Goal: Find specific page/section: Find specific page/section

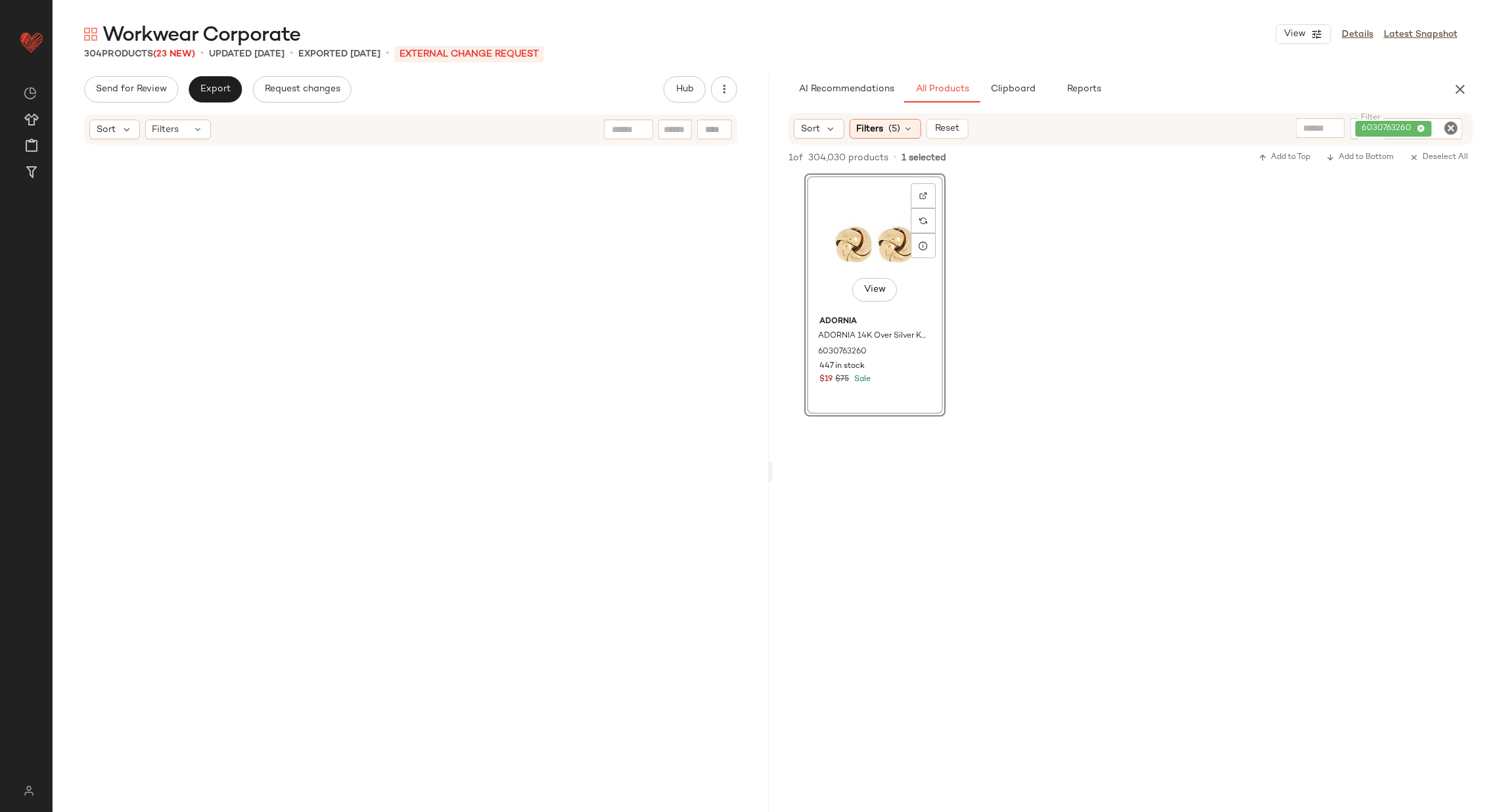
scroll to position [4048, 0]
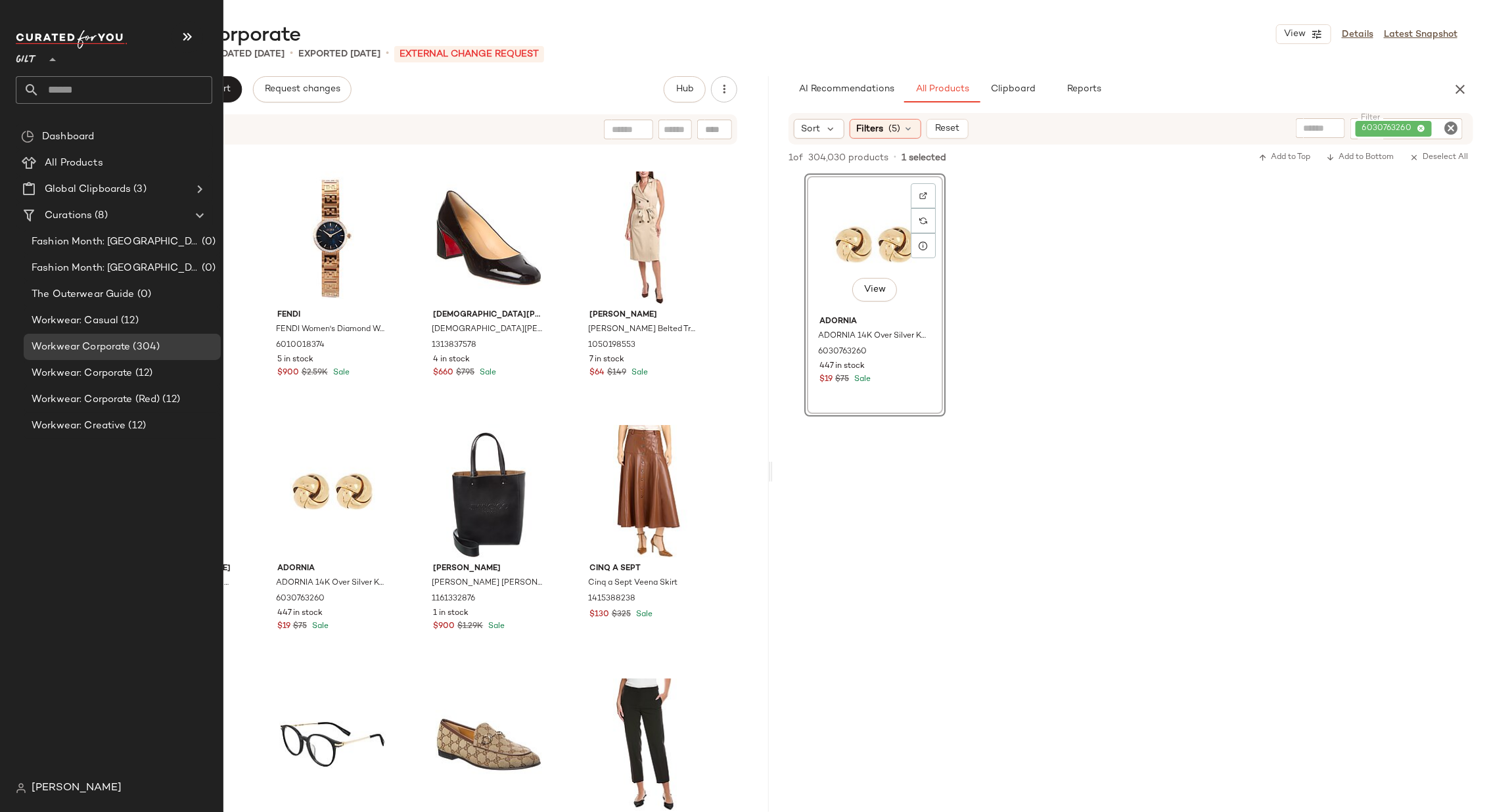
click at [42, 59] on div at bounding box center [51, 52] width 18 height 33
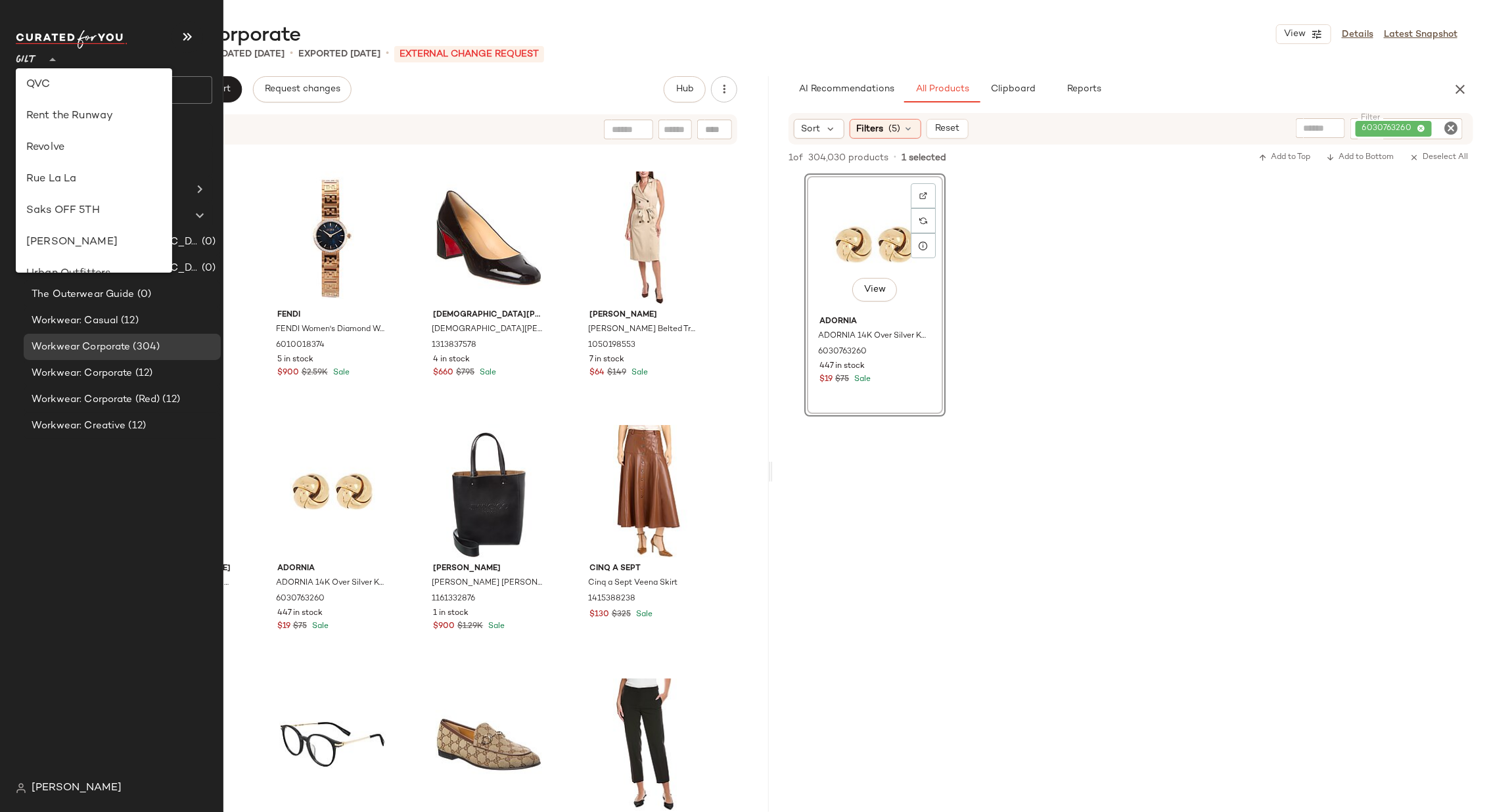
scroll to position [545, 0]
click at [76, 169] on div "Rue La La" at bounding box center [94, 175] width 135 height 16
type input "**"
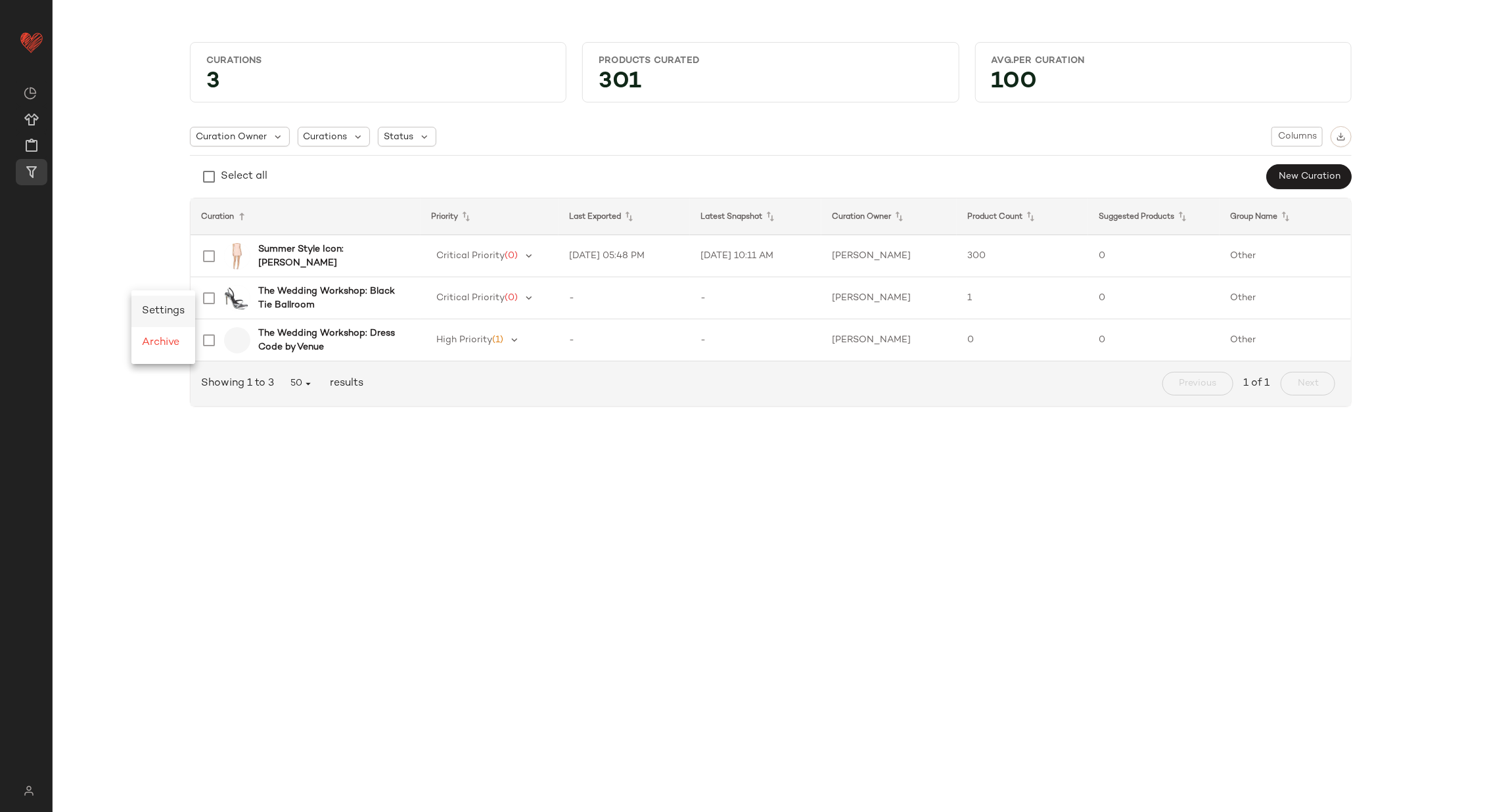
click at [148, 302] on div "Settings" at bounding box center [163, 311] width 64 height 31
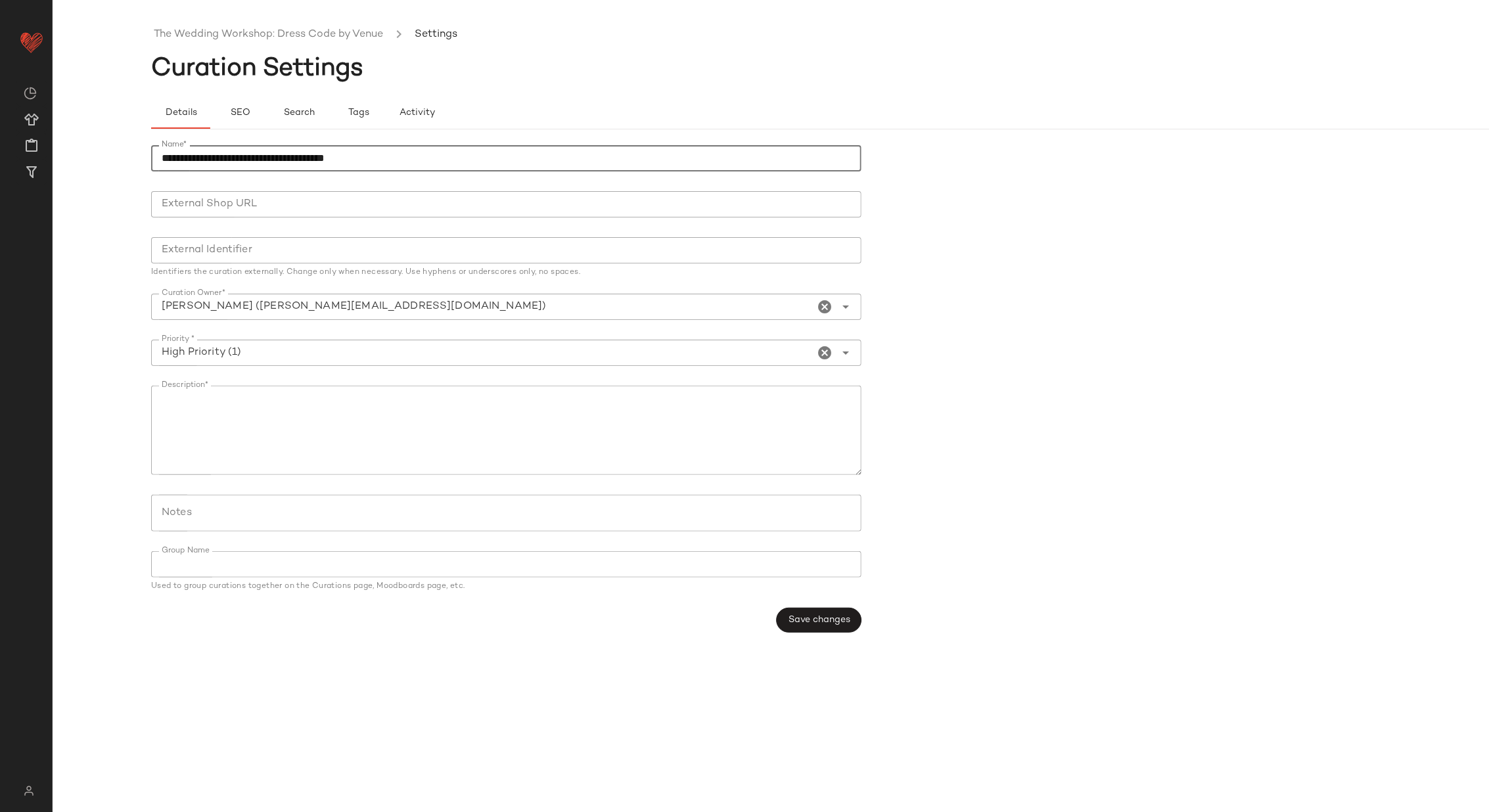
drag, startPoint x: 440, startPoint y: 154, endPoint x: 289, endPoint y: 154, distance: 151.0
click at [289, 154] on input "**********" at bounding box center [506, 158] width 710 height 27
type input "**********"
click at [409, 416] on textarea "Description*" at bounding box center [506, 430] width 710 height 90
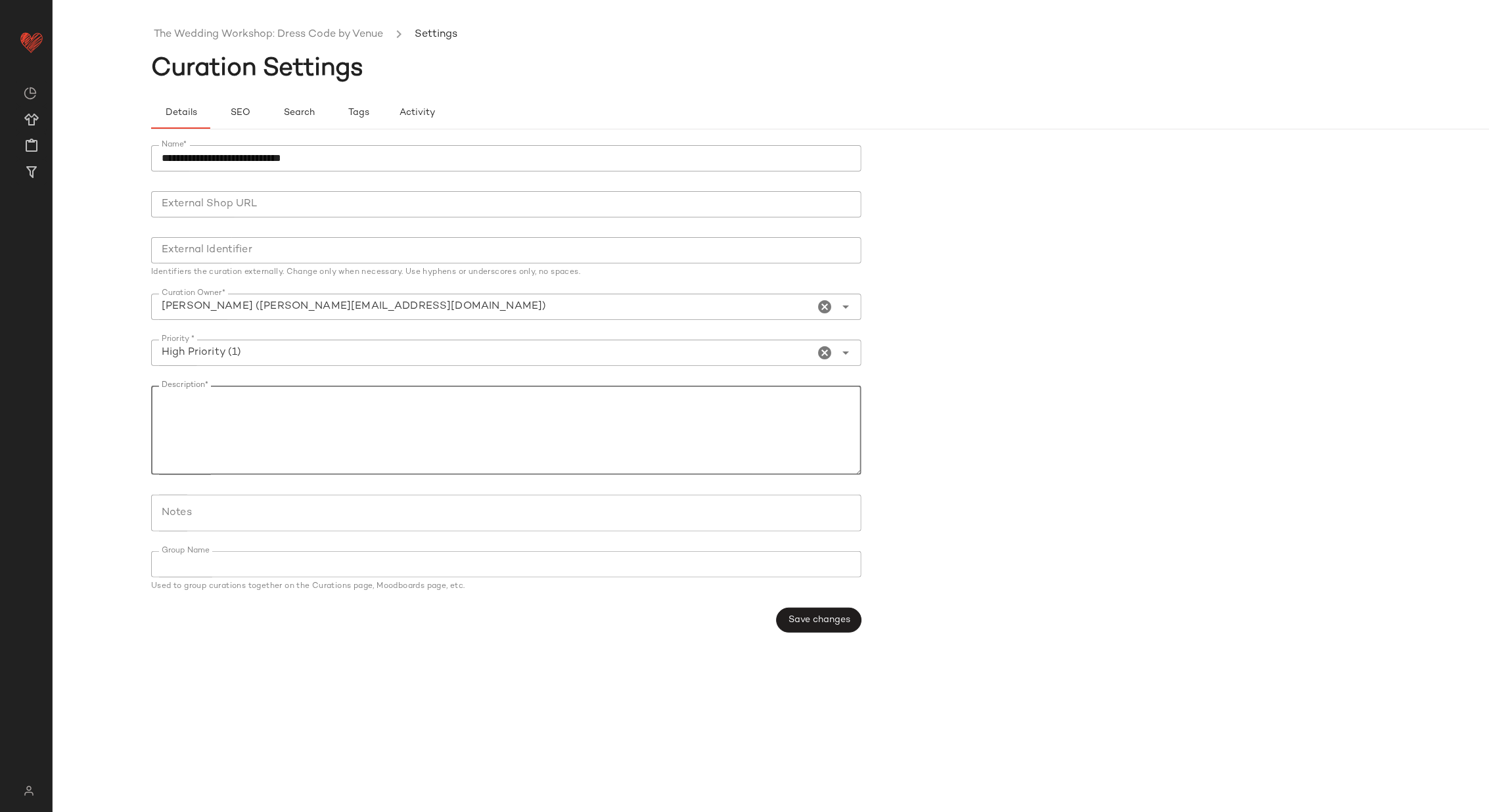
click at [409, 416] on textarea "Description*" at bounding box center [506, 430] width 710 height 90
paste textarea "**********"
click at [320, 397] on textarea "**********" at bounding box center [506, 430] width 710 height 90
click at [170, 413] on textarea "**********" at bounding box center [506, 430] width 710 height 90
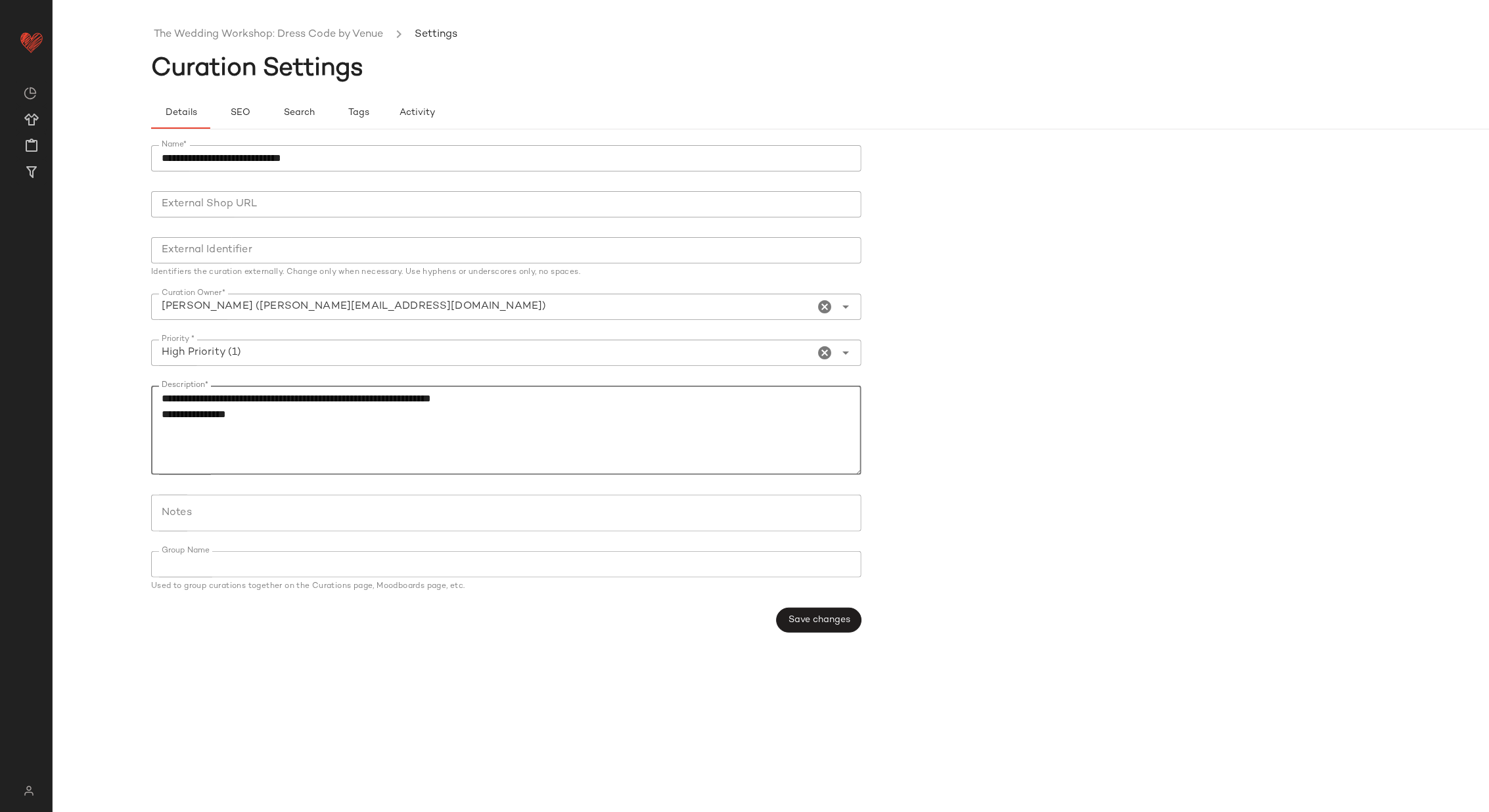
click at [171, 414] on textarea "**********" at bounding box center [506, 430] width 710 height 90
click at [607, 407] on textarea "**********" at bounding box center [506, 430] width 710 height 90
type textarea "**********"
click at [830, 613] on button "Save changes" at bounding box center [819, 620] width 85 height 25
click at [817, 620] on span "Save changes" at bounding box center [819, 620] width 62 height 10
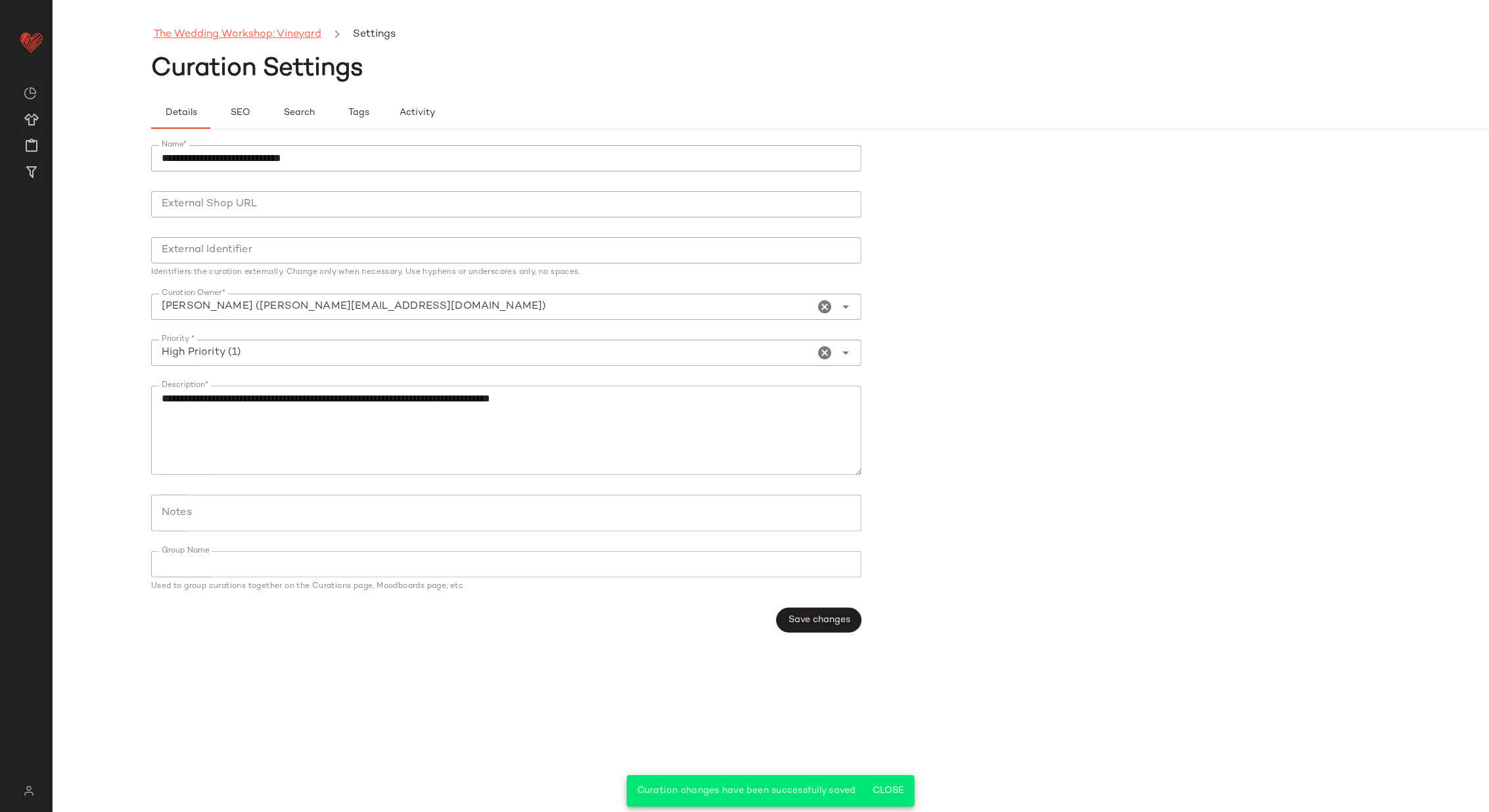
click at [274, 30] on link "The Wedding Workshop: Vineyard" at bounding box center [237, 35] width 167 height 17
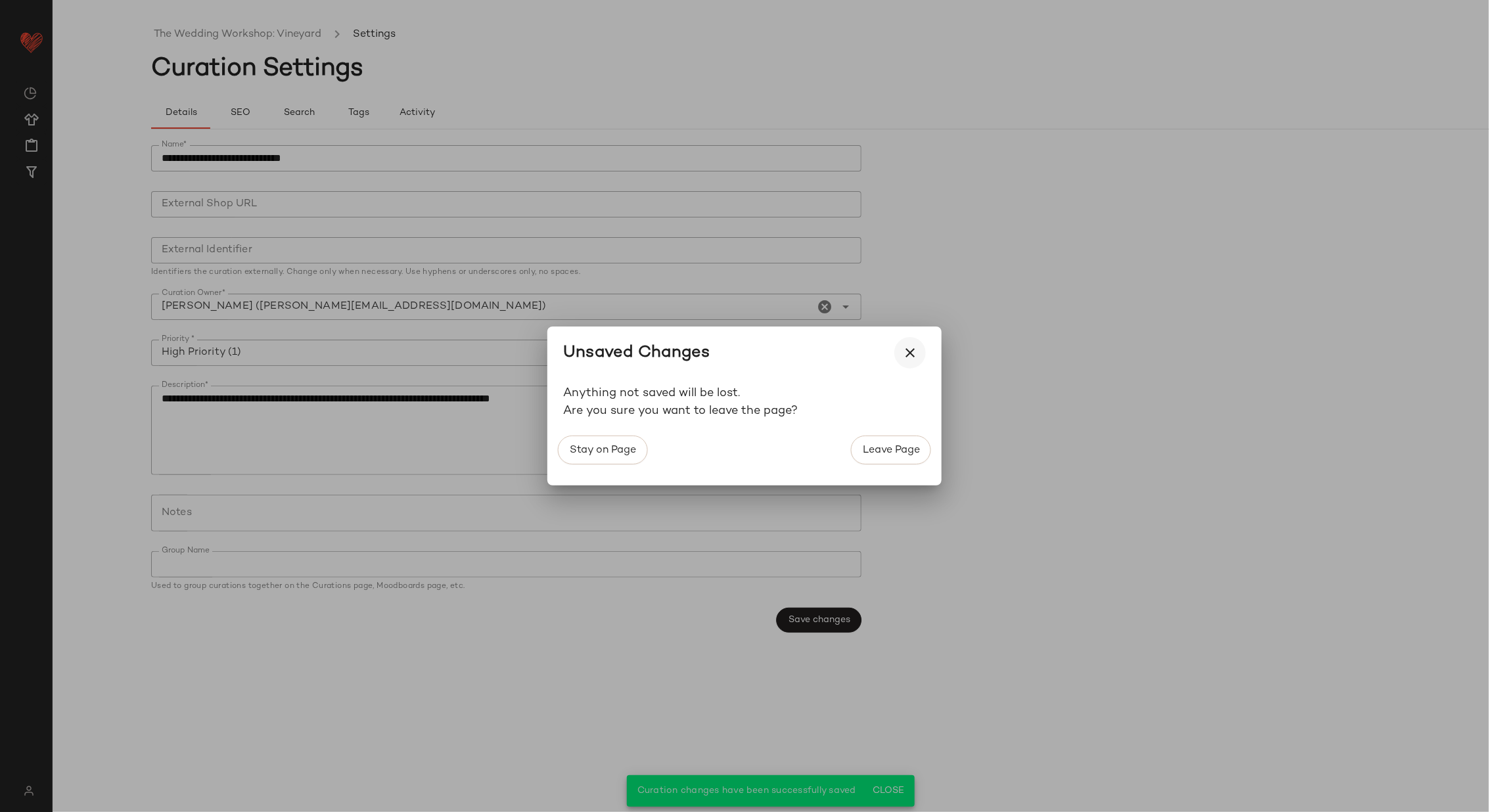
click at [910, 354] on icon "button" at bounding box center [910, 353] width 16 height 16
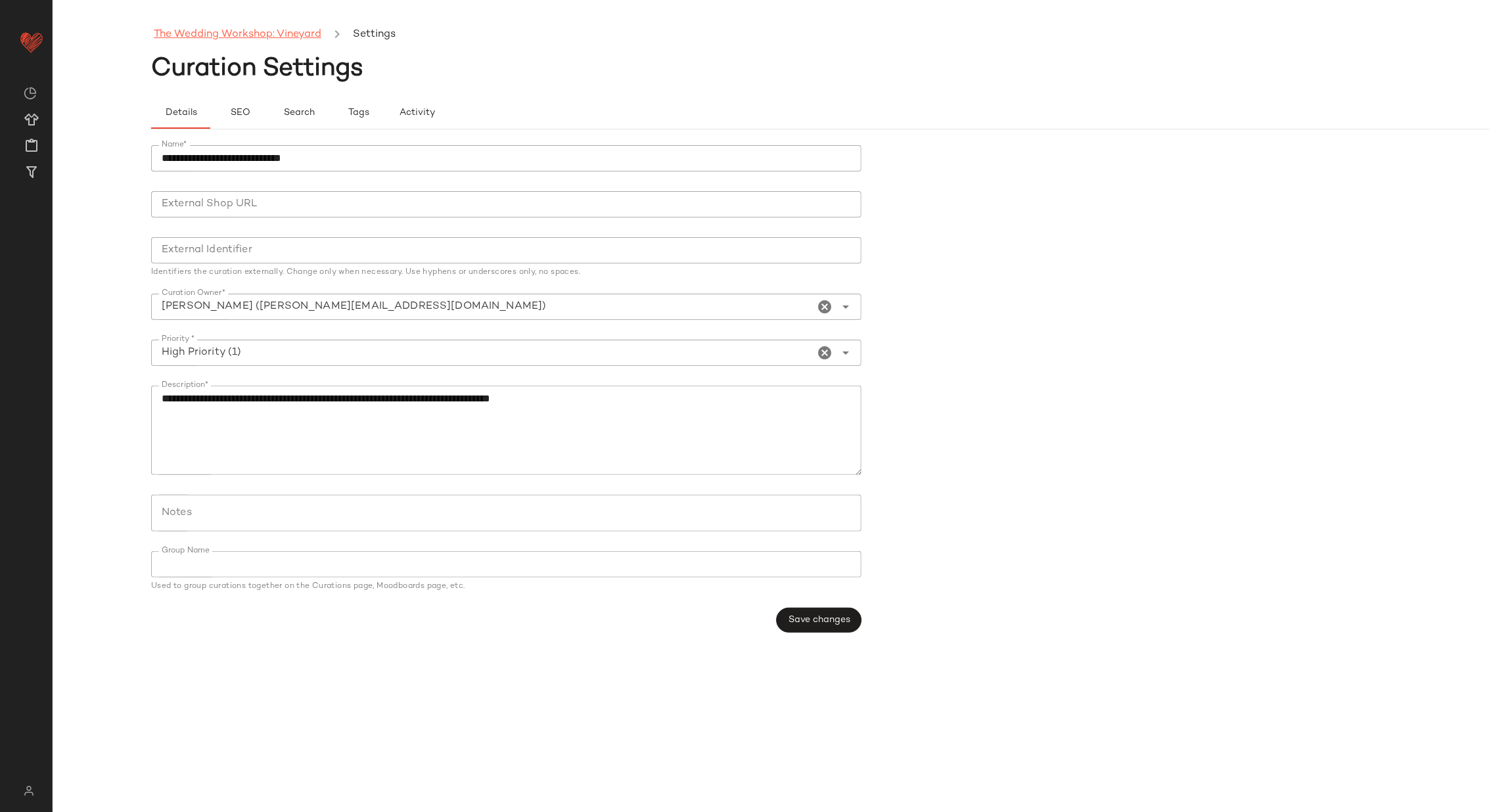
click at [244, 30] on link "The Wedding Workshop: Vineyard" at bounding box center [237, 35] width 167 height 17
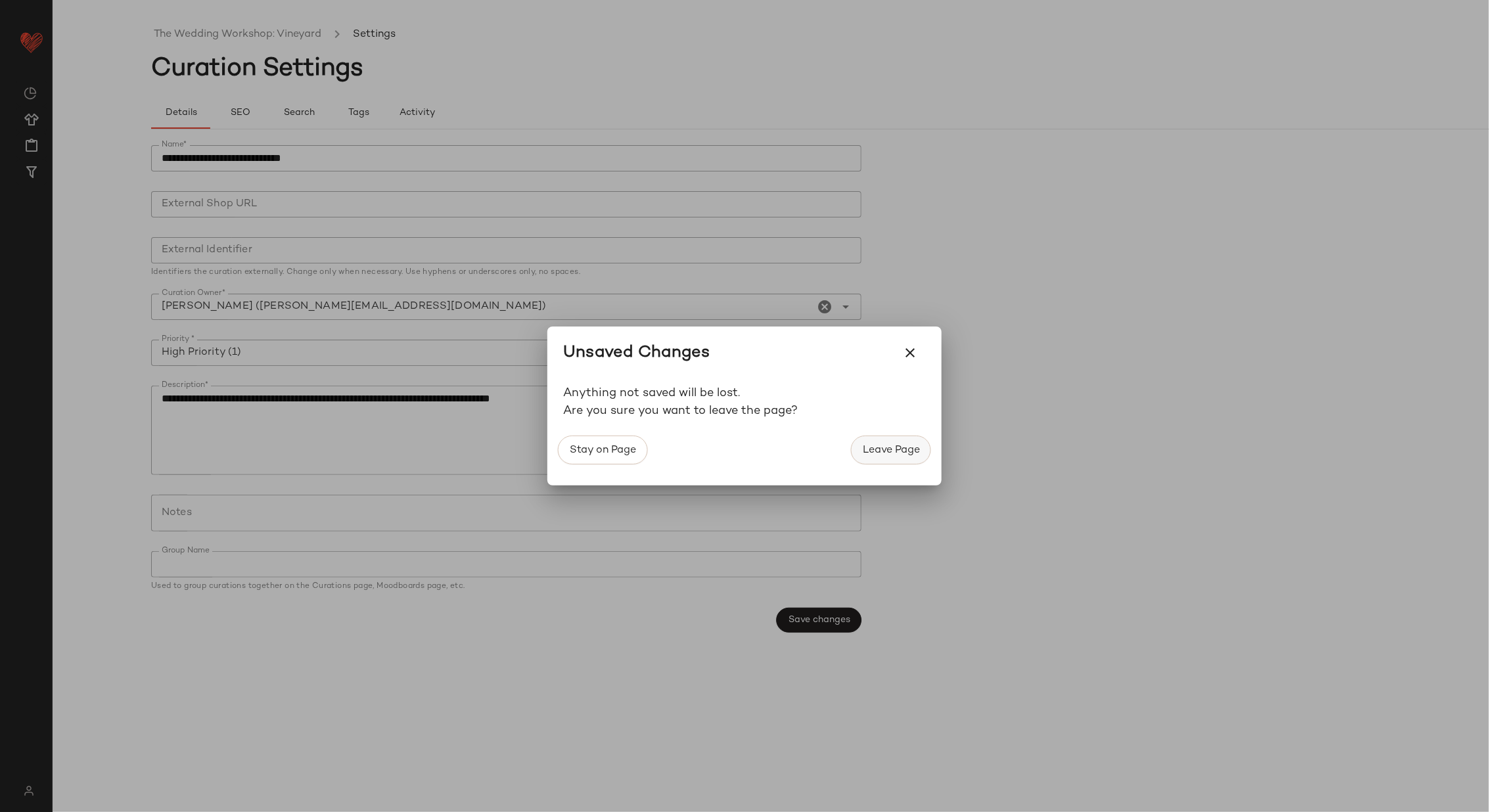
click at [907, 449] on span "Leave Page" at bounding box center [891, 450] width 58 height 13
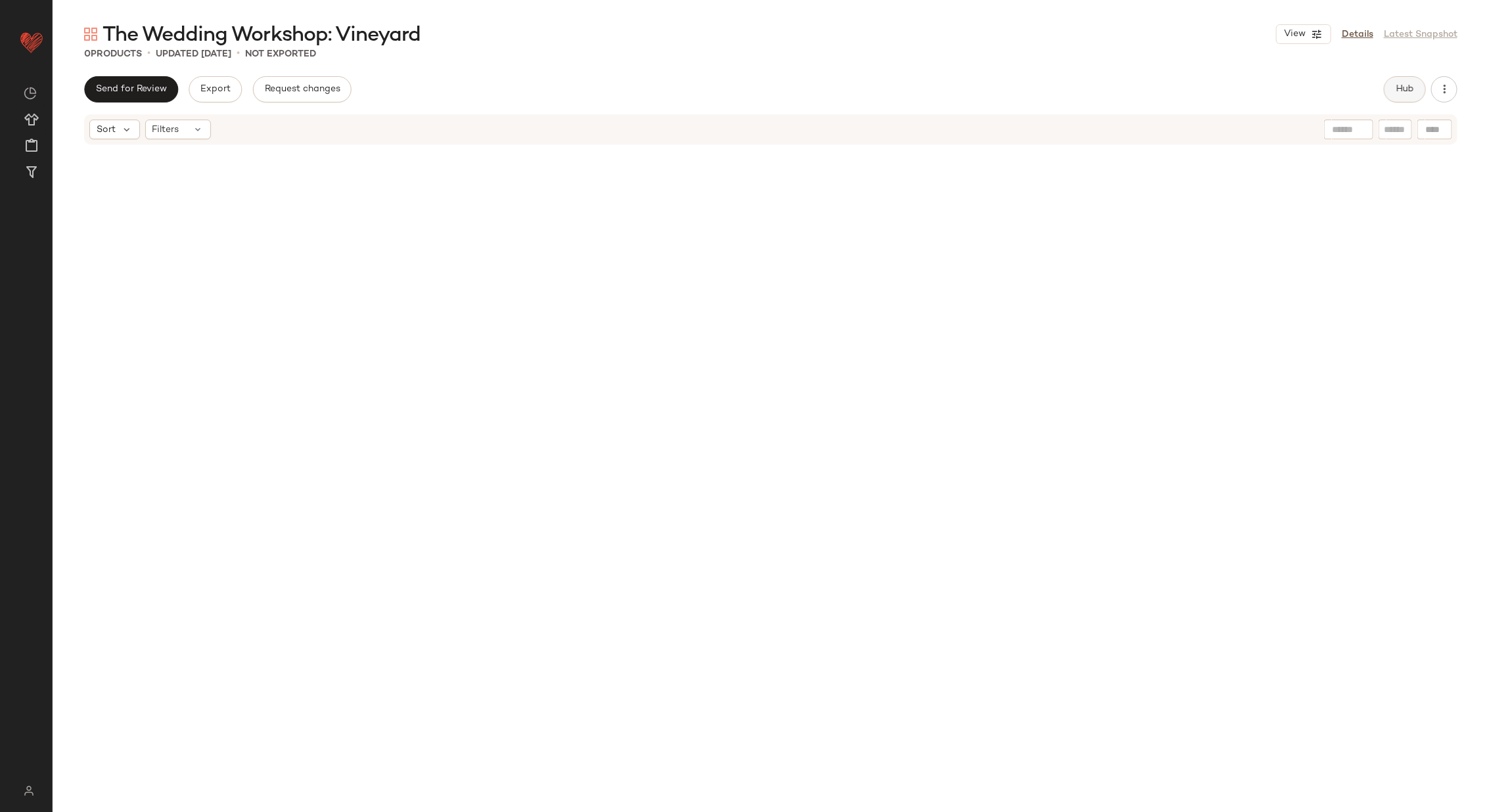
click at [1407, 97] on button "Hub" at bounding box center [1405, 90] width 42 height 27
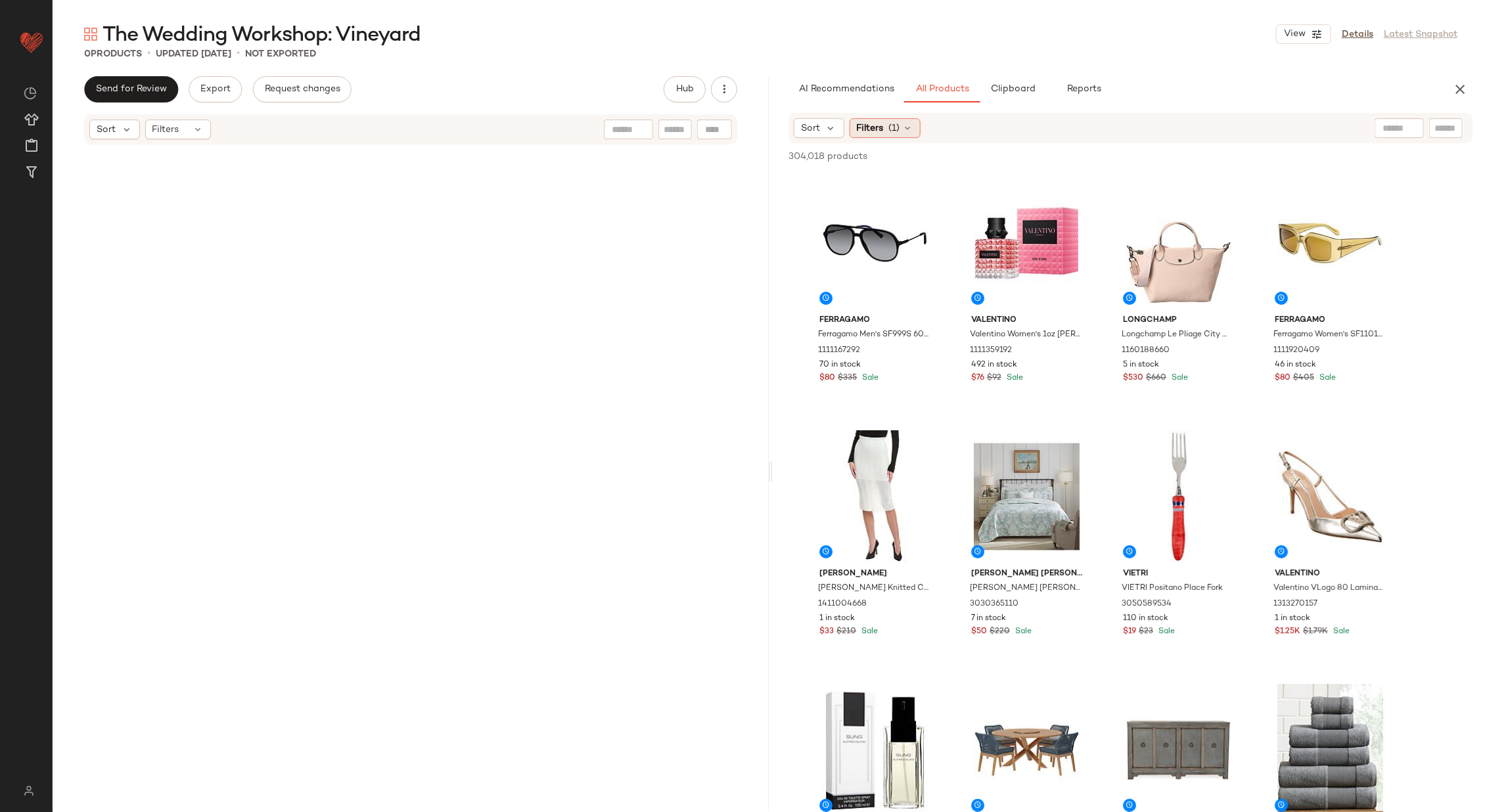
click at [904, 128] on icon at bounding box center [908, 127] width 11 height 10
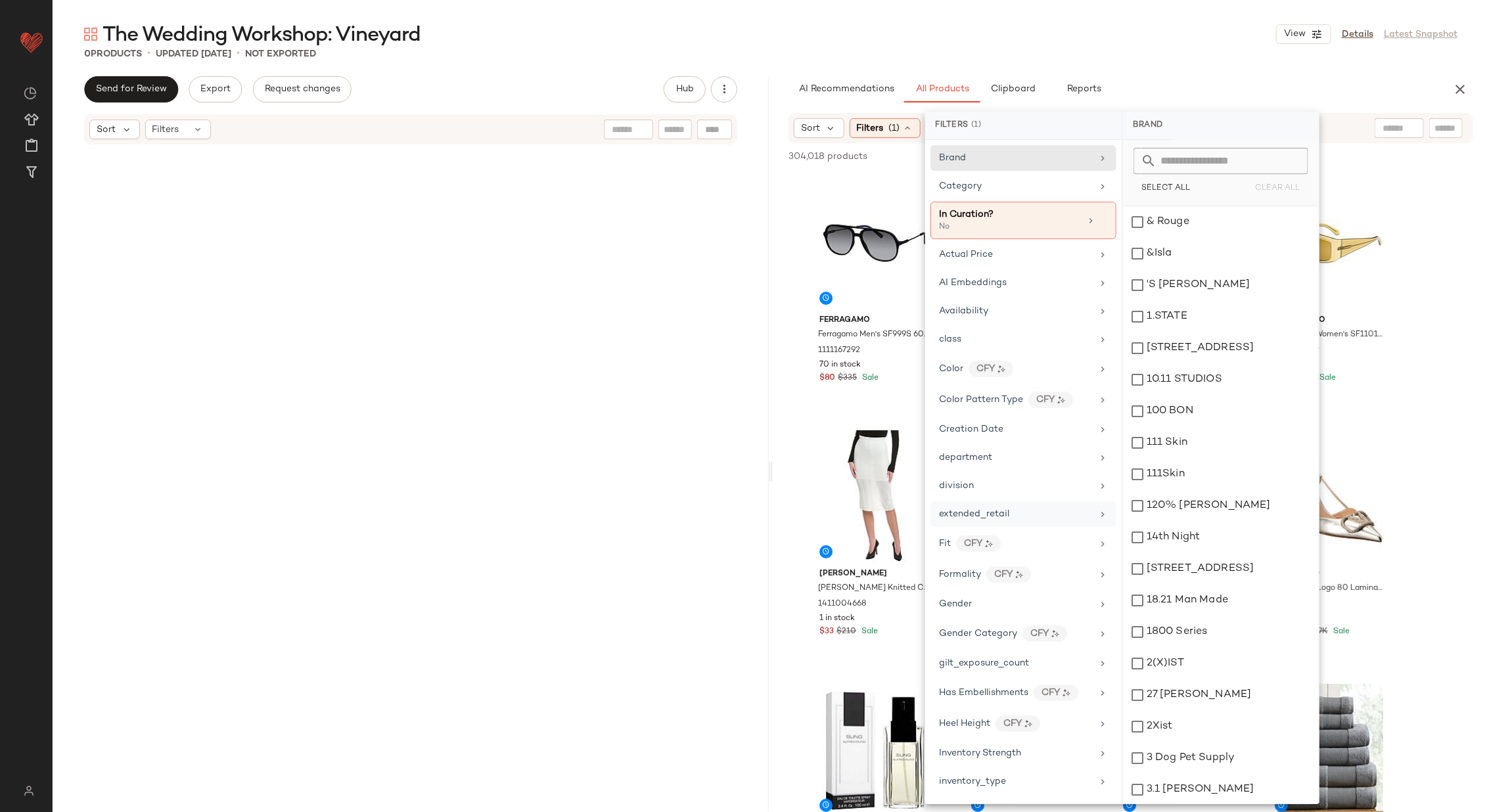
click at [1081, 510] on div "extended_retail" at bounding box center [1016, 514] width 153 height 14
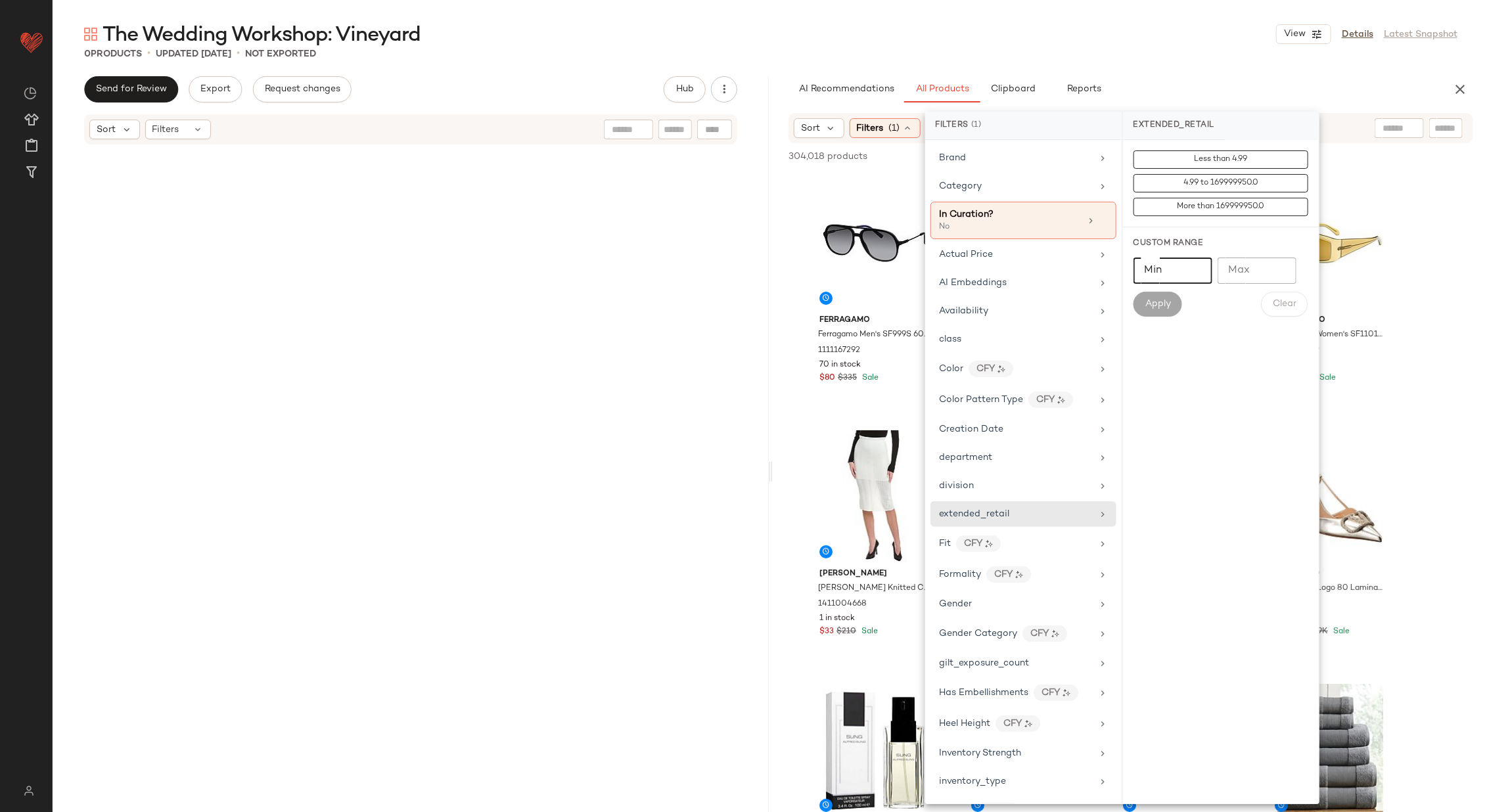
click at [1184, 269] on input "Min" at bounding box center [1172, 271] width 79 height 27
type input "****"
click at [1163, 303] on span "Apply" at bounding box center [1158, 304] width 27 height 10
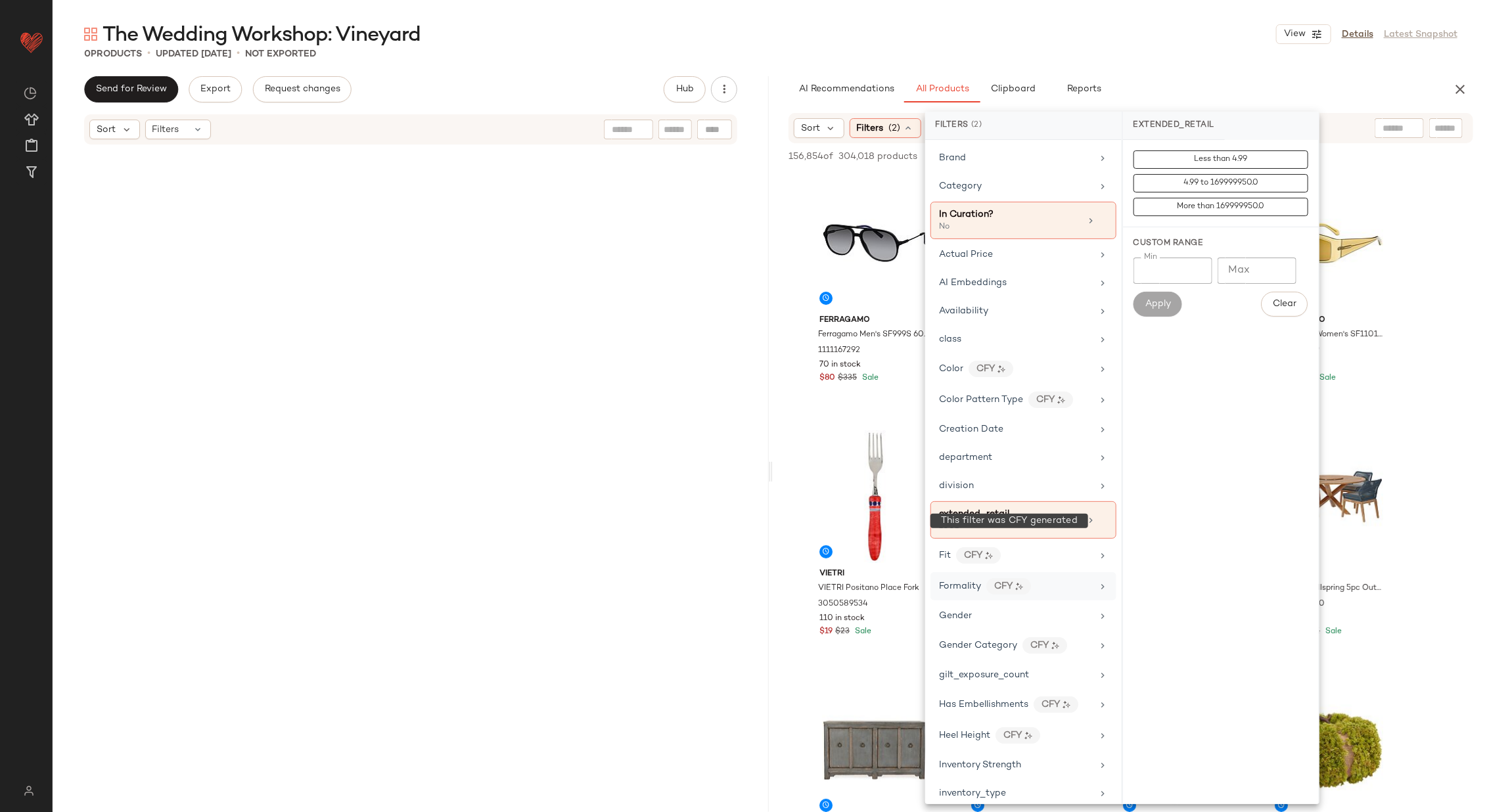
scroll to position [564, 0]
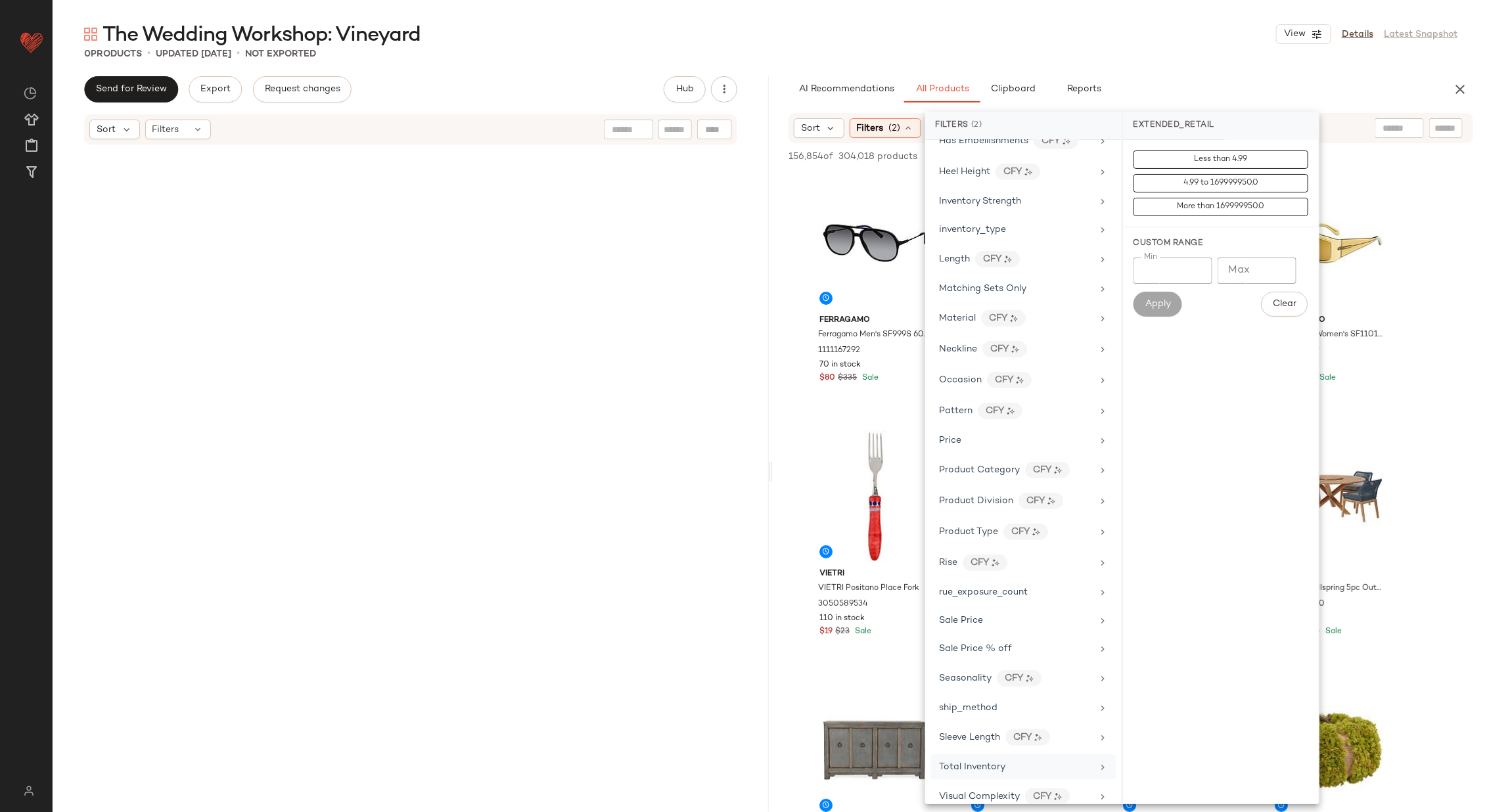
click at [1049, 760] on div "Total Inventory" at bounding box center [1016, 767] width 153 height 14
click at [1226, 185] on span "At least 1" at bounding box center [1221, 183] width 36 height 9
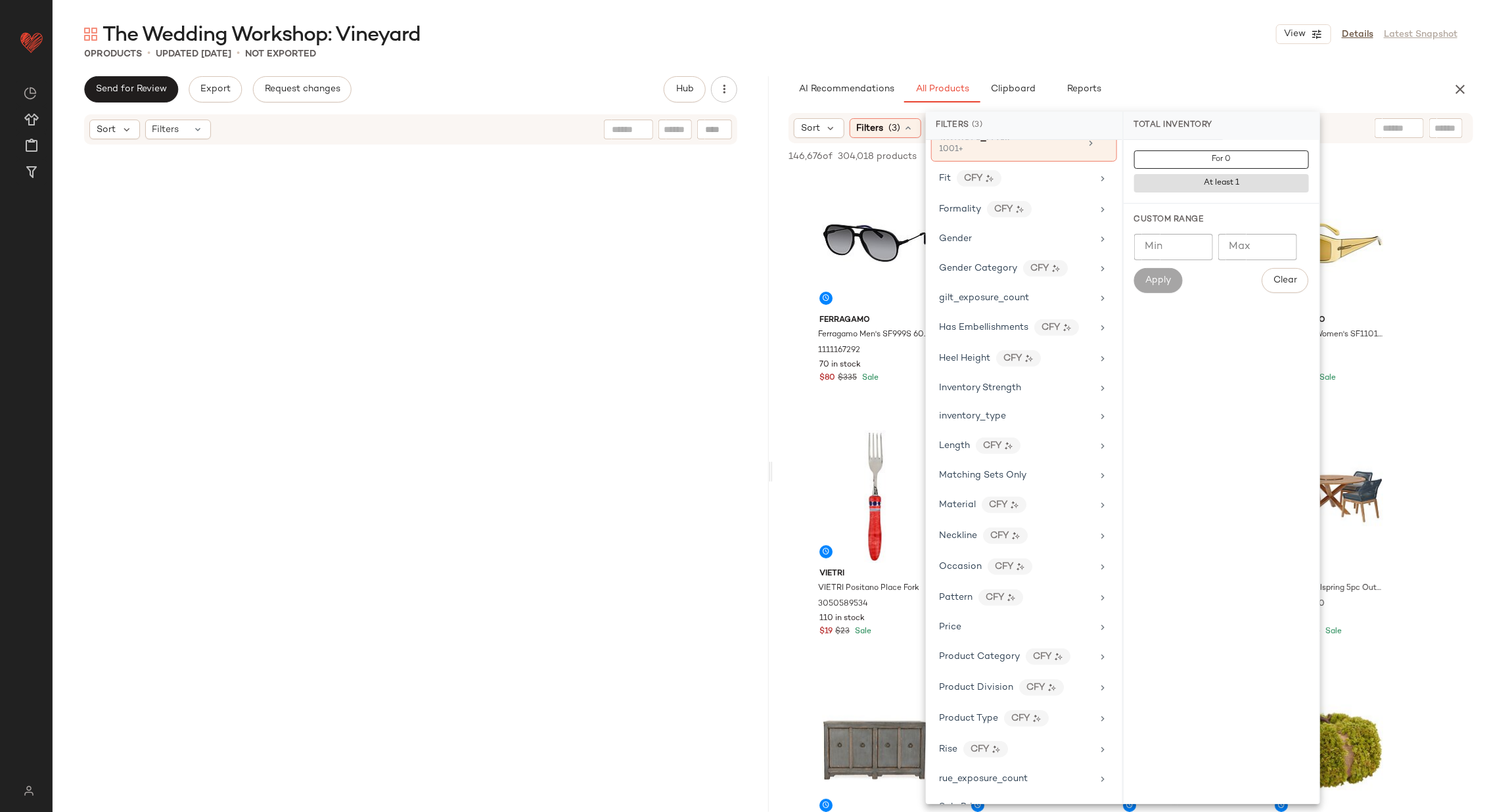
scroll to position [387, 0]
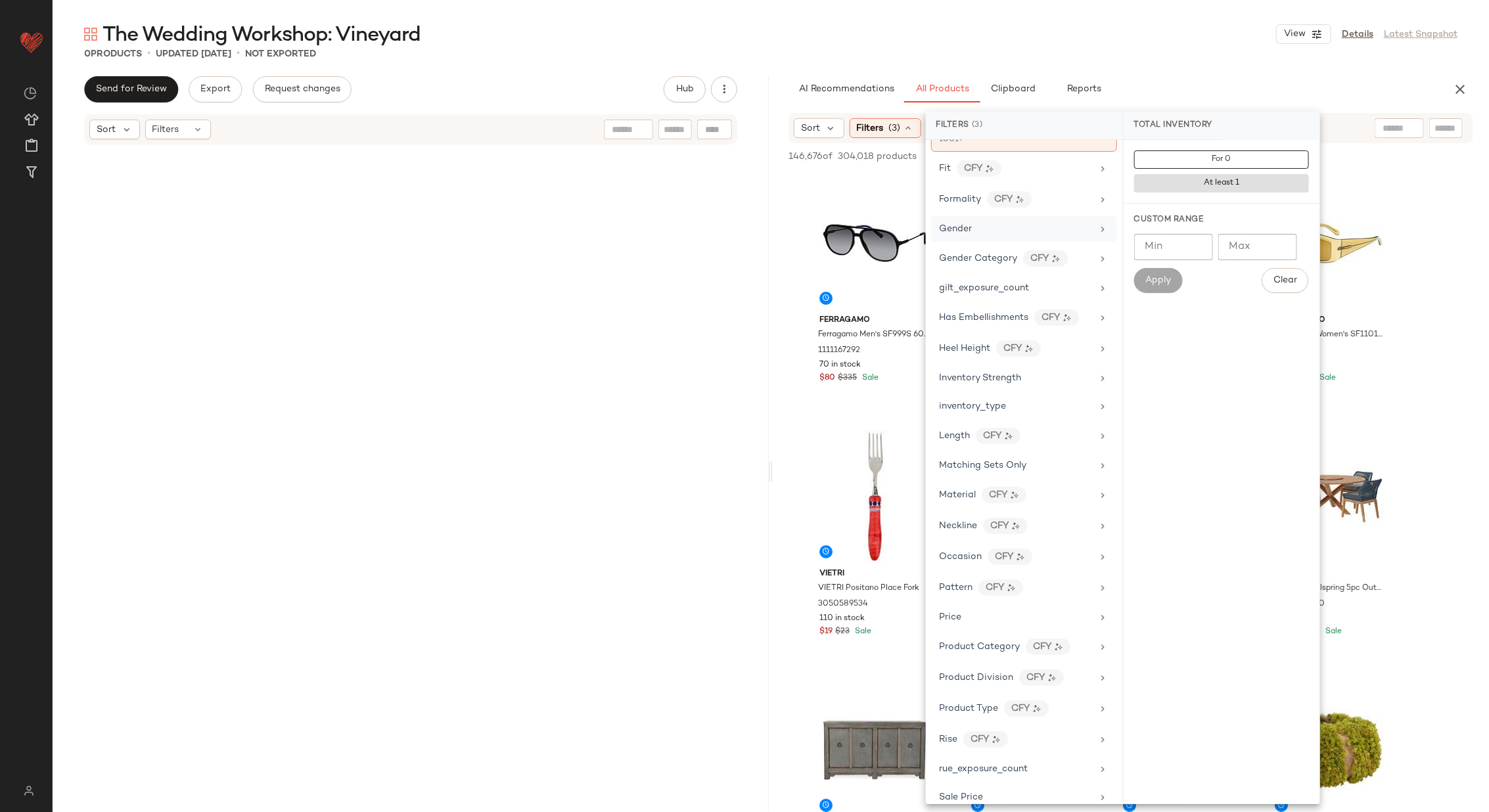
click at [1050, 222] on div "Gender" at bounding box center [1016, 229] width 153 height 14
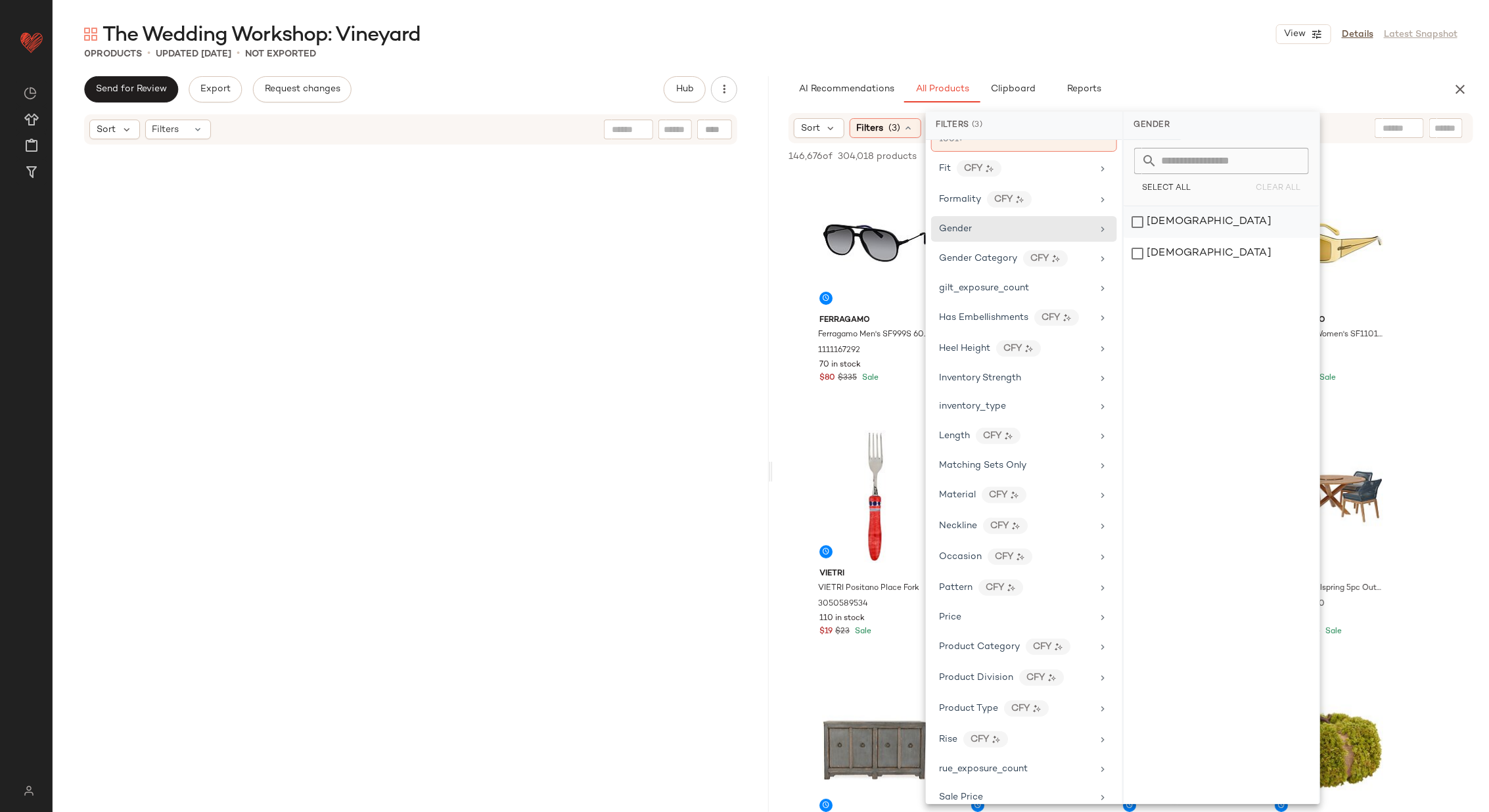
click at [1173, 238] on div "[DEMOGRAPHIC_DATA]" at bounding box center [1221, 253] width 196 height 31
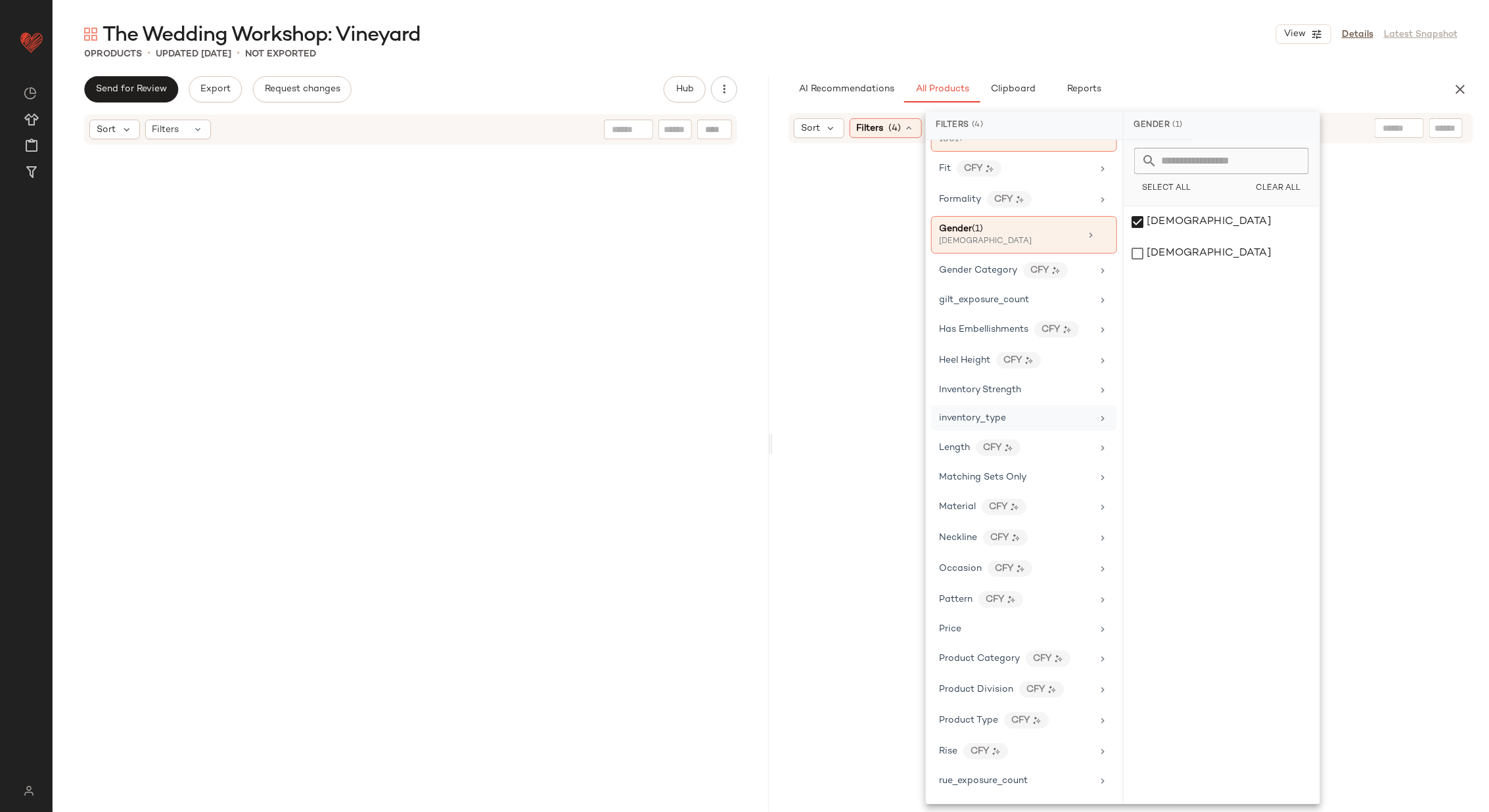
click at [1034, 411] on div "inventory_type" at bounding box center [1016, 418] width 153 height 14
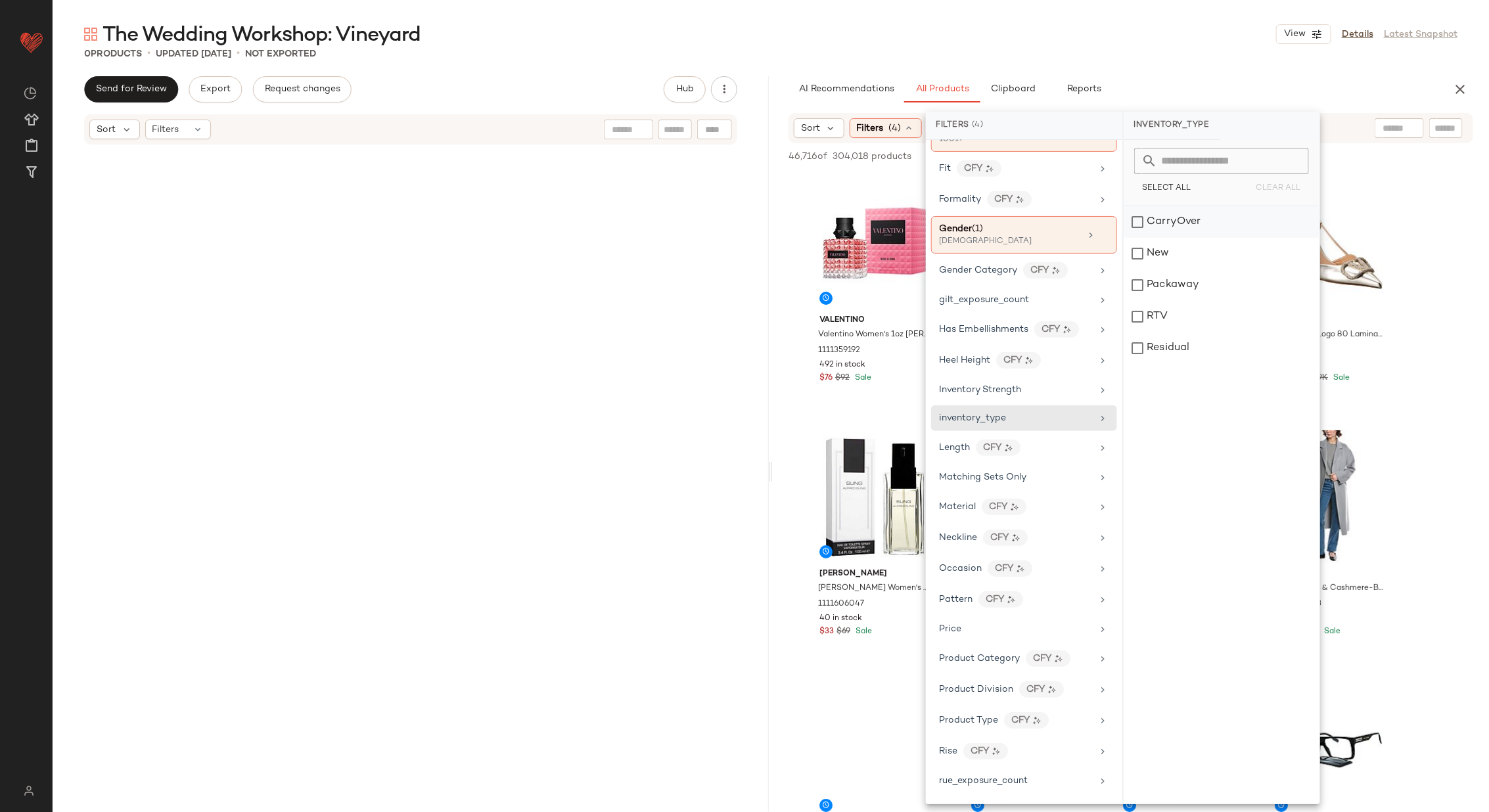
click at [1207, 238] on div "CarryOver" at bounding box center [1221, 253] width 196 height 31
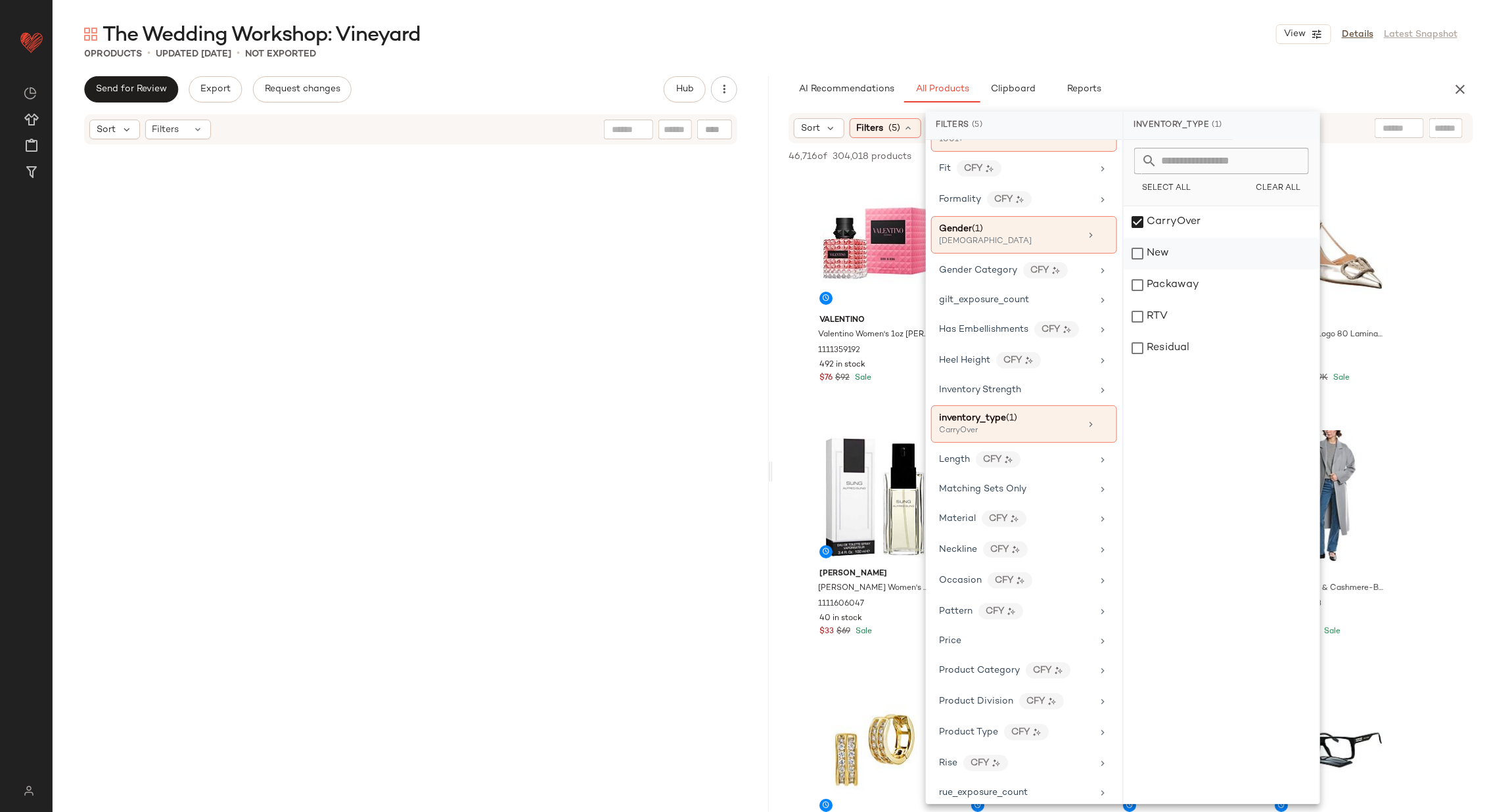
click at [1207, 270] on div "New" at bounding box center [1221, 285] width 196 height 31
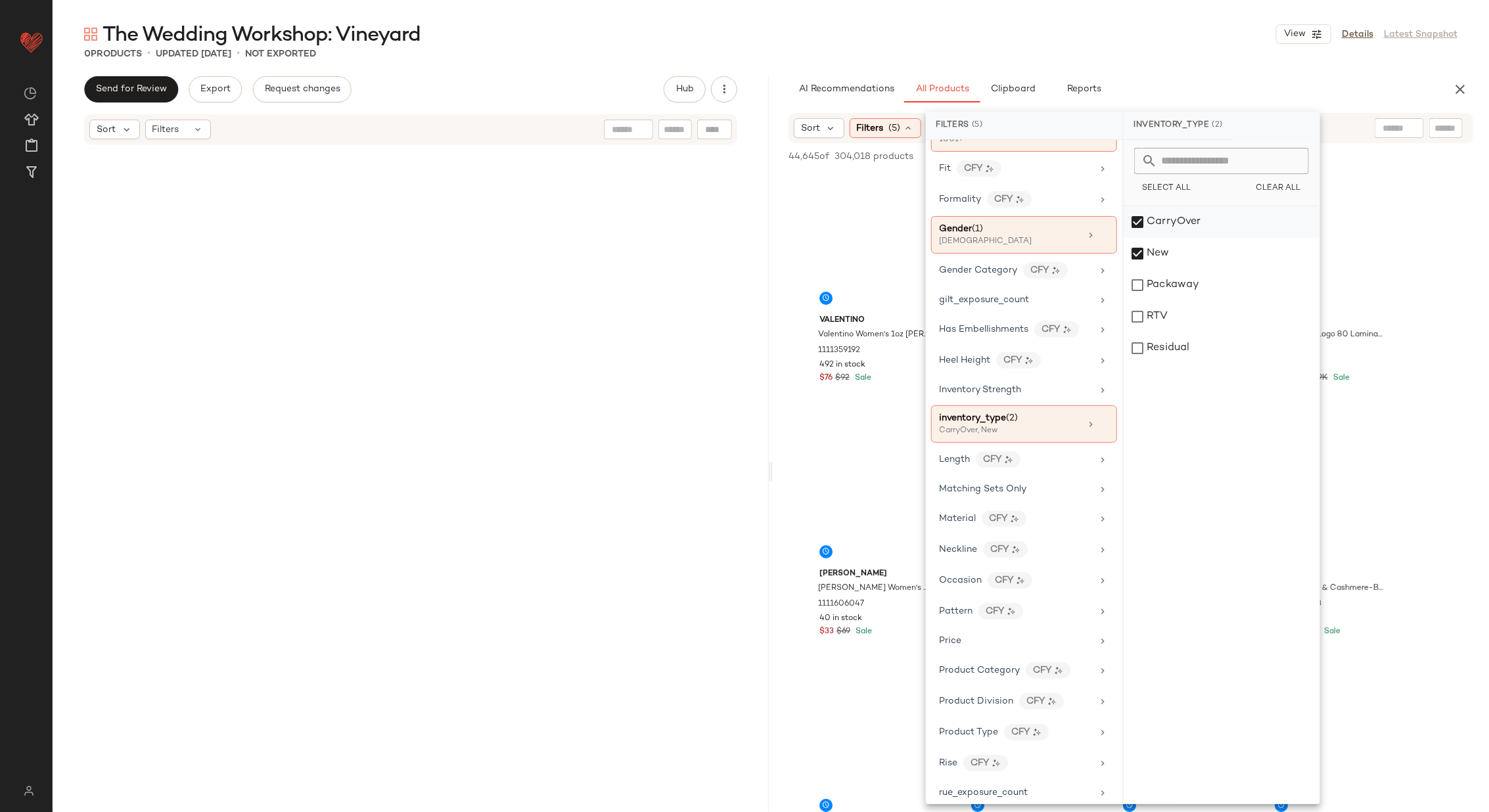
click at [1205, 238] on div "CarryOver" at bounding box center [1221, 253] width 196 height 31
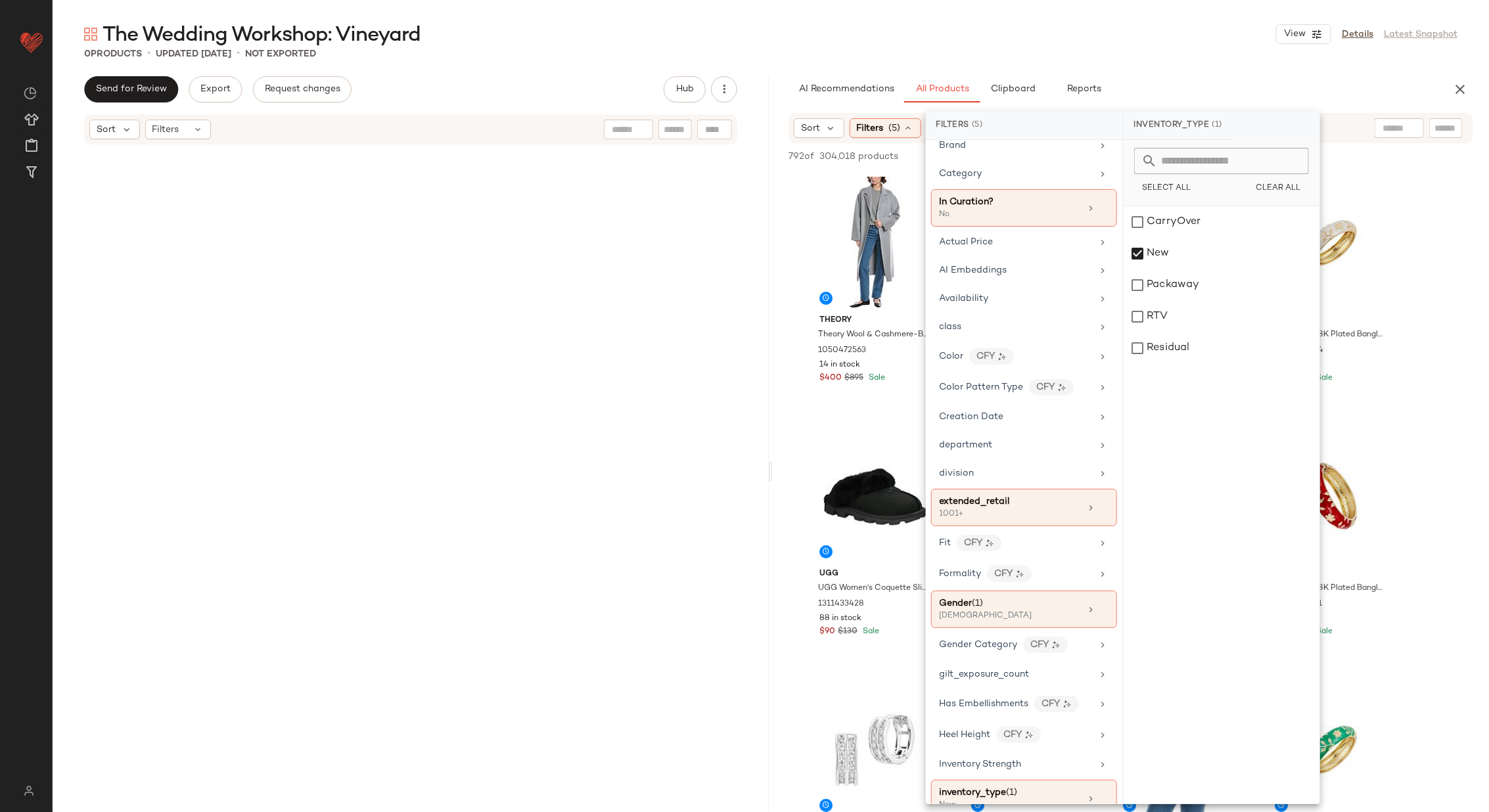
scroll to position [0, 0]
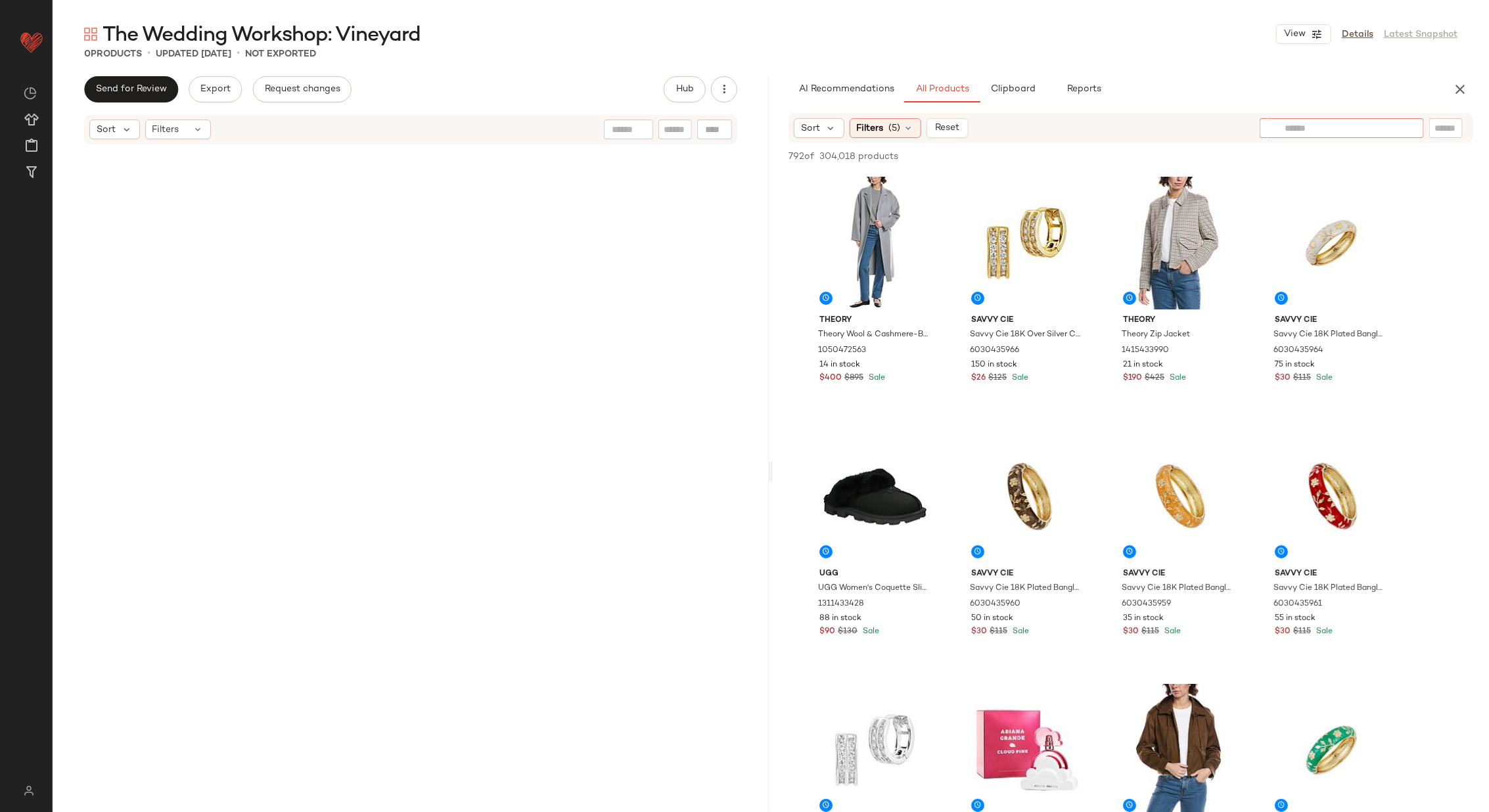
click at [1396, 136] on div at bounding box center [1341, 128] width 114 height 20
type input "**********"
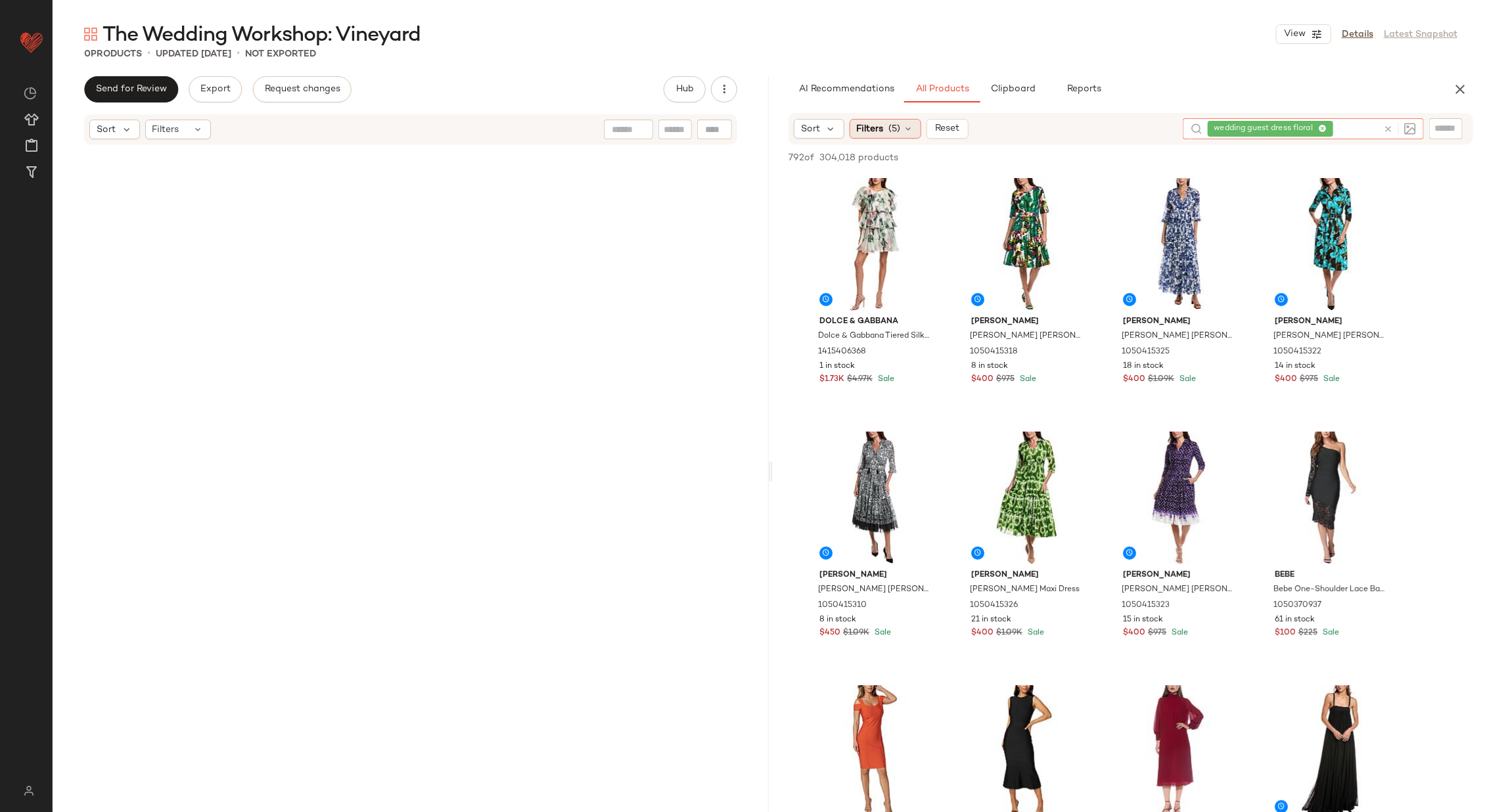
click at [903, 132] on icon at bounding box center [908, 128] width 11 height 10
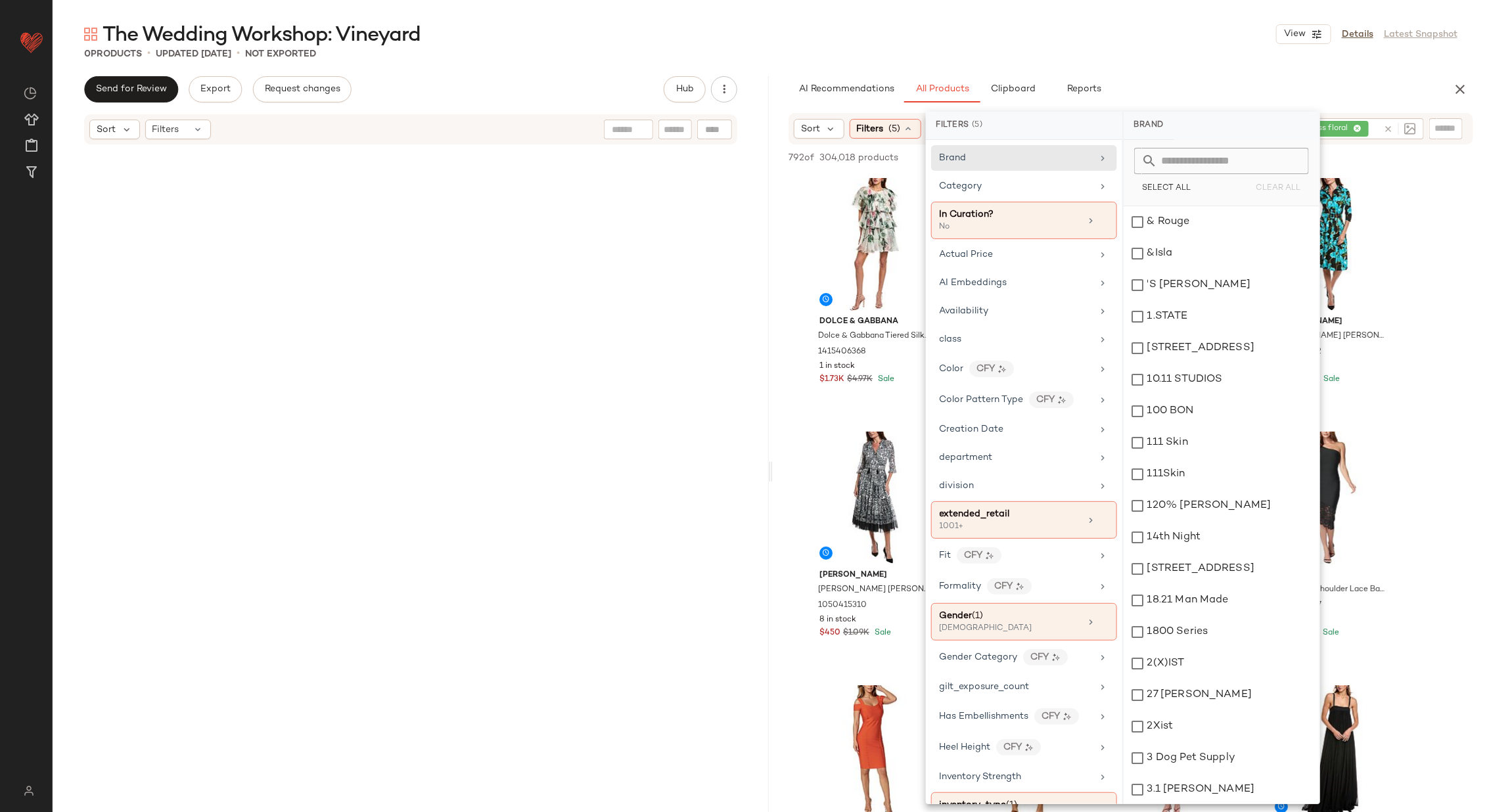
scroll to position [599, 0]
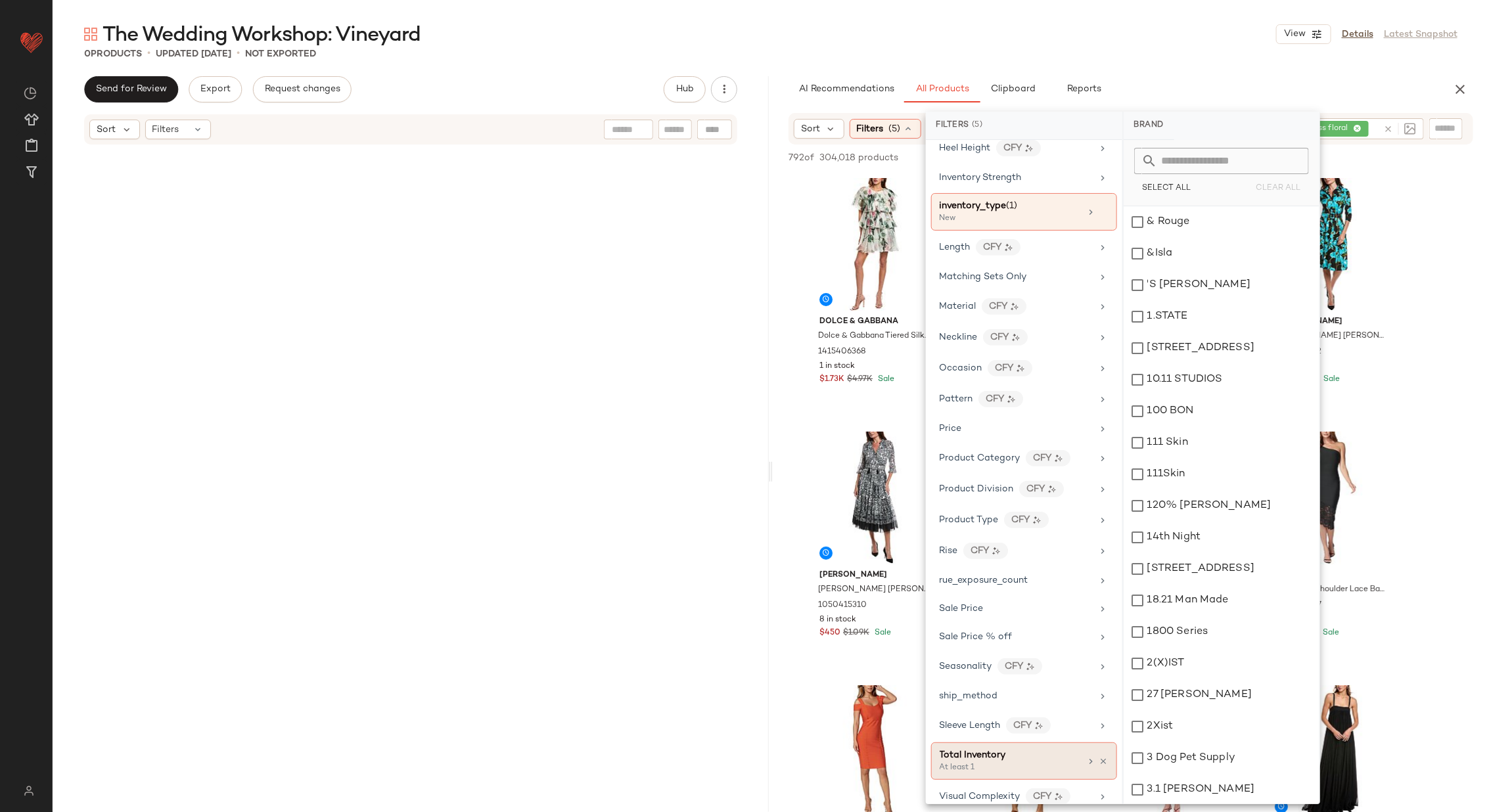
click at [1041, 762] on div "At least 1" at bounding box center [1006, 767] width 132 height 12
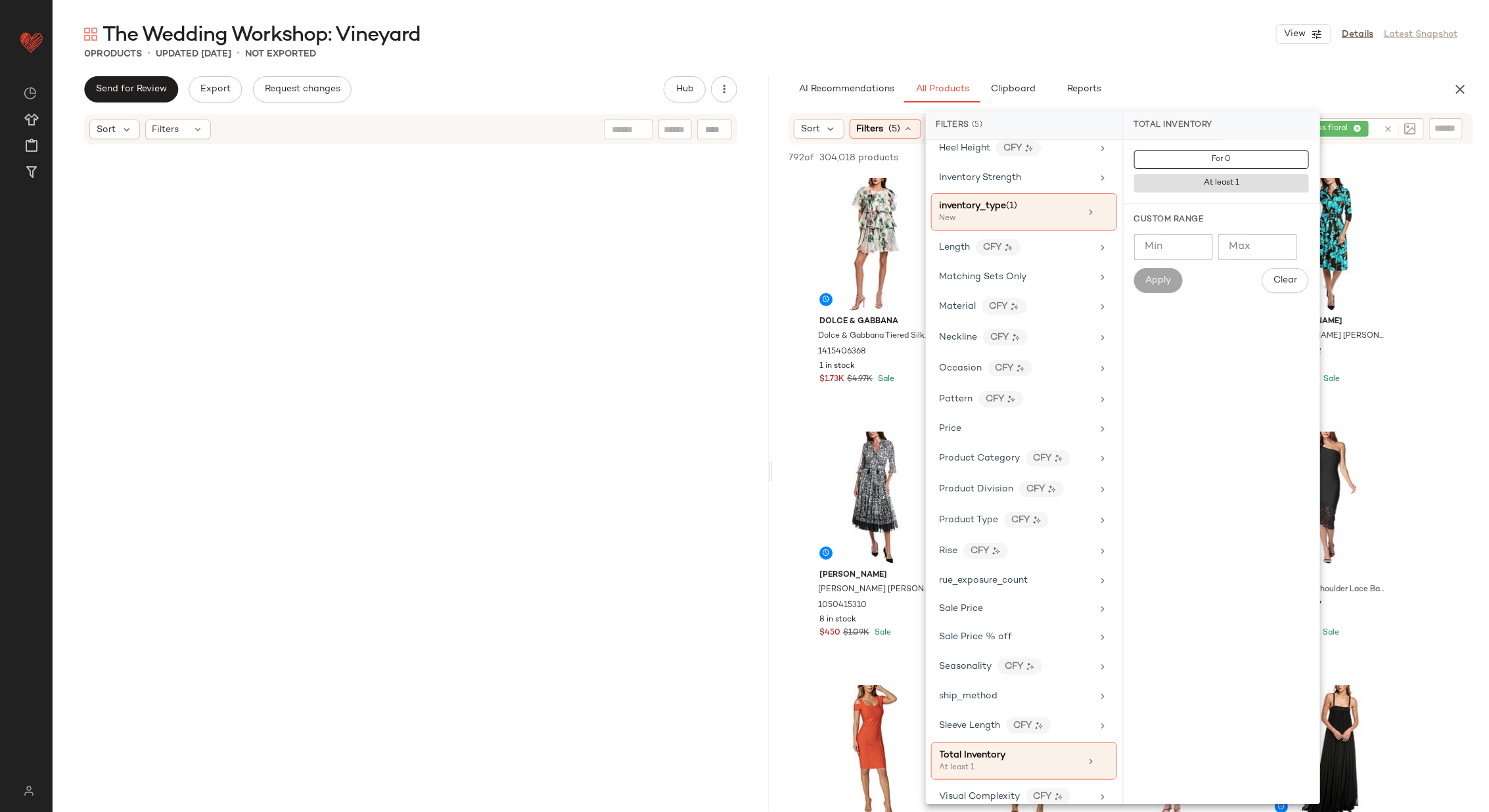
click at [1174, 243] on input "Min" at bounding box center [1173, 247] width 79 height 27
type input "*"
click at [1165, 284] on span "Apply" at bounding box center [1158, 280] width 27 height 10
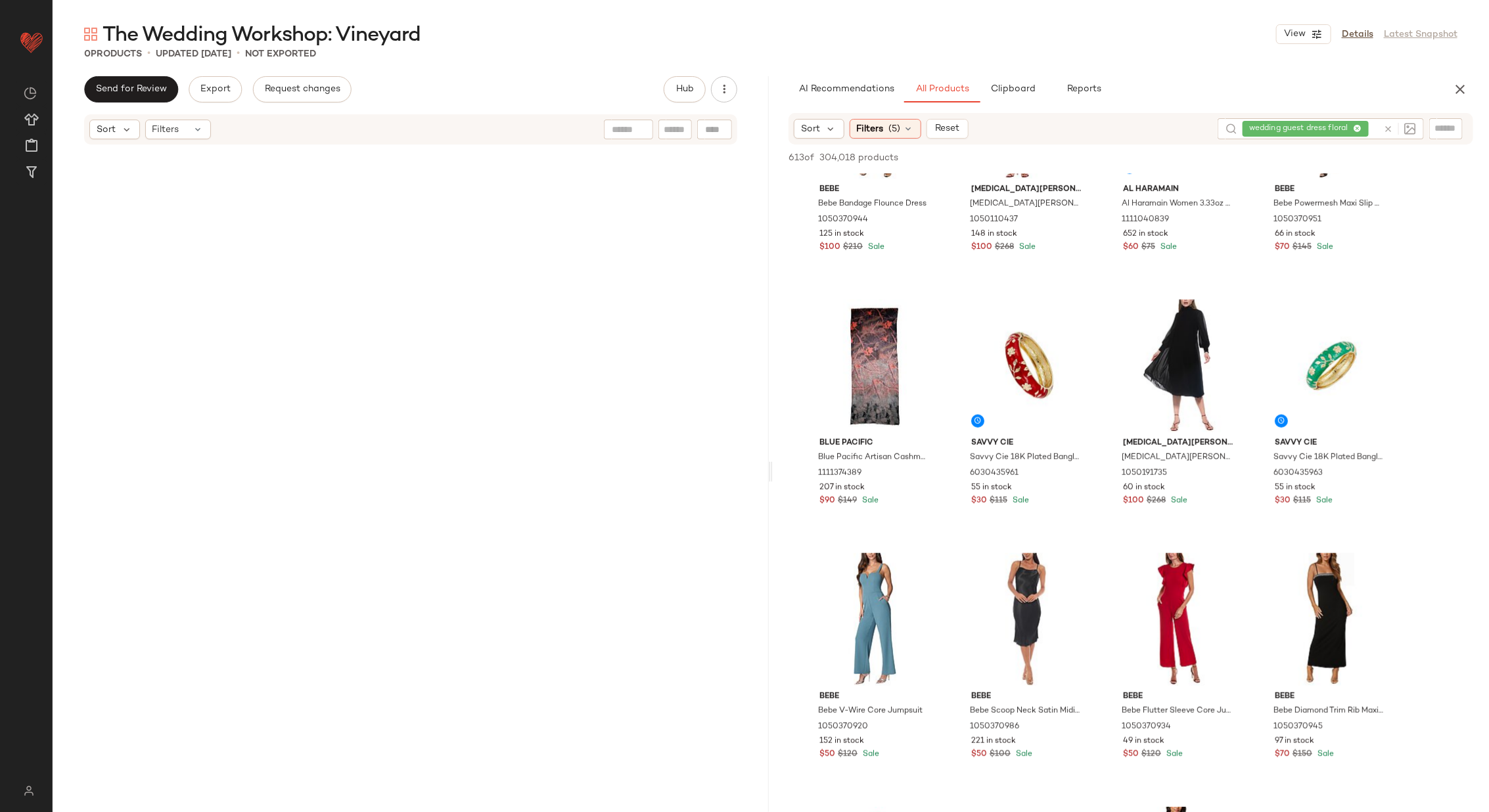
scroll to position [0, 0]
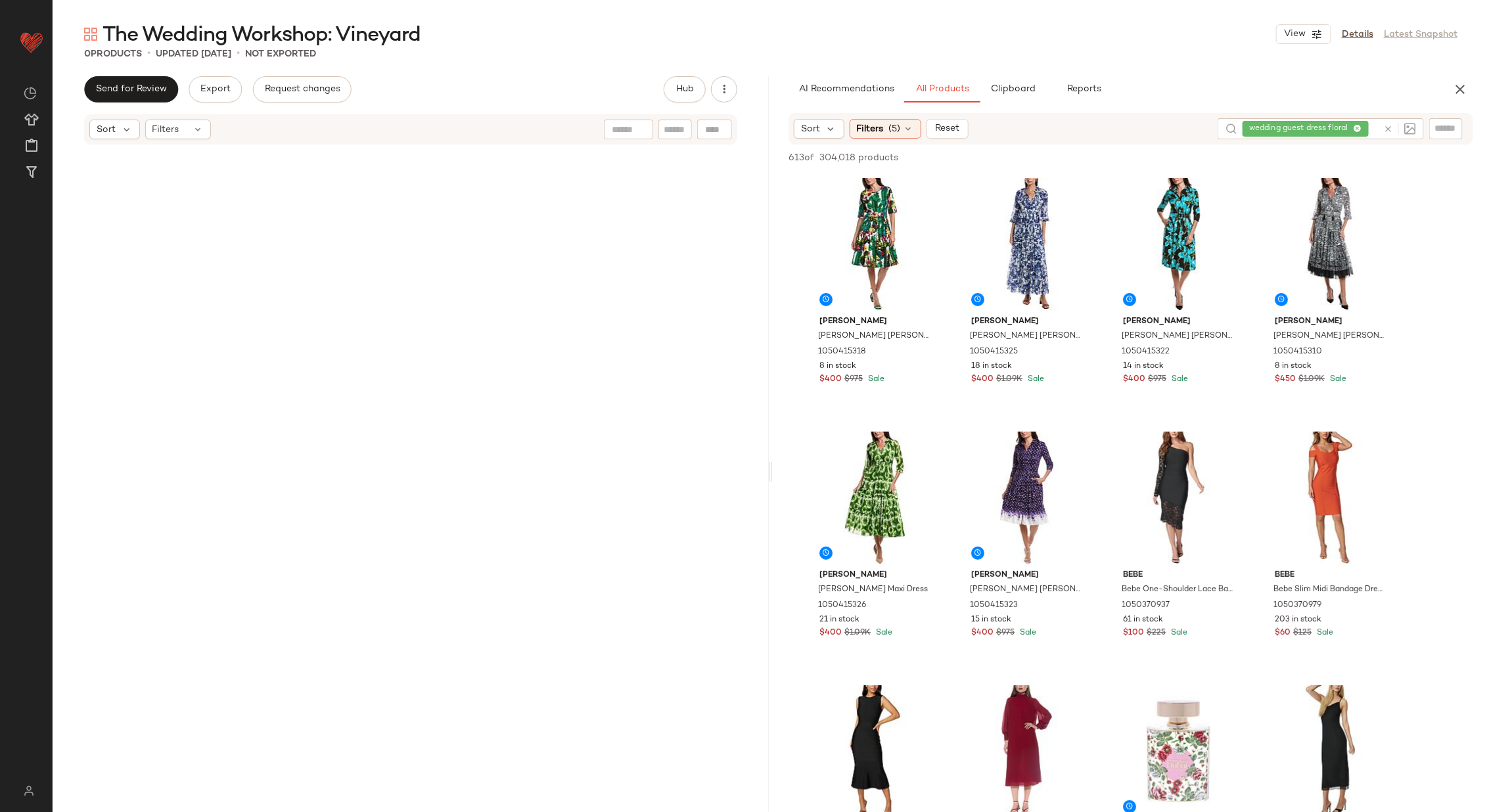
click at [1376, 126] on input "text" at bounding box center [1375, 130] width 7 height 14
type input "*"
click at [869, 132] on span "Filters" at bounding box center [870, 130] width 27 height 14
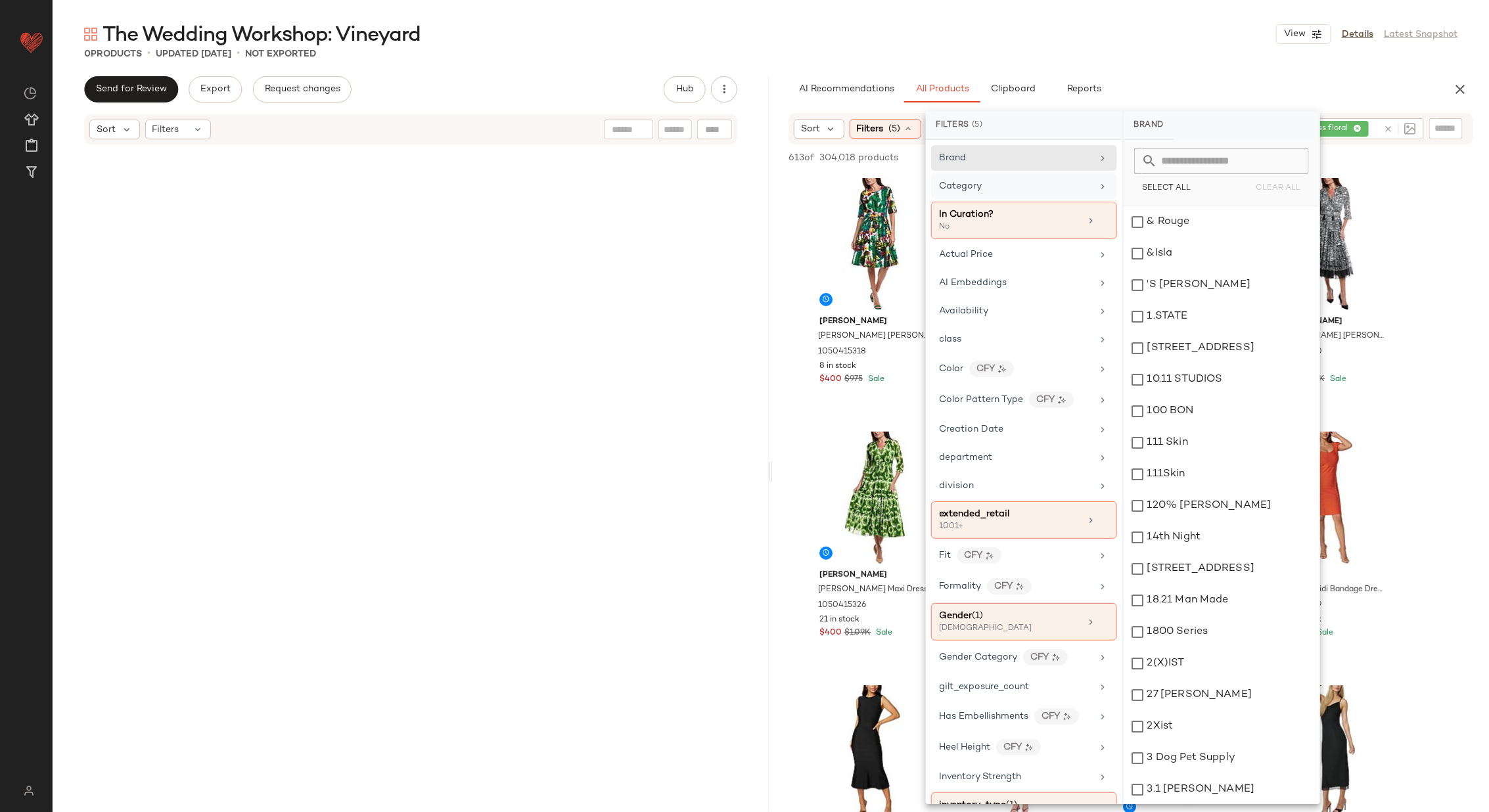
click at [1098, 183] on icon at bounding box center [1103, 186] width 11 height 10
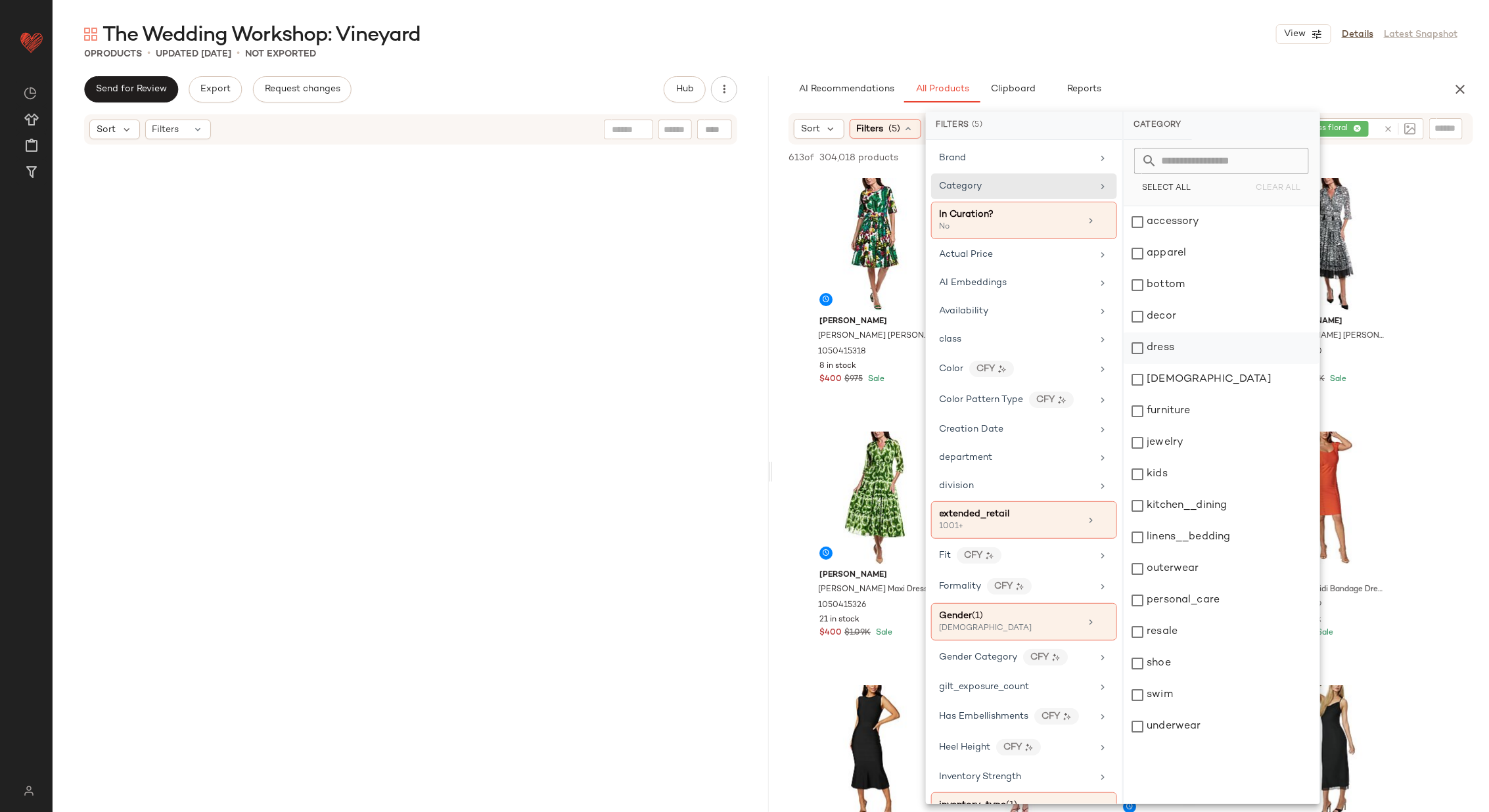
click at [1139, 364] on div "dress" at bounding box center [1221, 379] width 196 height 31
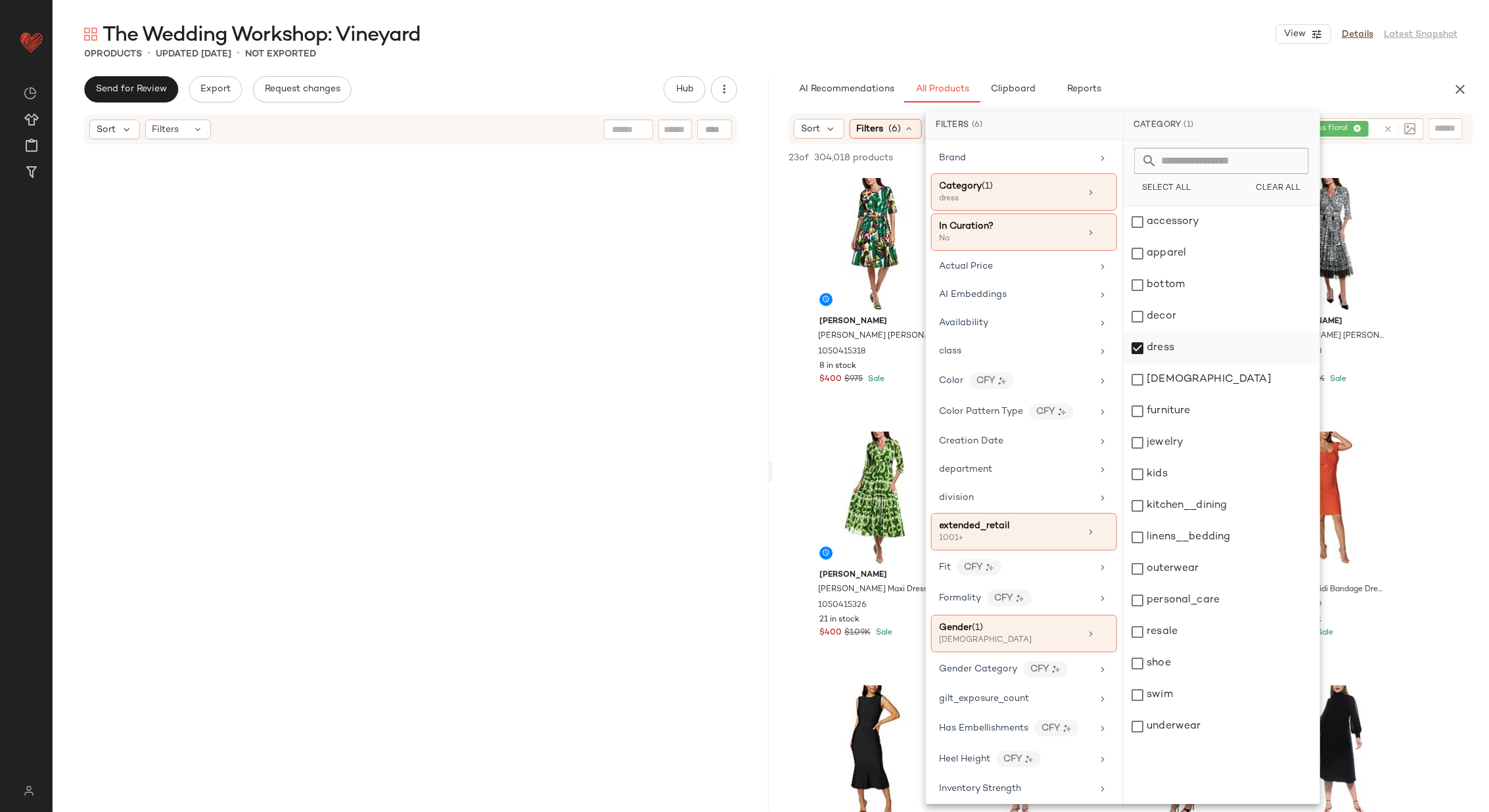
click at [1139, 364] on div "dress" at bounding box center [1221, 379] width 196 height 31
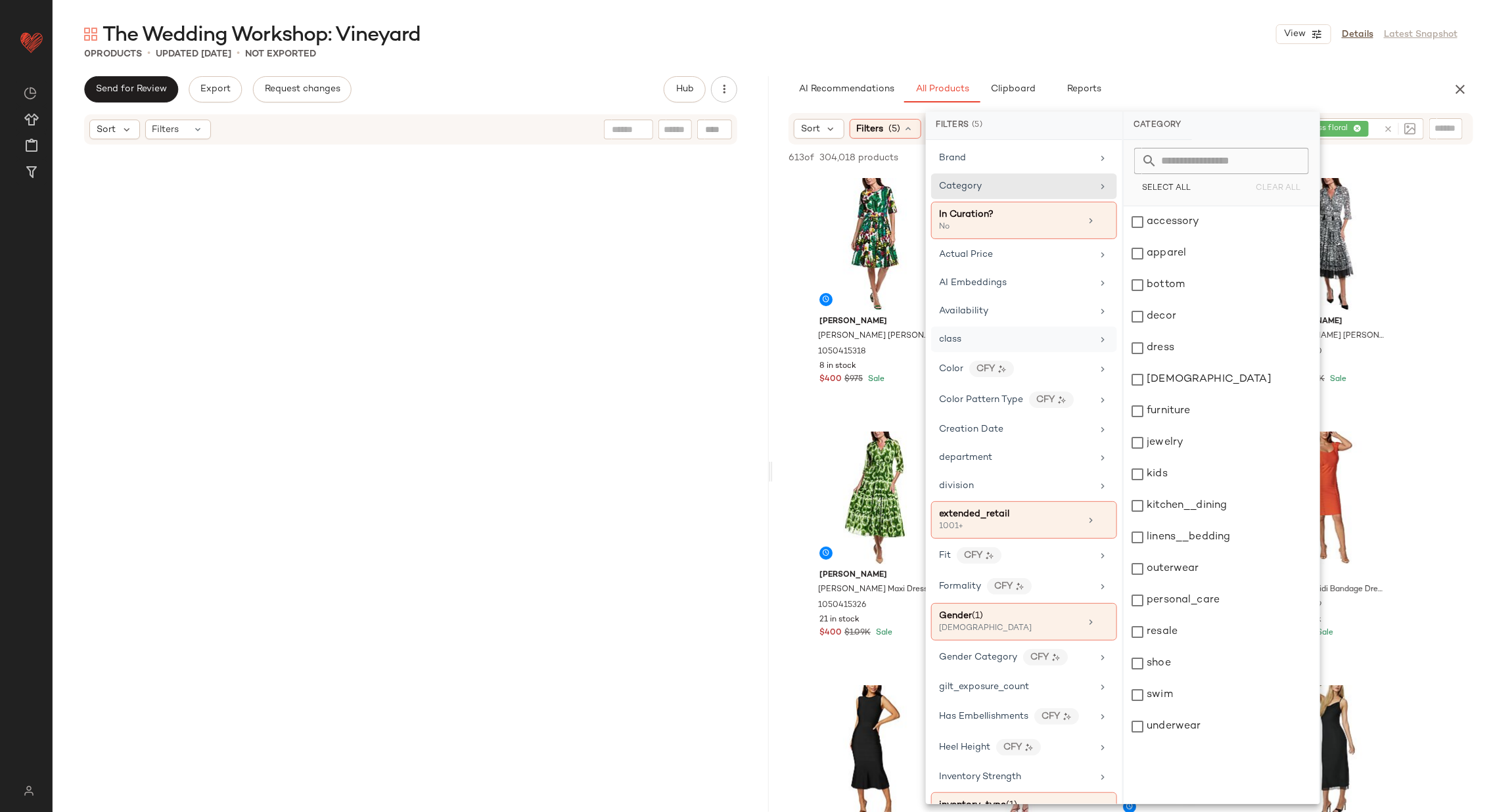
click at [1100, 335] on icon at bounding box center [1103, 340] width 11 height 10
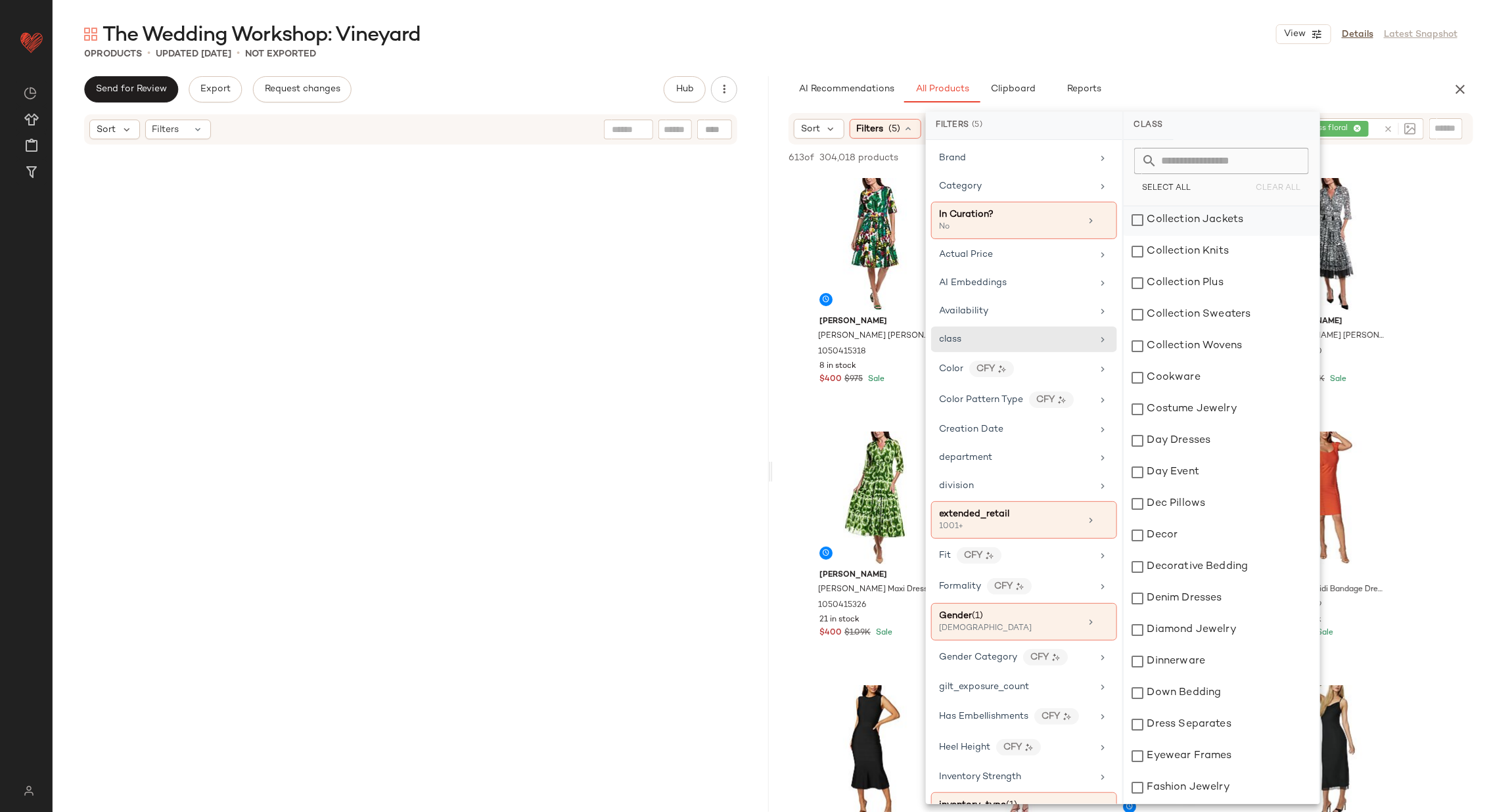
scroll to position [668, 0]
click at [1100, 452] on icon at bounding box center [1103, 457] width 11 height 10
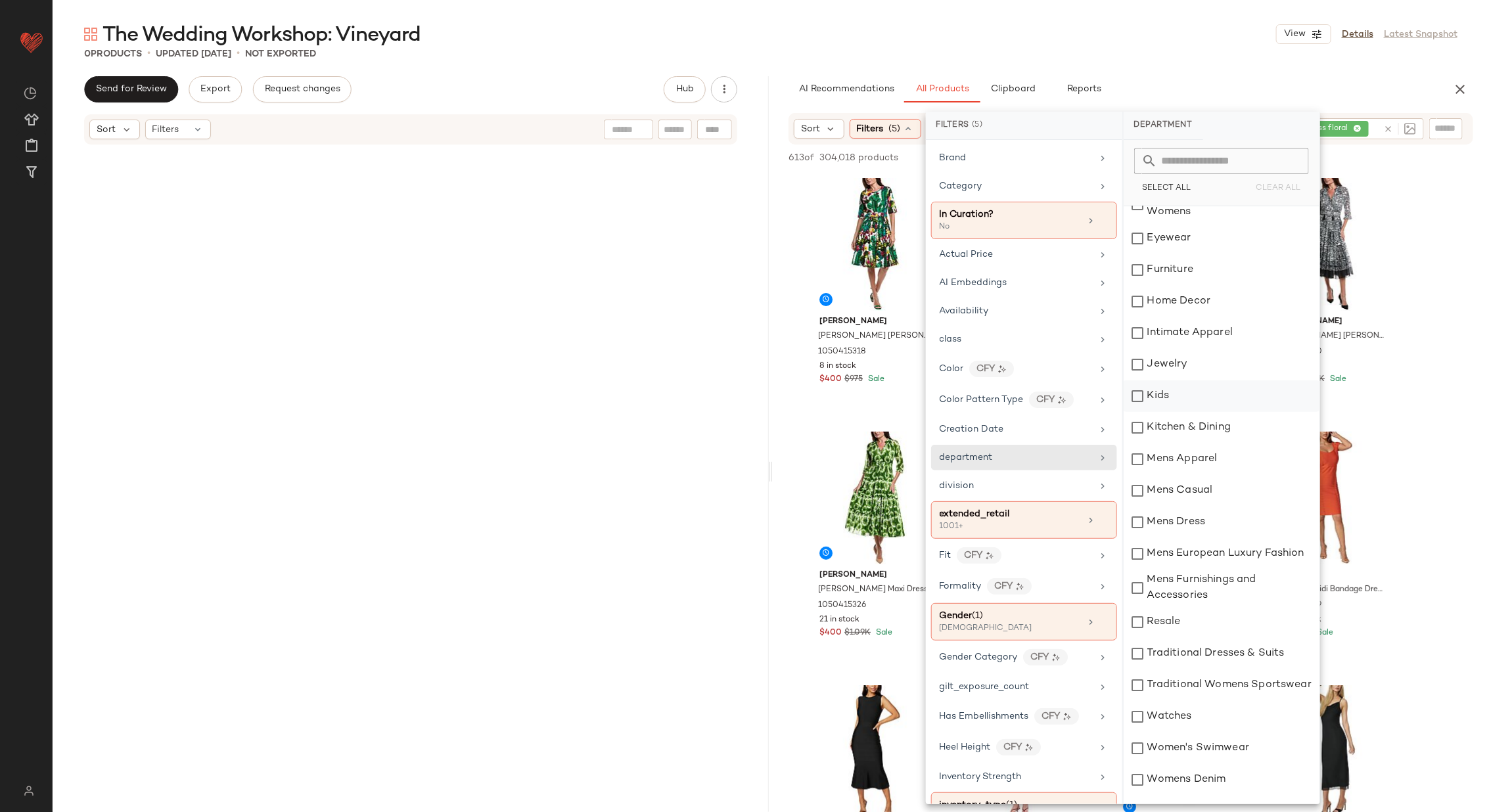
scroll to position [269, 0]
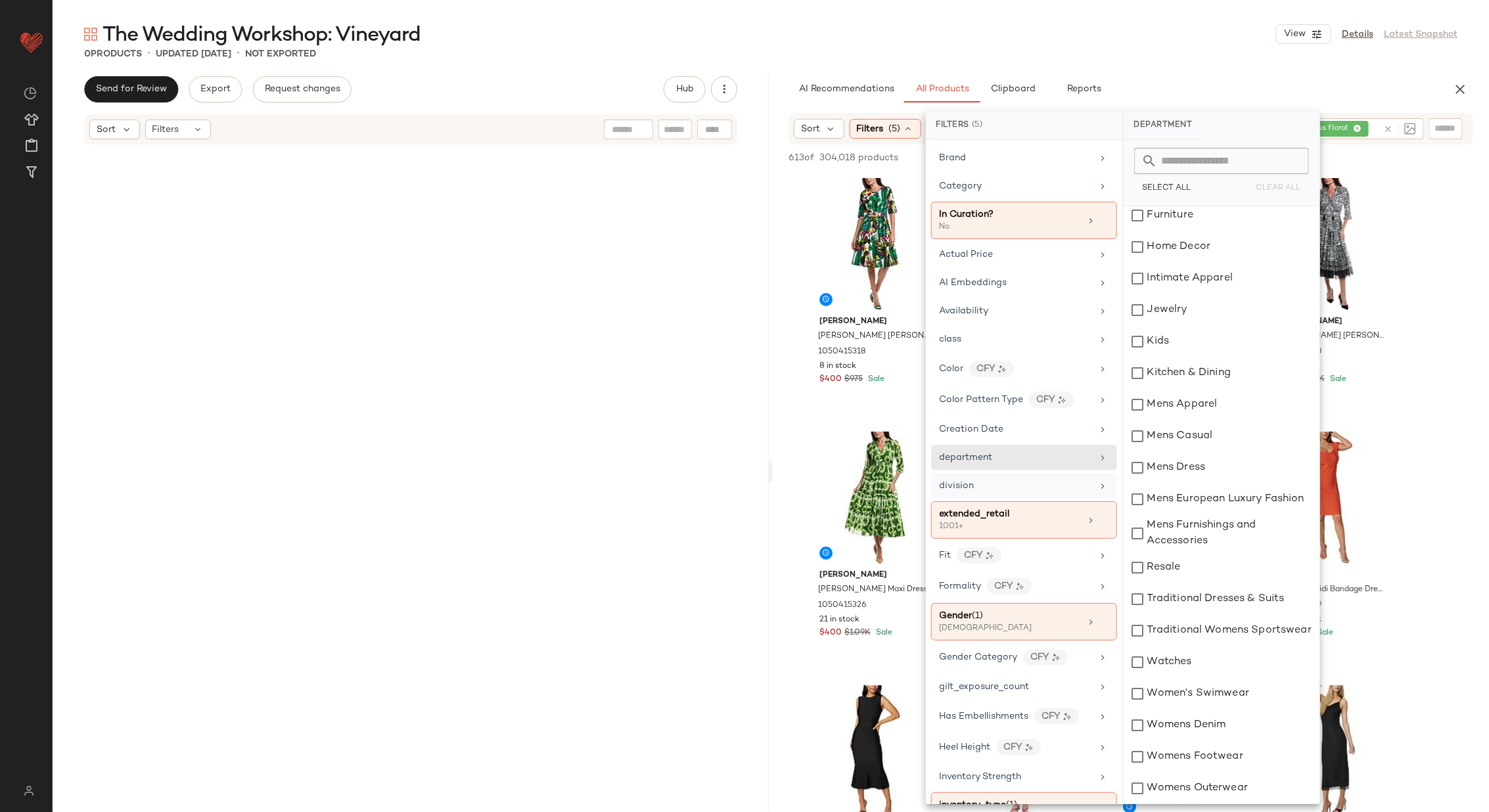
click at [1099, 481] on icon at bounding box center [1103, 486] width 11 height 10
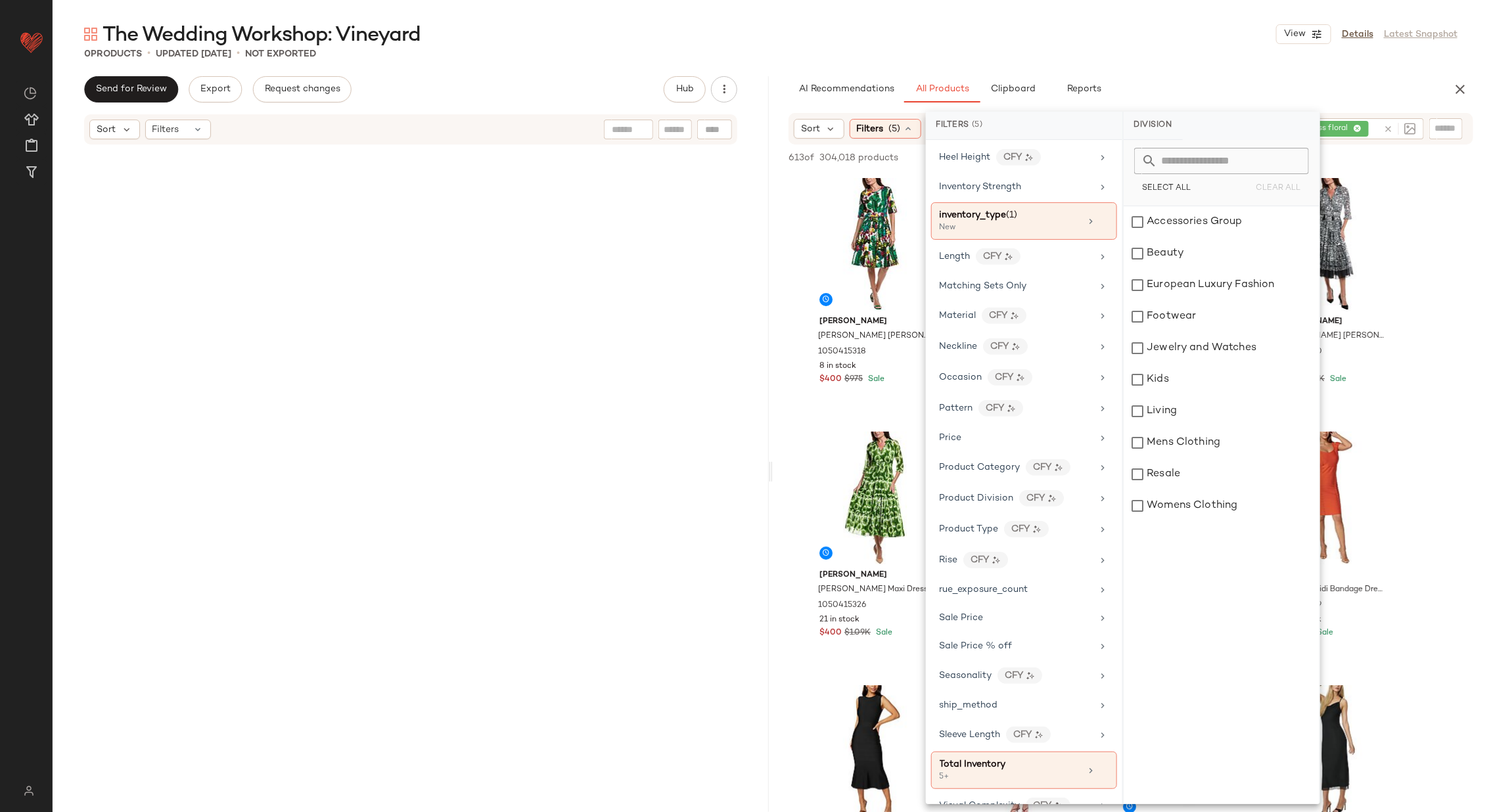
scroll to position [599, 0]
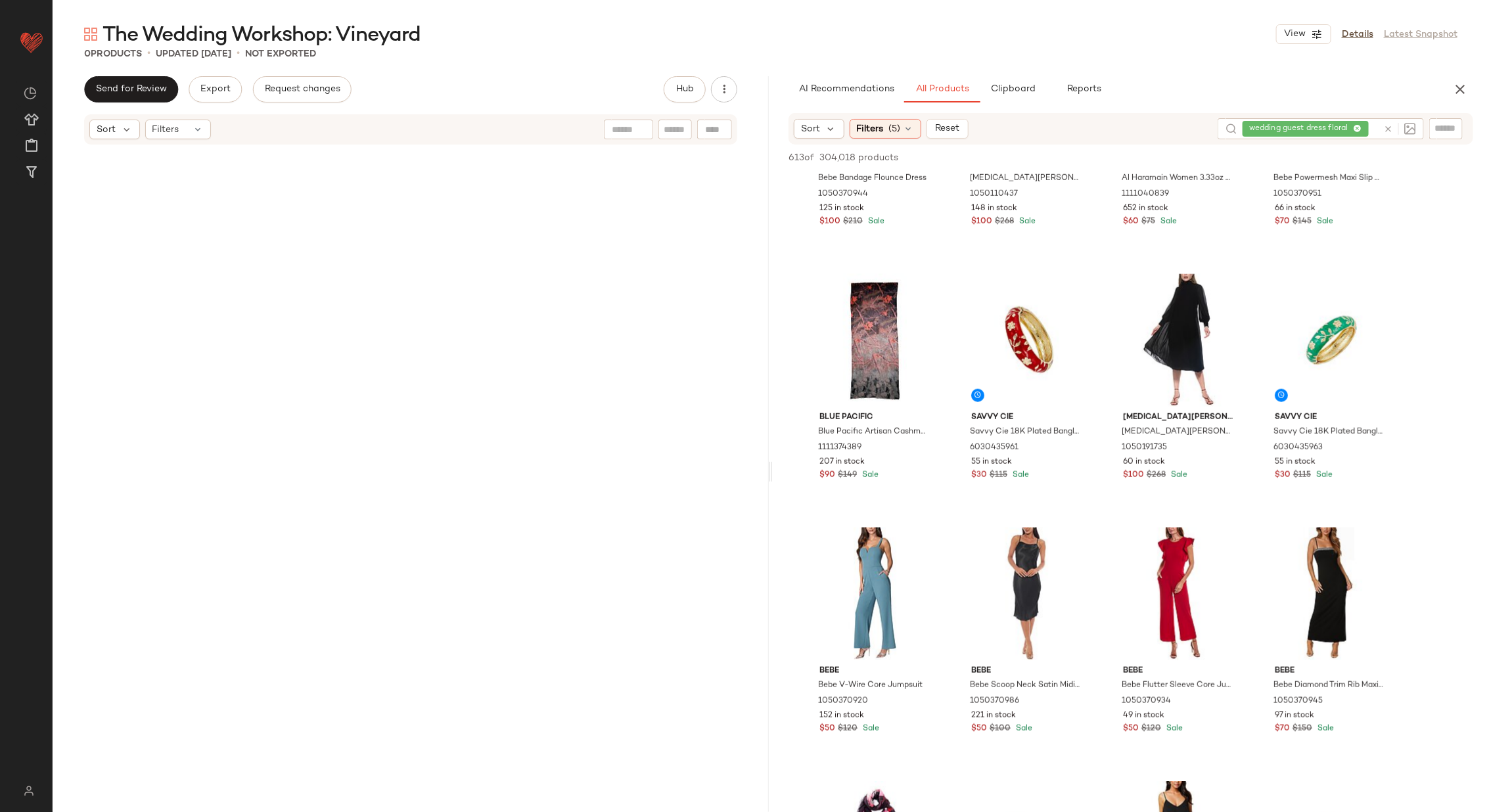
scroll to position [0, 0]
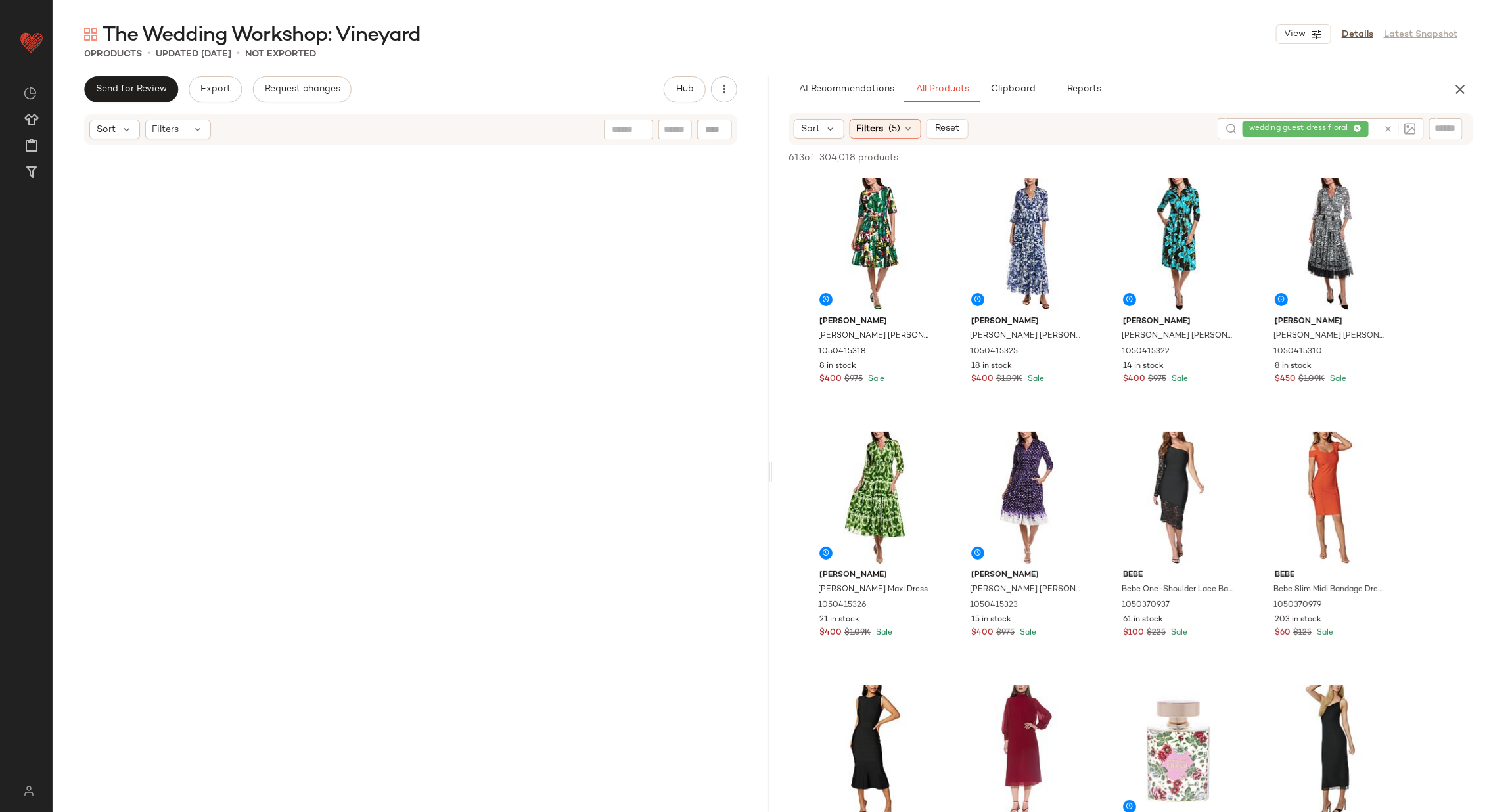
click at [1387, 126] on icon at bounding box center [1388, 129] width 10 height 10
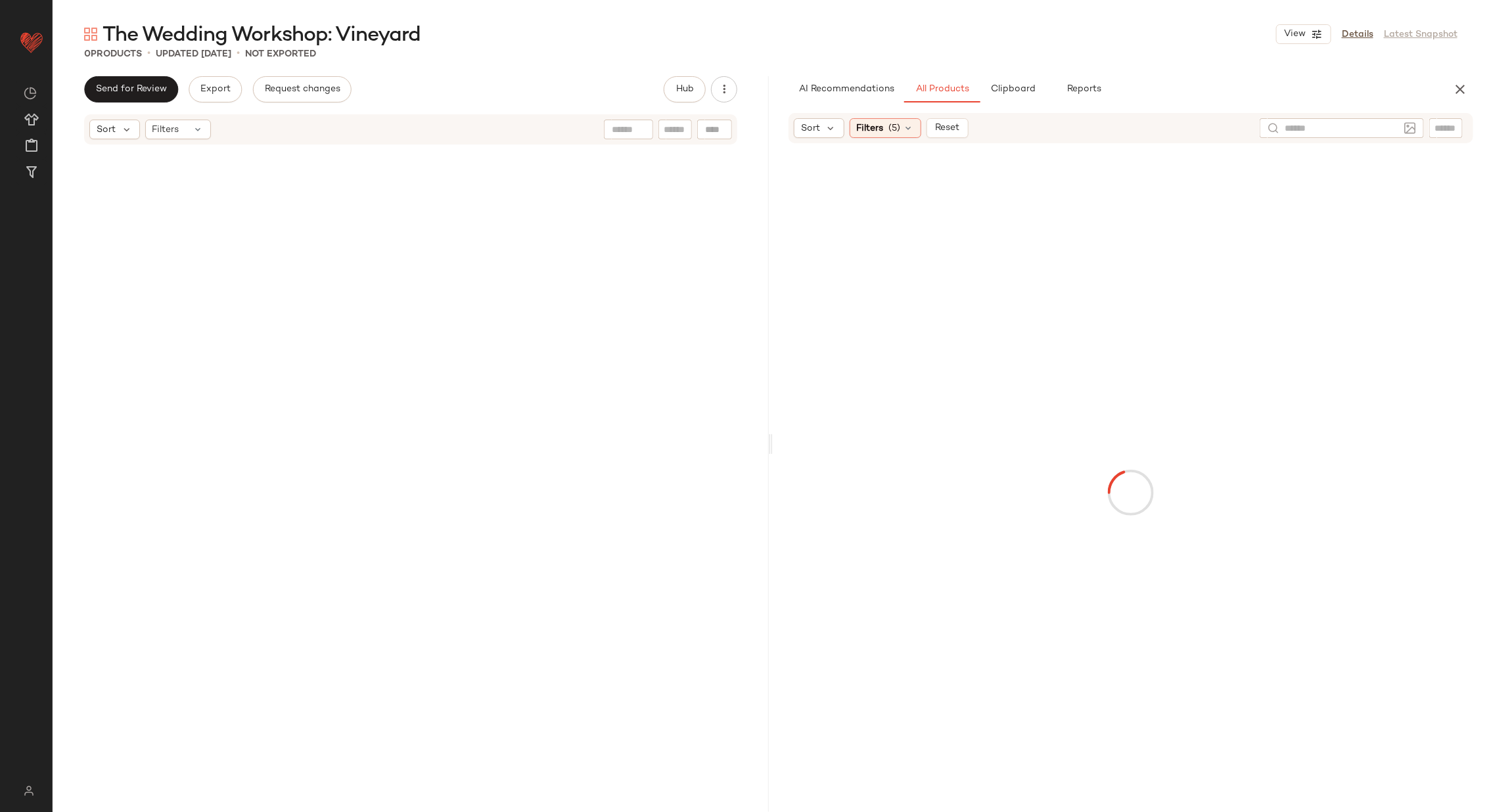
click at [1100, 267] on div at bounding box center [1130, 492] width 711 height 694
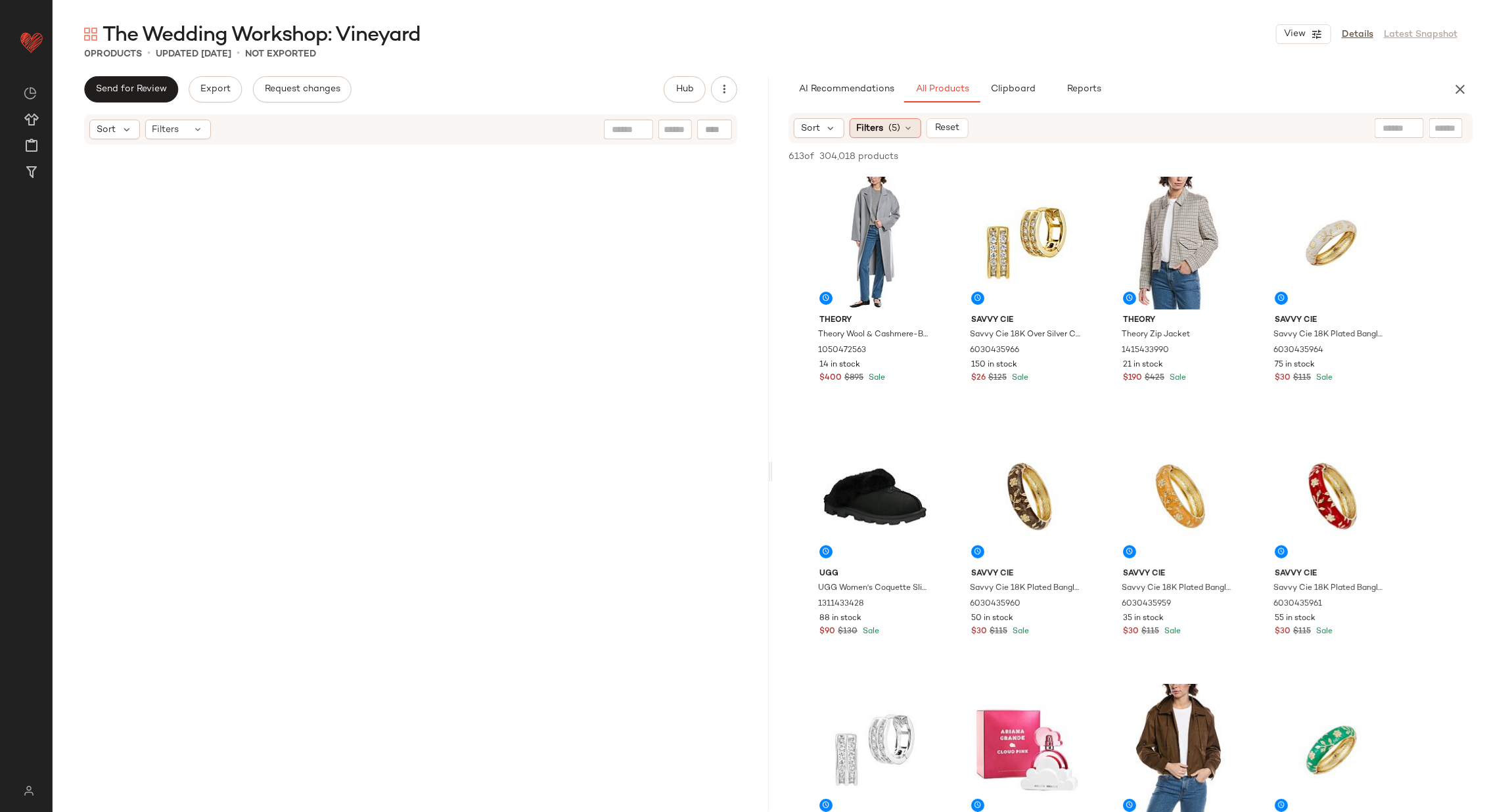
click at [906, 129] on icon at bounding box center [908, 127] width 11 height 10
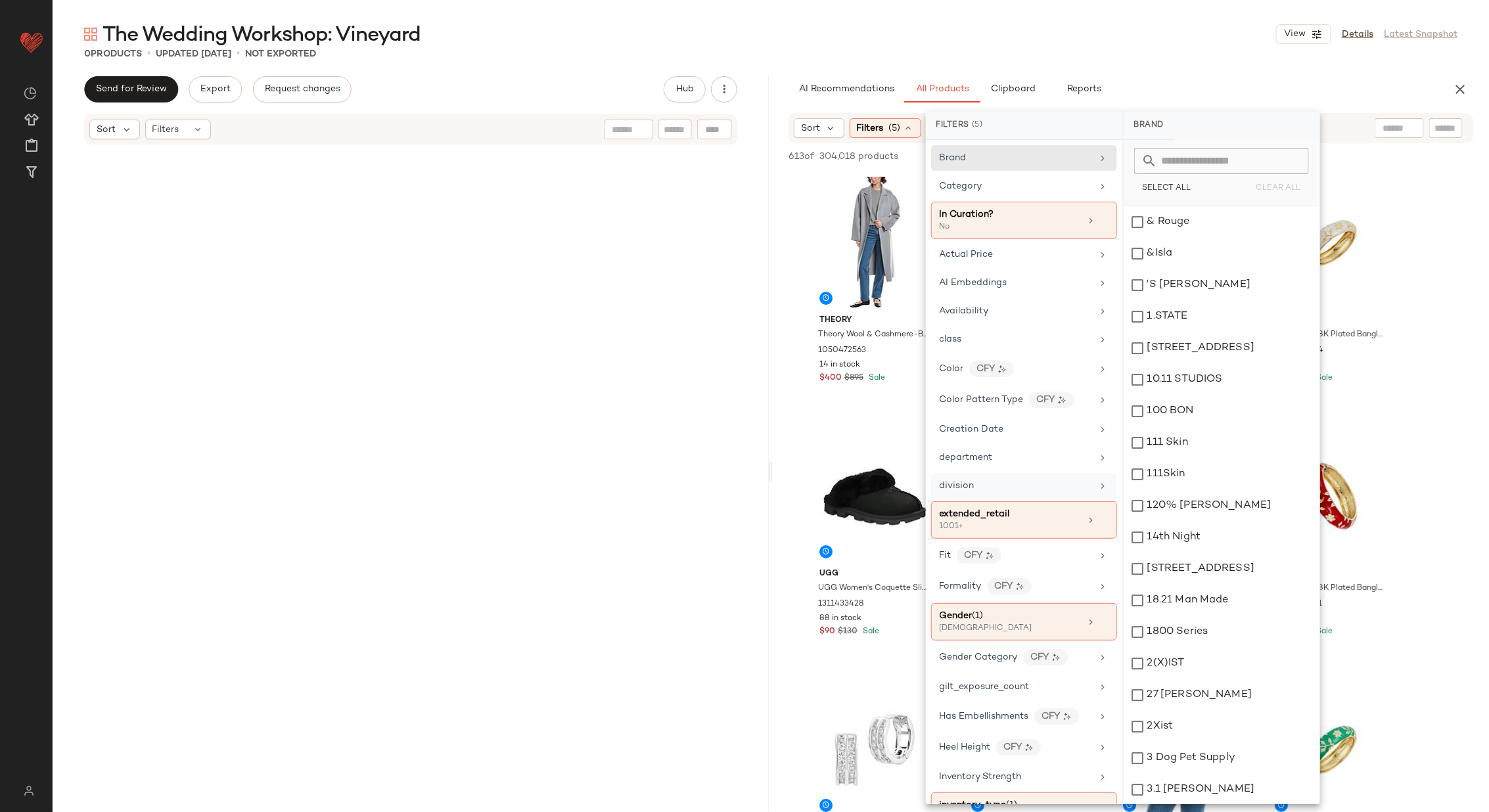
click at [1100, 482] on icon at bounding box center [1103, 486] width 11 height 10
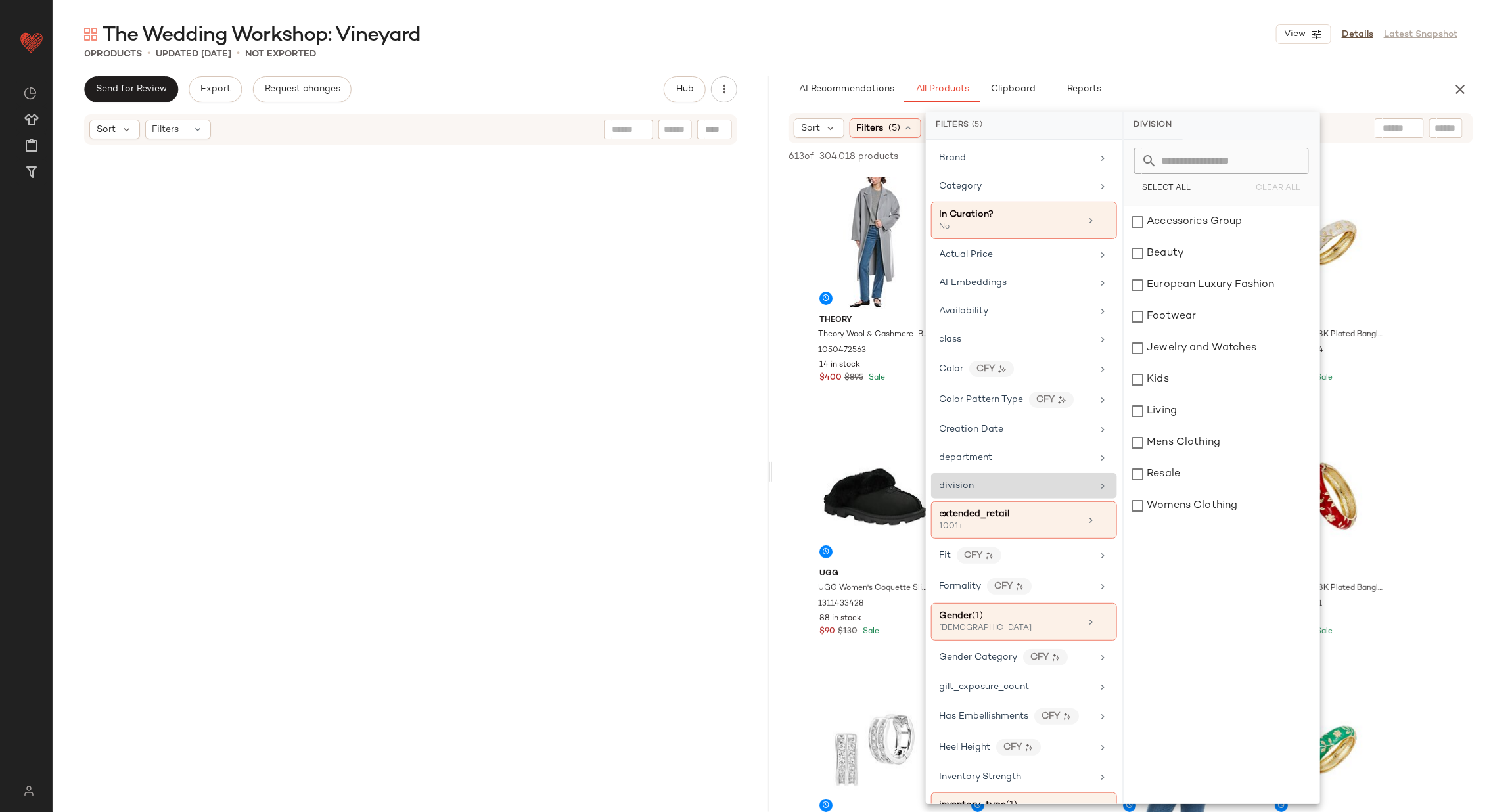
click at [1100, 482] on icon at bounding box center [1103, 486] width 11 height 10
click at [1100, 452] on icon at bounding box center [1103, 457] width 11 height 10
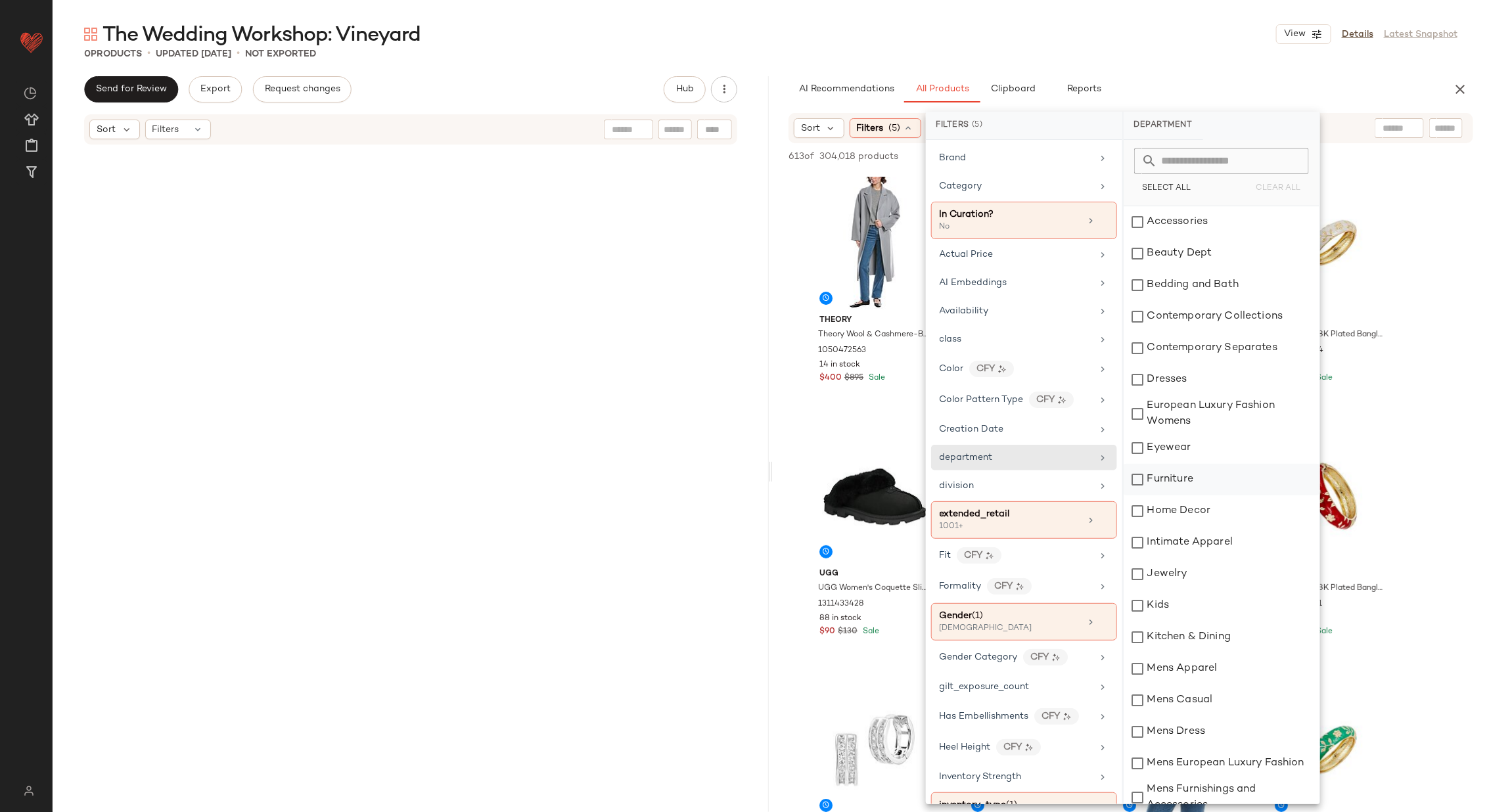
scroll to position [269, 0]
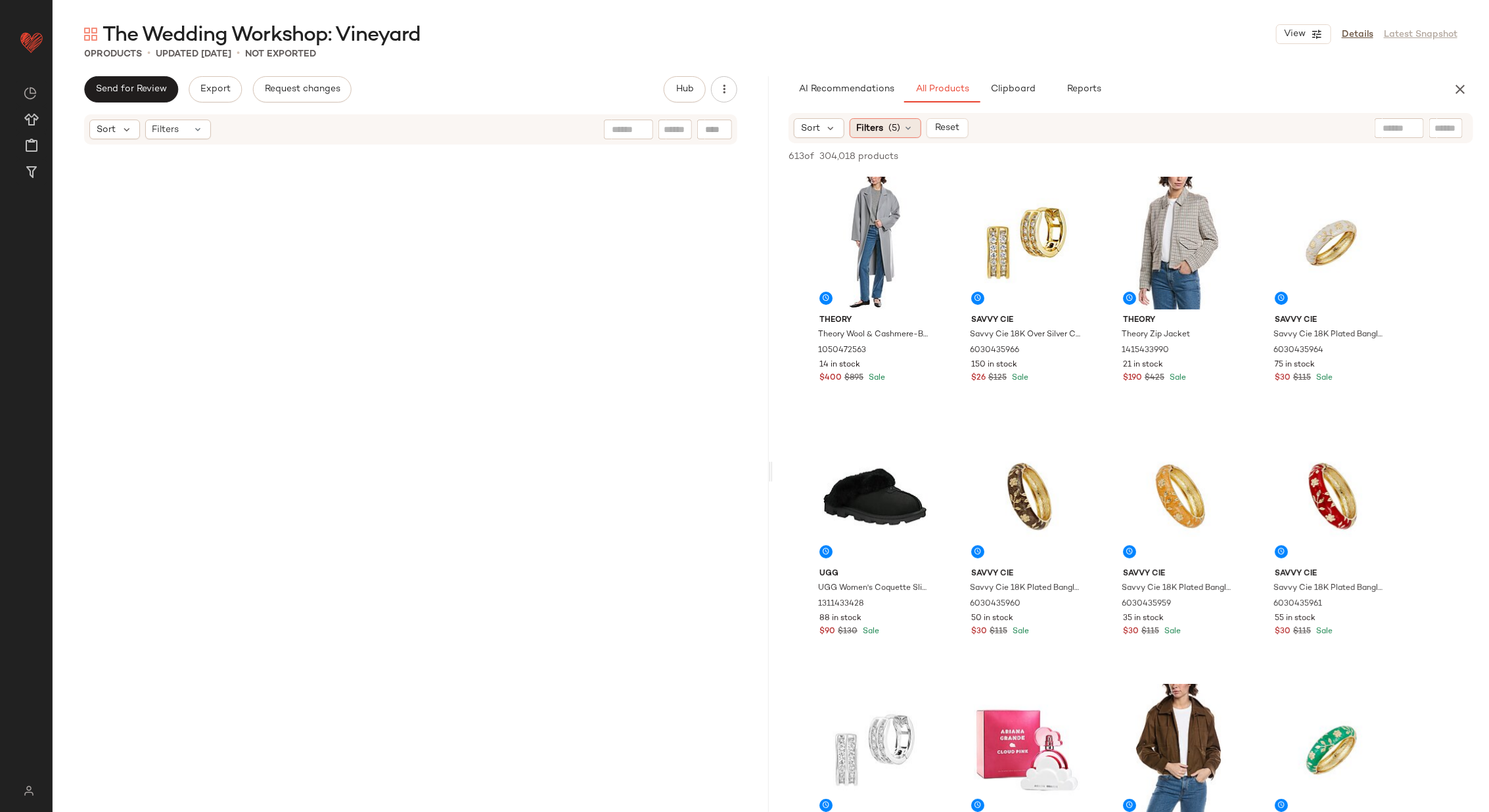
click at [908, 130] on icon at bounding box center [908, 127] width 11 height 10
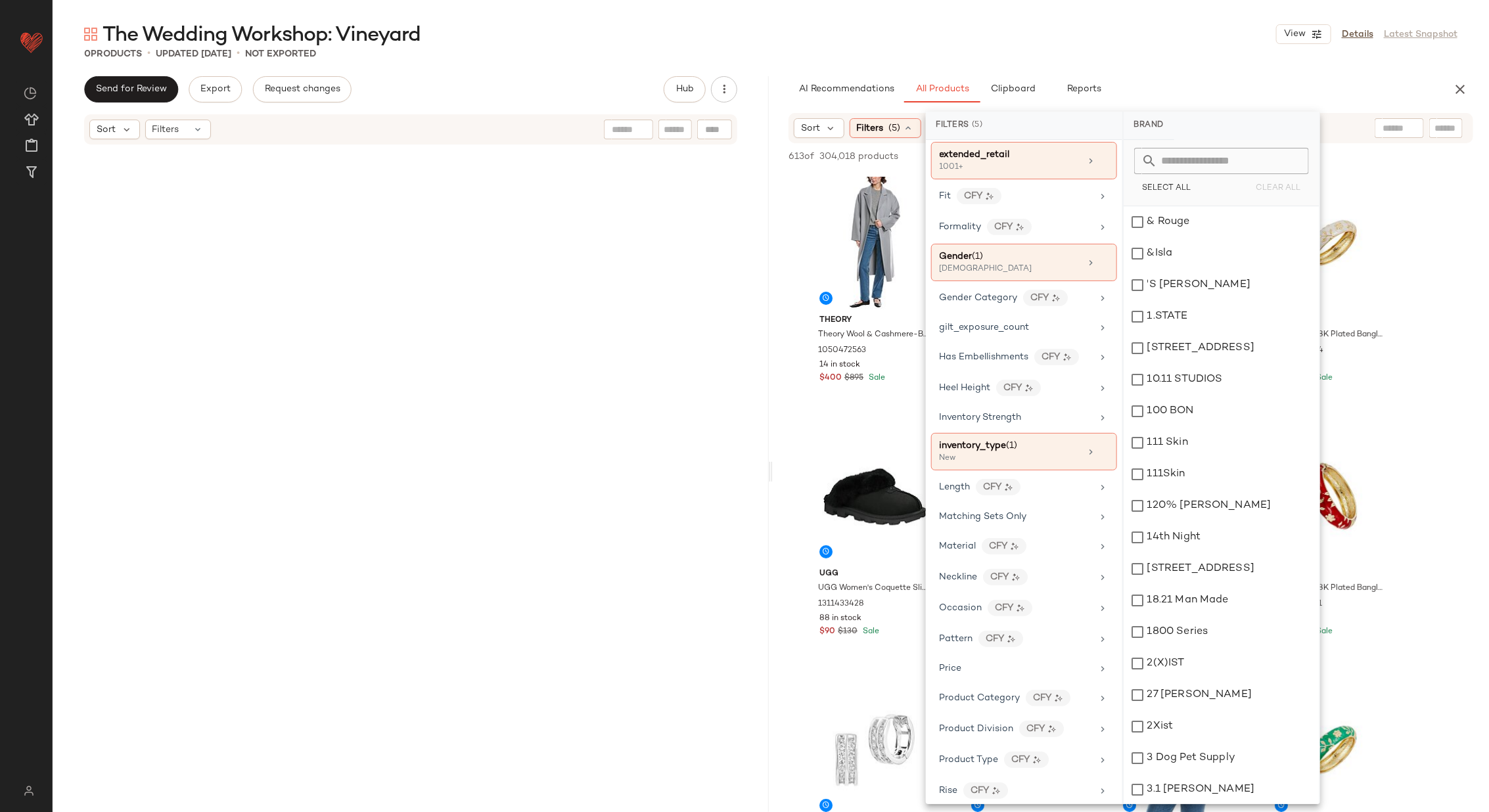
scroll to position [383, 0]
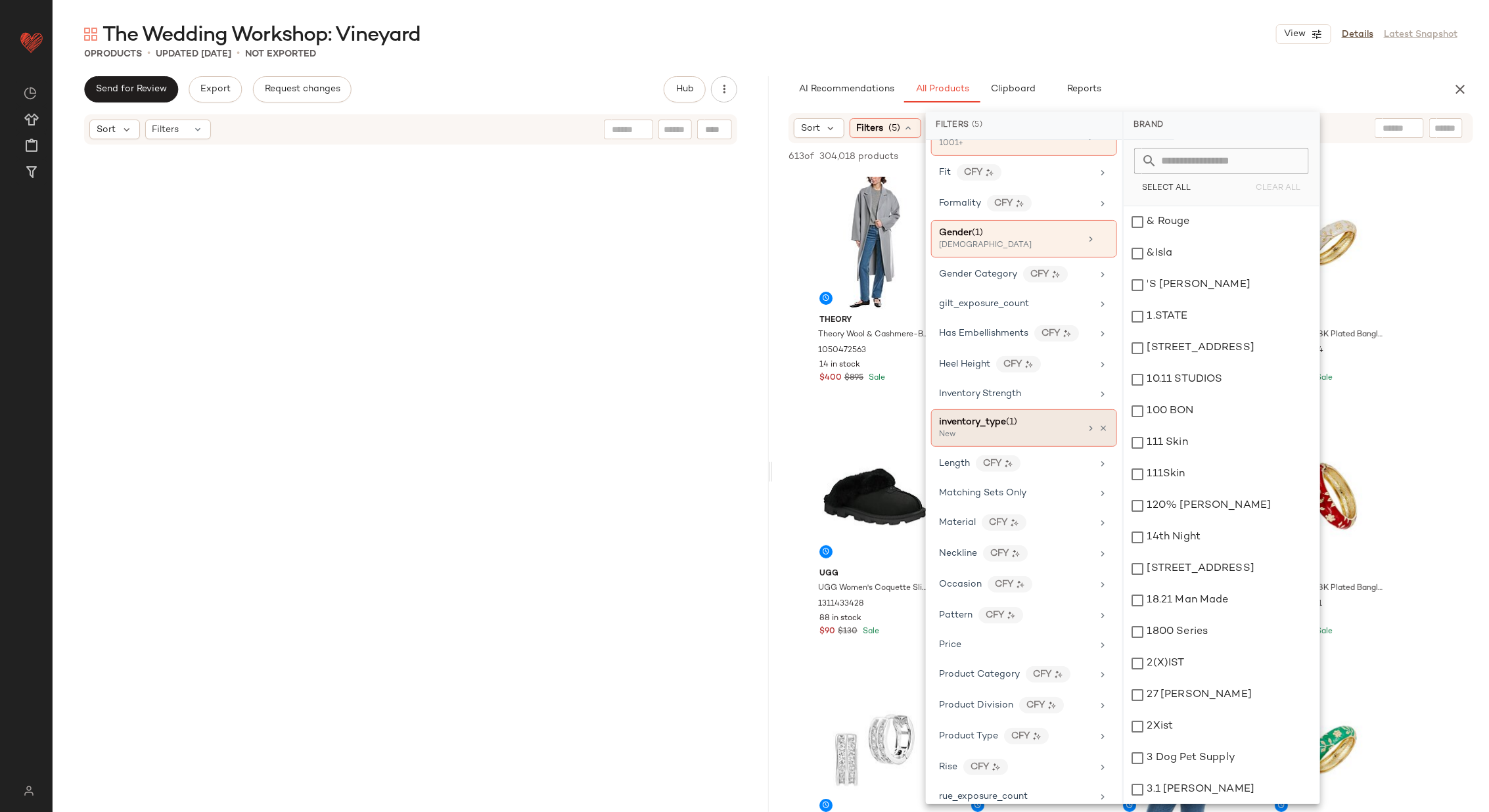
click at [1027, 420] on div "inventory_type (1)" at bounding box center [1011, 422] width 141 height 14
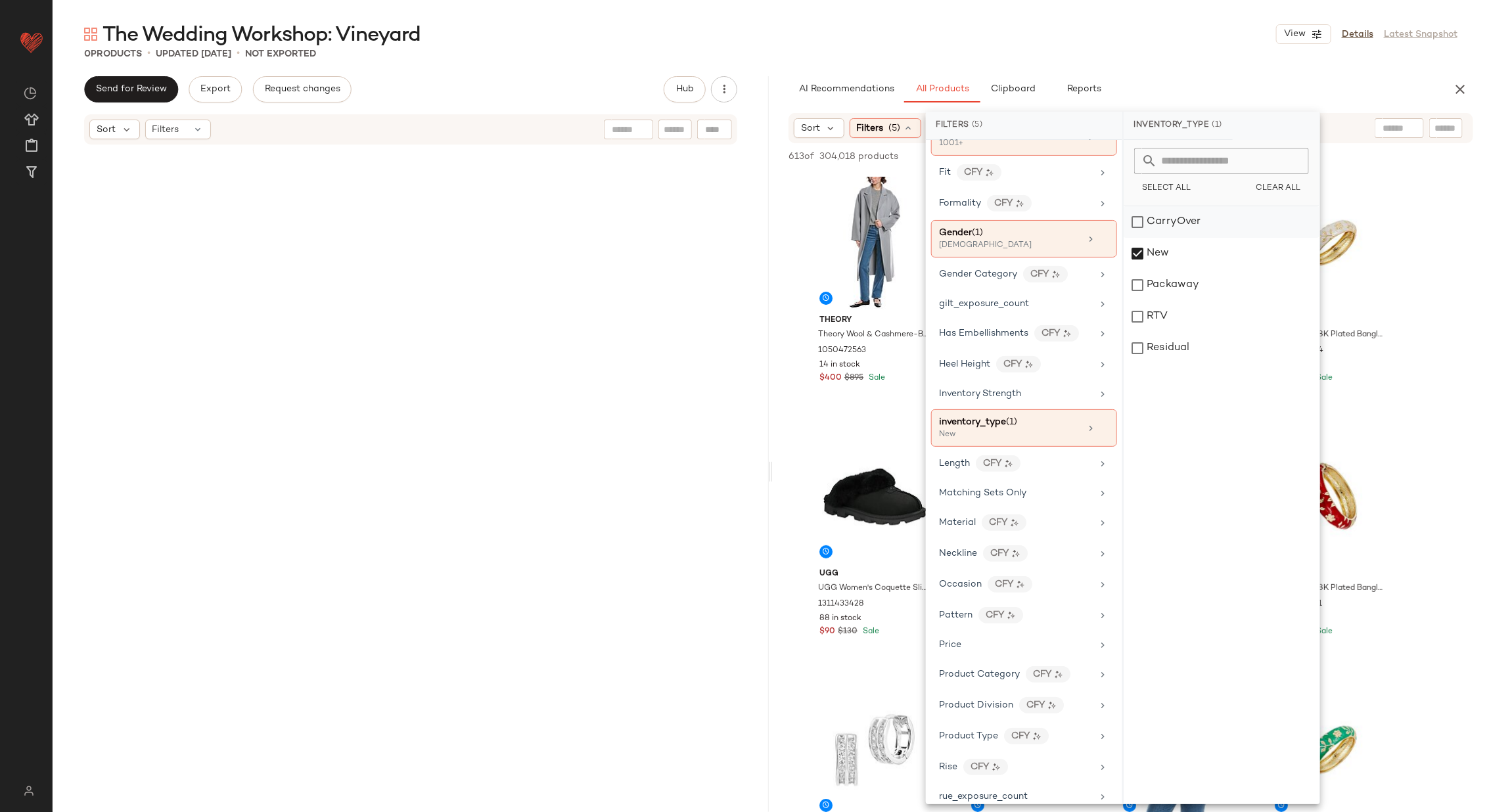
click at [1186, 238] on div "CarryOver" at bounding box center [1221, 253] width 196 height 31
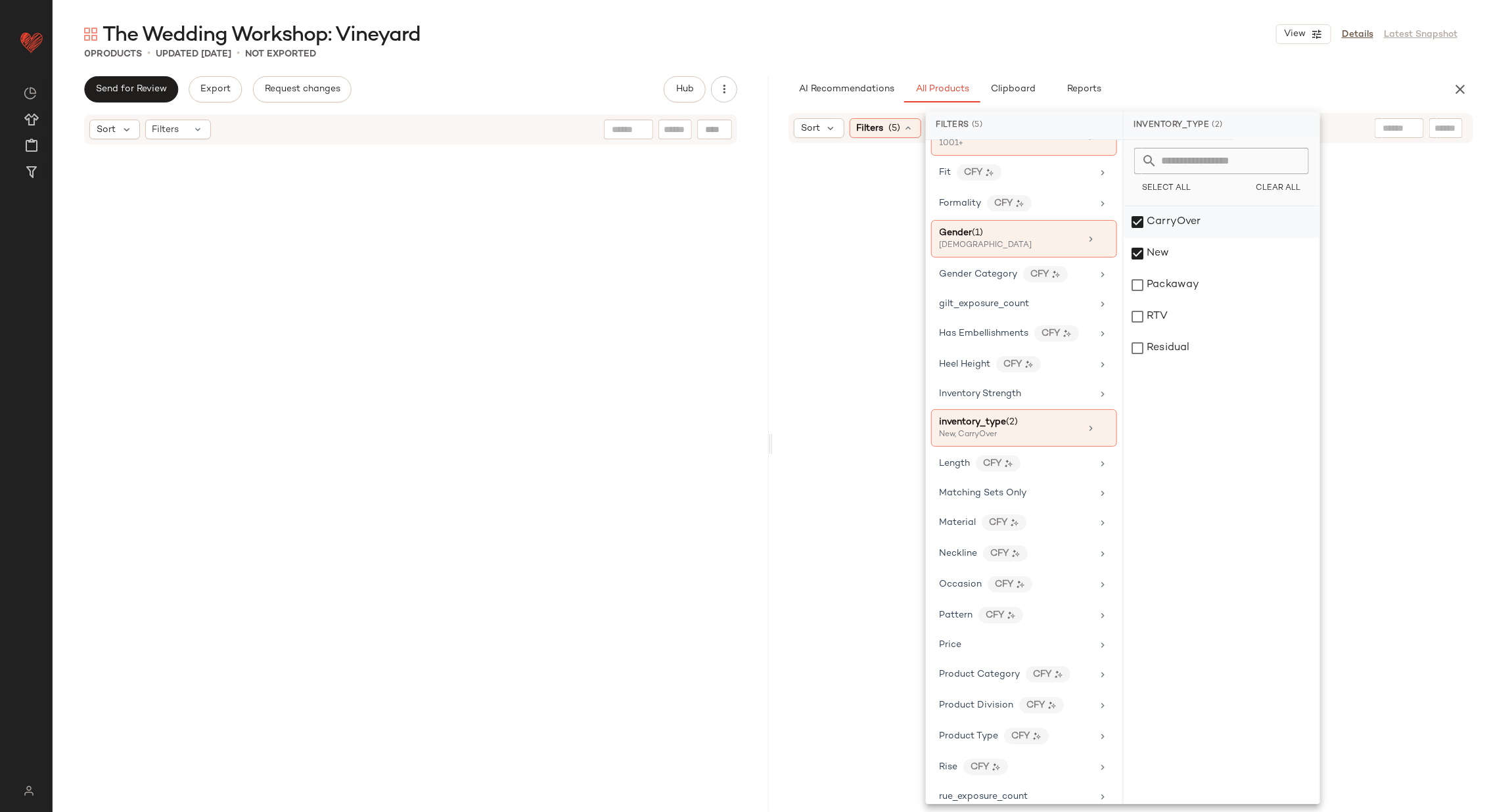
click at [1175, 238] on div "CarryOver" at bounding box center [1221, 253] width 196 height 31
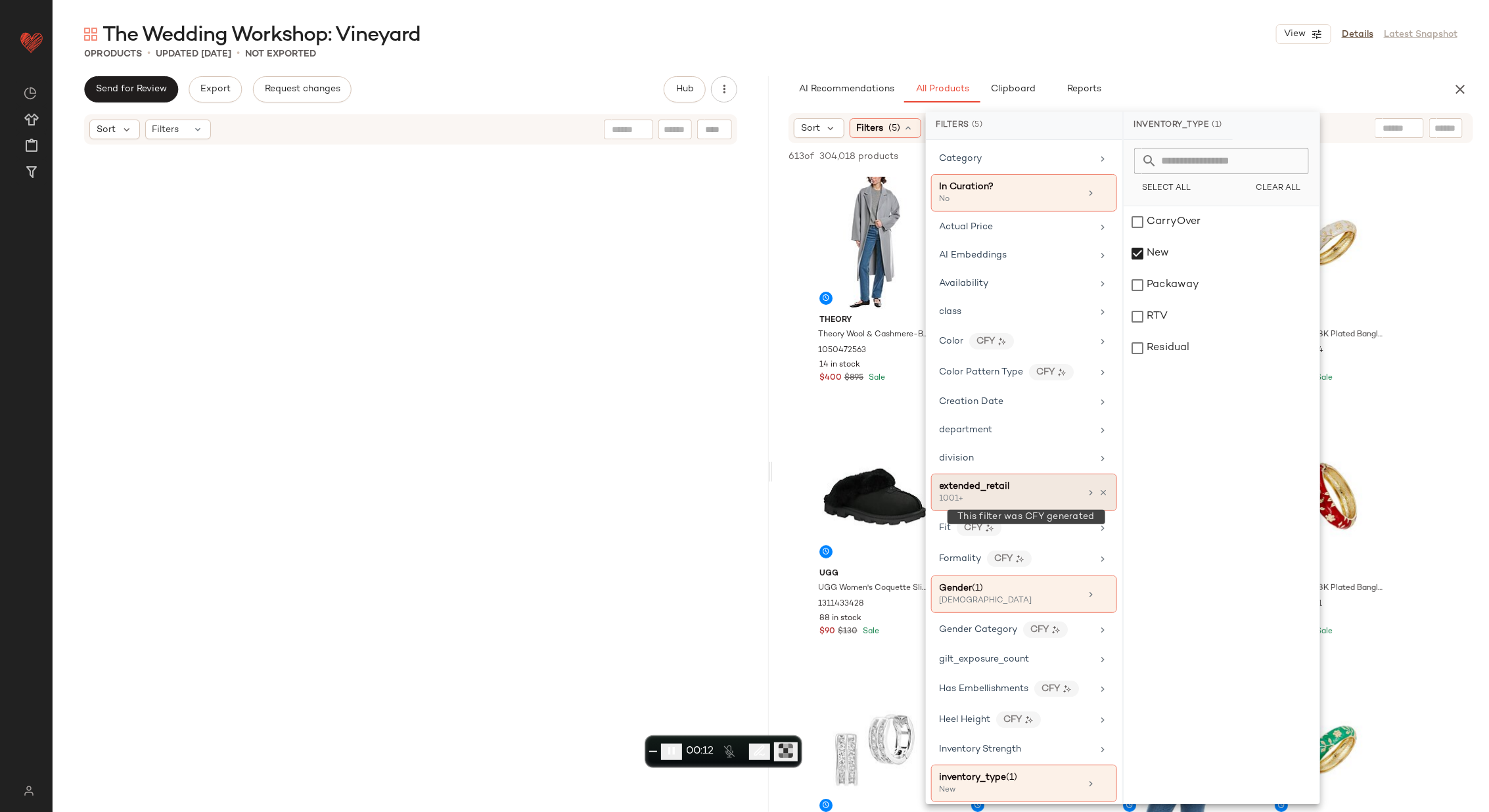
scroll to position [0, 0]
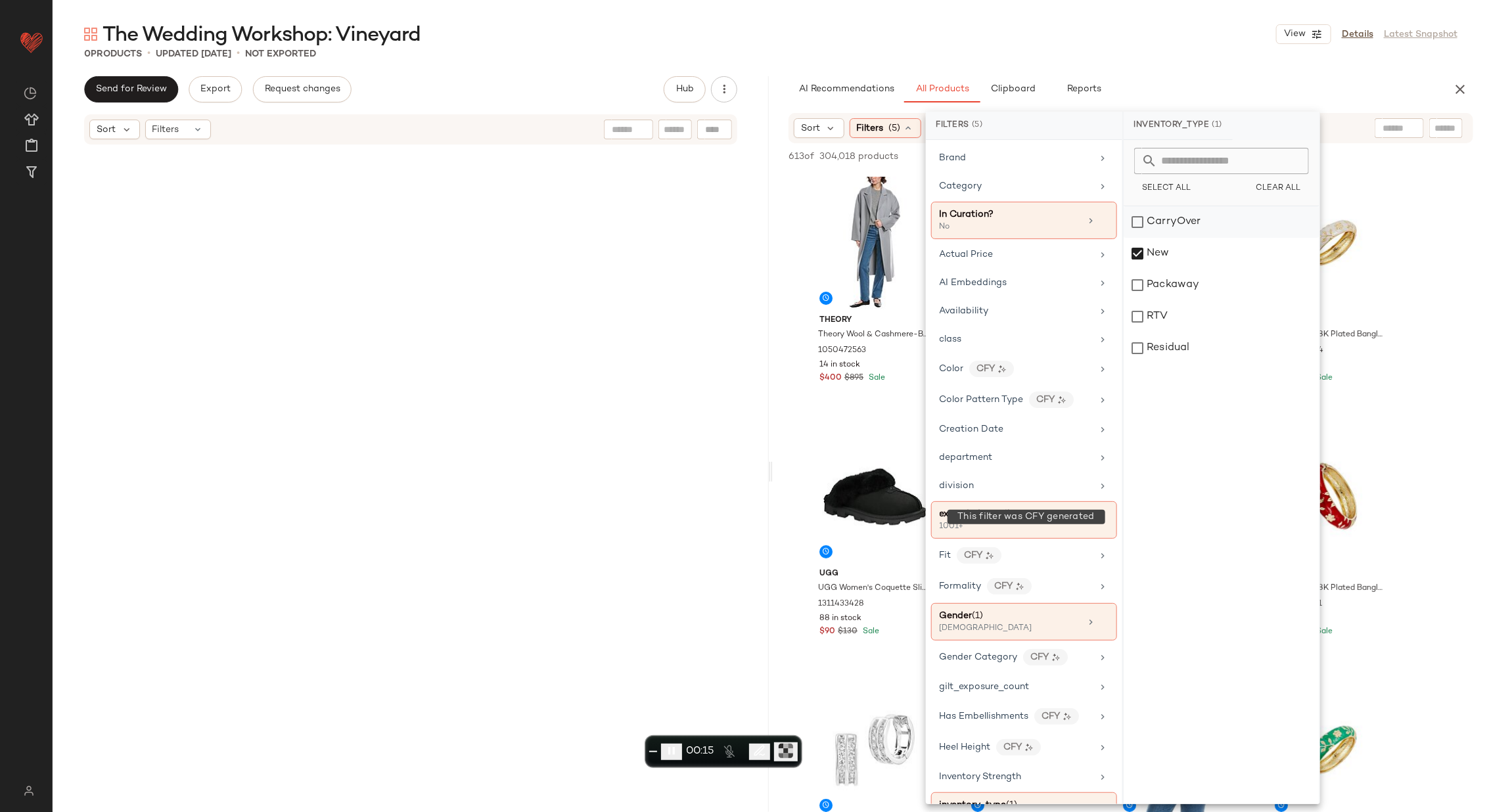
click at [1233, 238] on div "CarryOver" at bounding box center [1221, 253] width 196 height 31
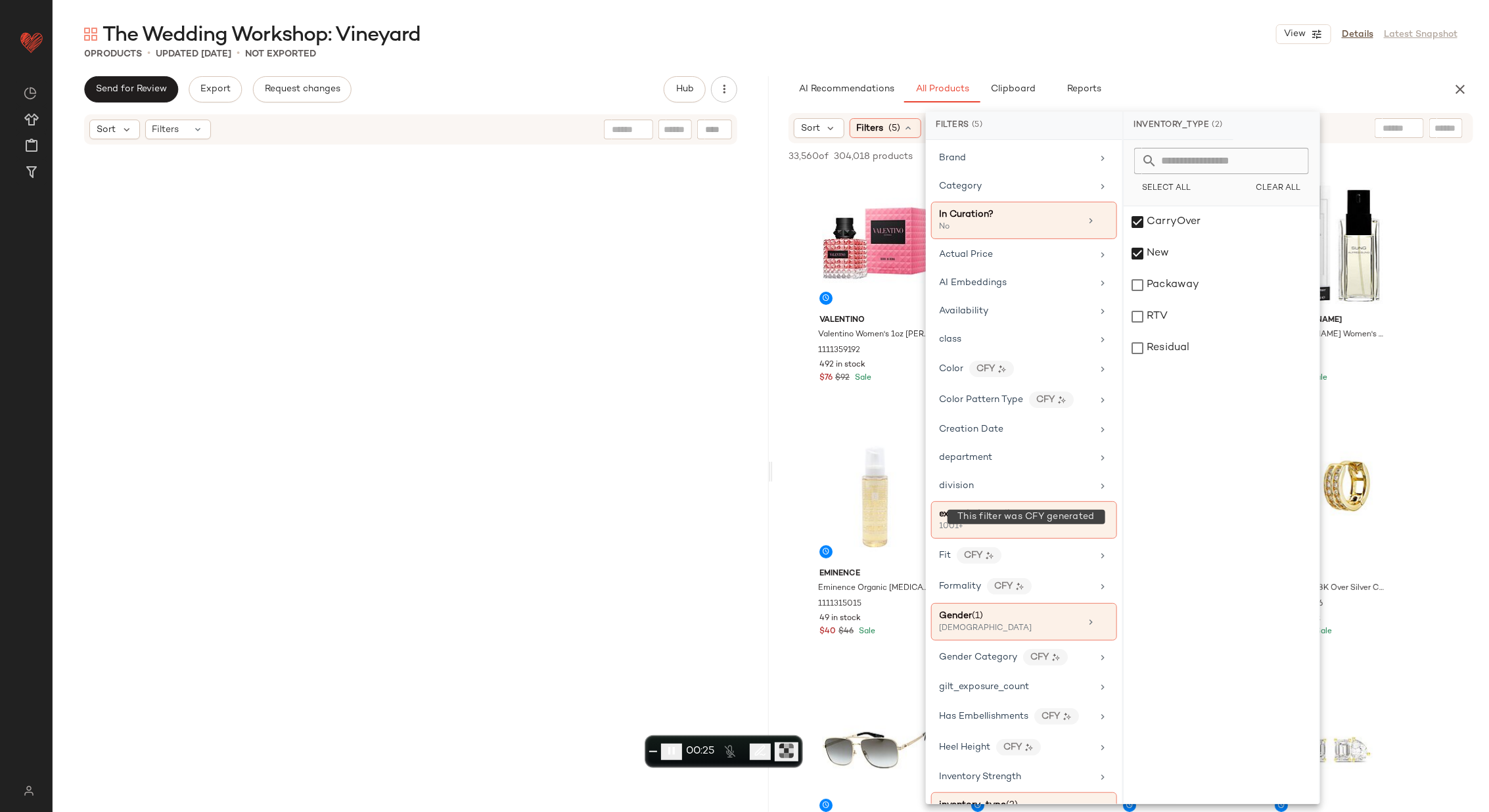
click at [653, 751] on span "End recording" at bounding box center [653, 751] width 0 height 0
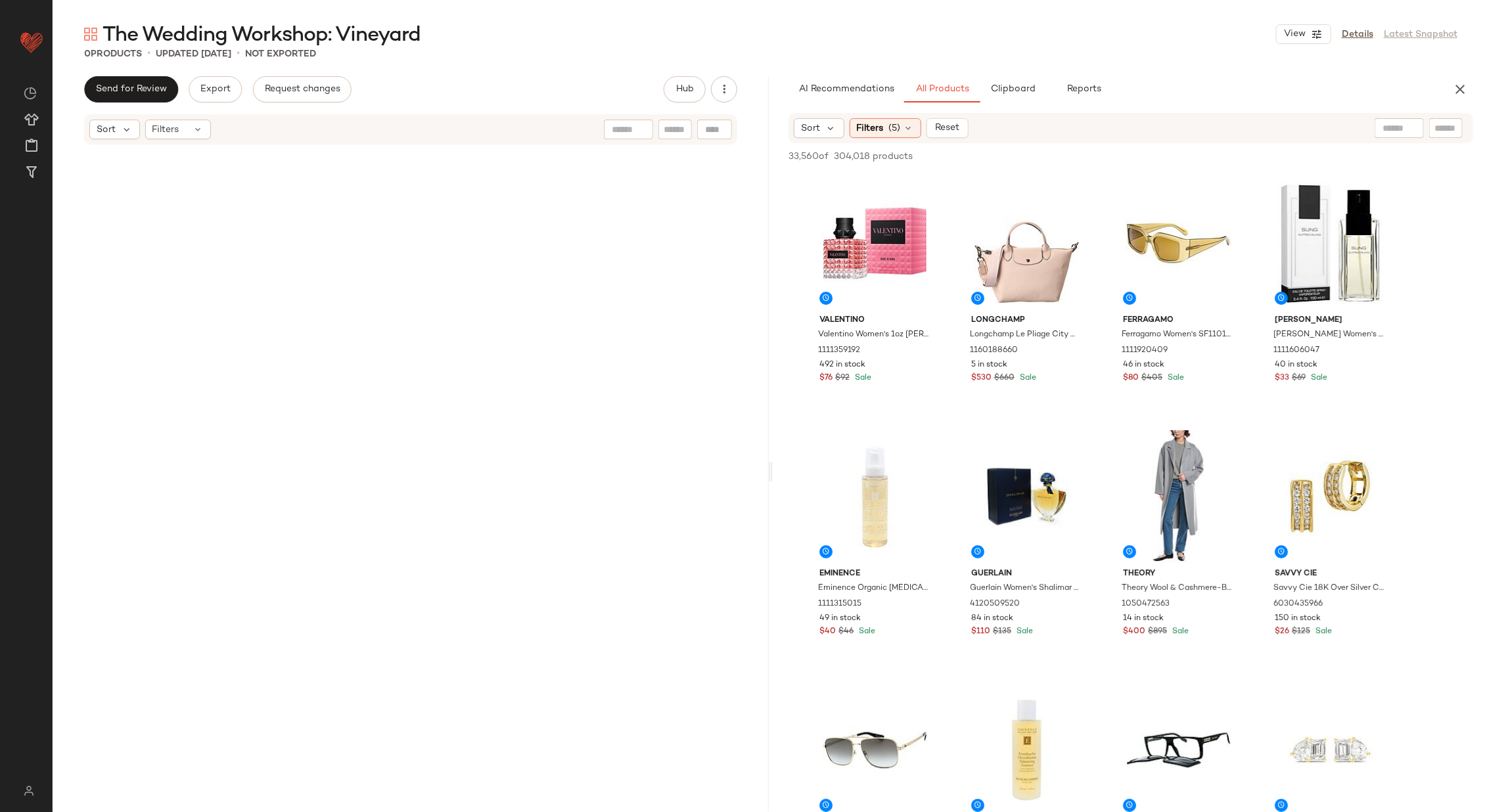
click at [1392, 129] on input "text" at bounding box center [1399, 129] width 34 height 14
click at [910, 126] on icon at bounding box center [908, 127] width 11 height 10
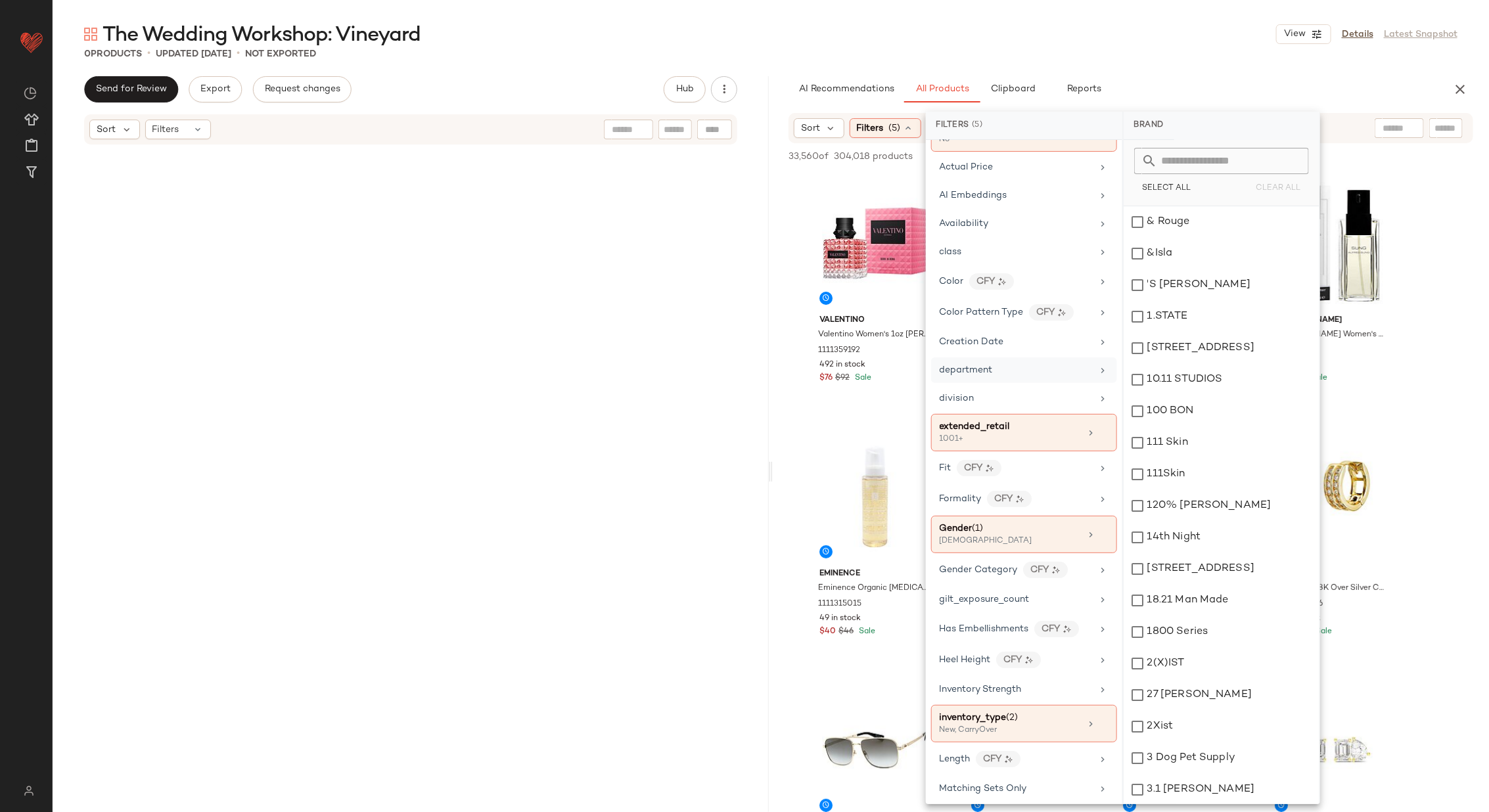
scroll to position [103, 0]
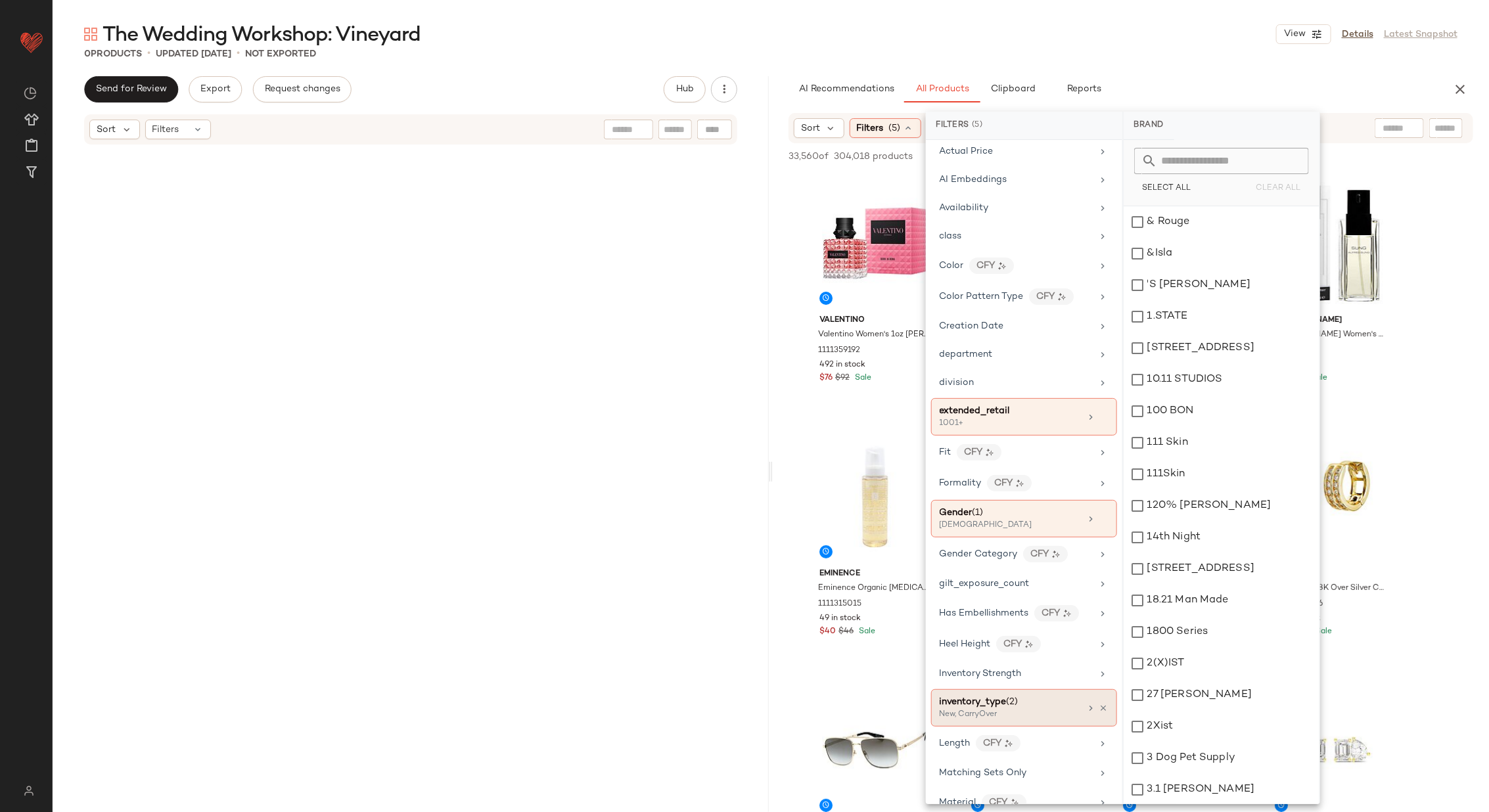
click at [1046, 695] on div "inventory_type (2)" at bounding box center [1011, 702] width 141 height 14
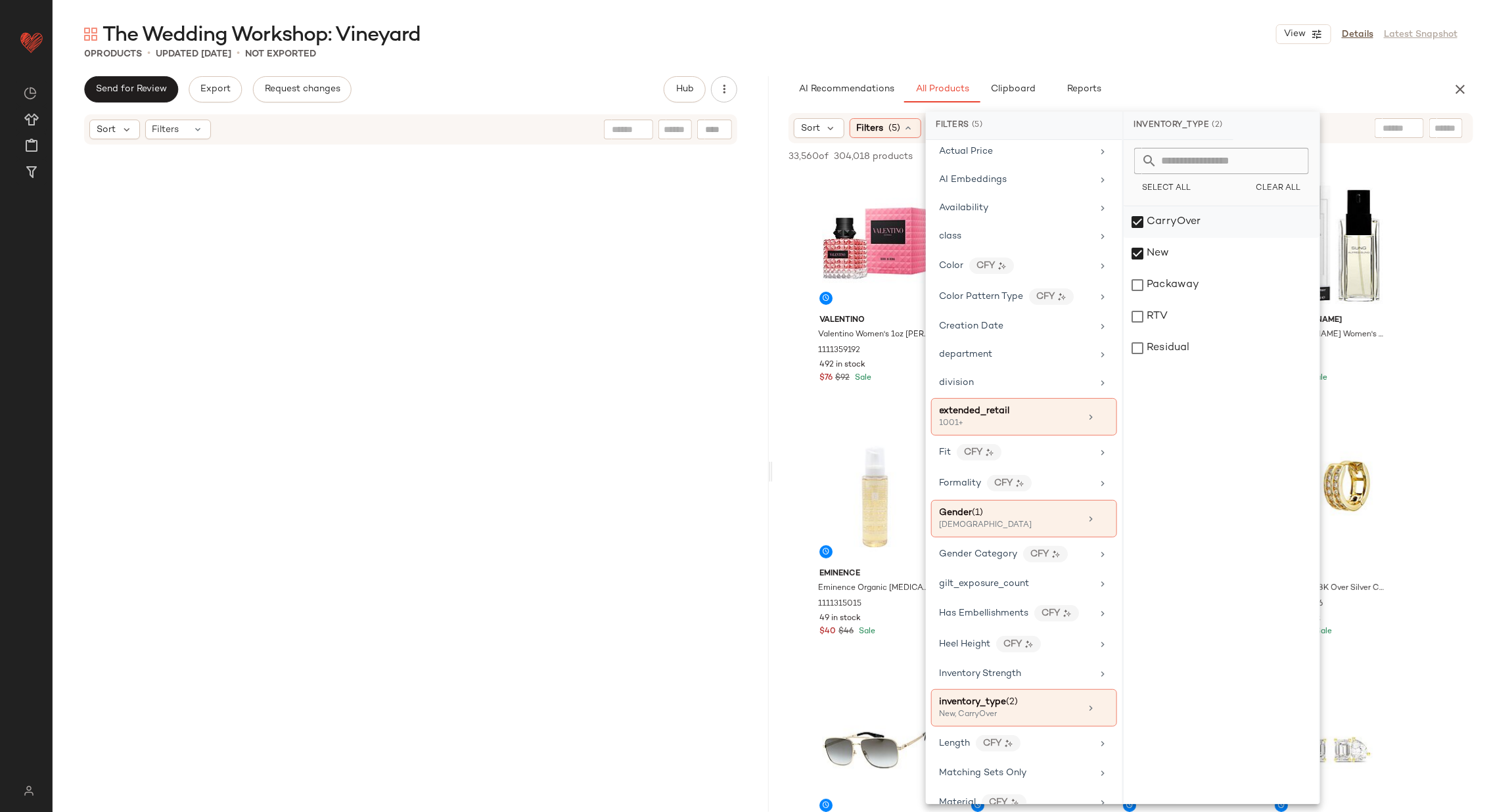
click at [1181, 238] on div "CarryOver" at bounding box center [1221, 253] width 196 height 31
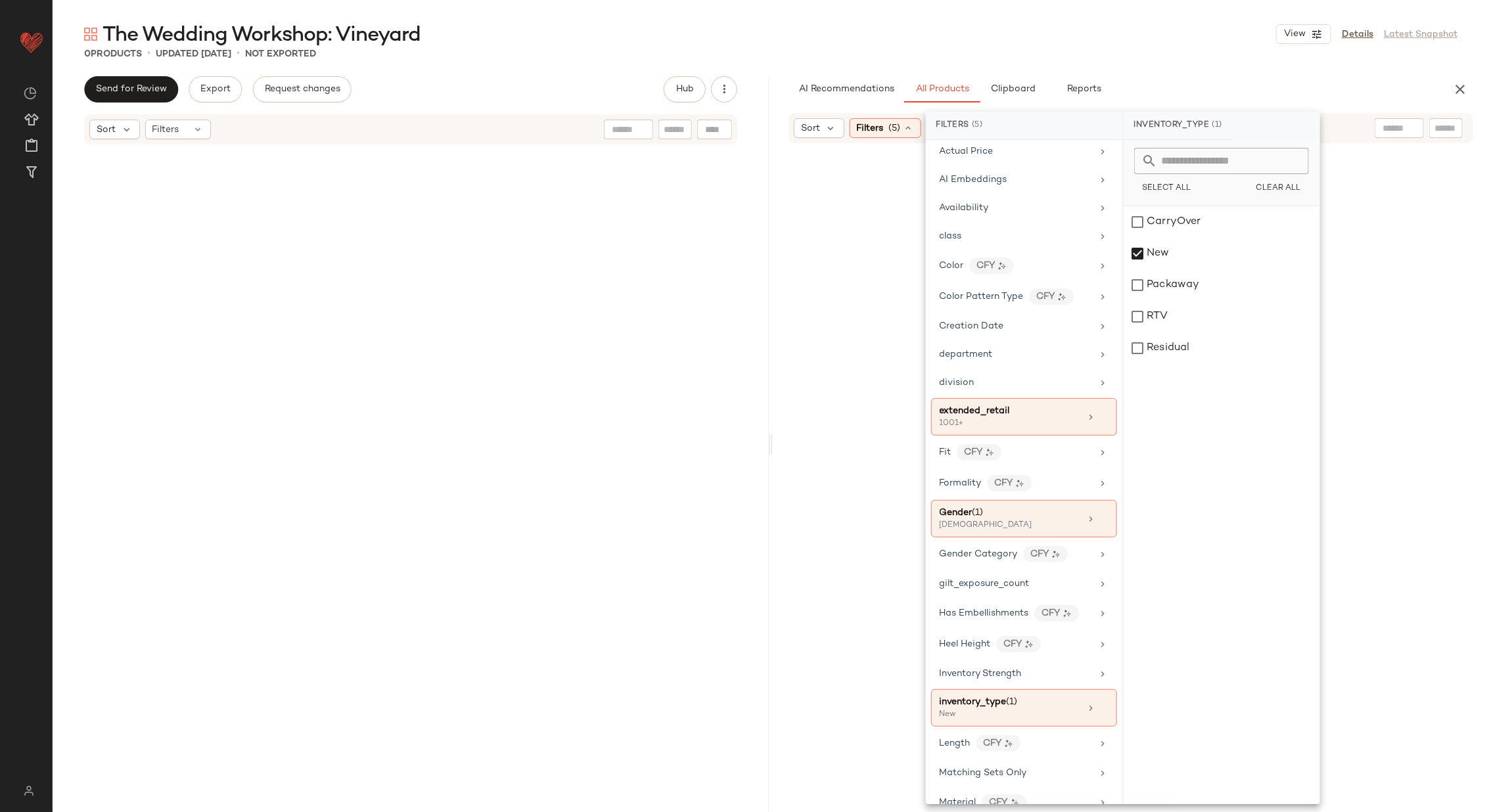
click at [1448, 239] on div at bounding box center [1130, 492] width 711 height 694
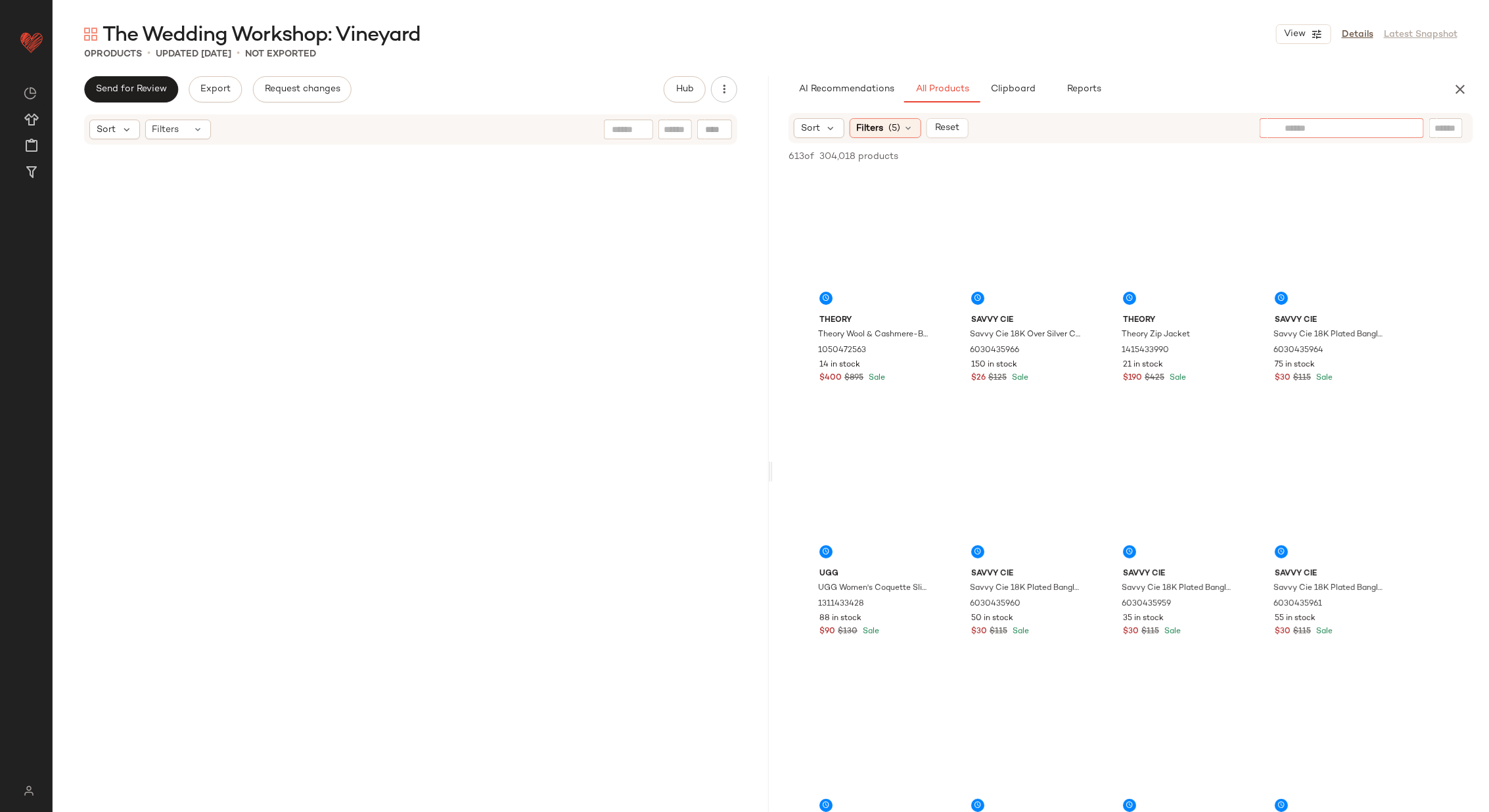
click at [1402, 127] on div at bounding box center [1342, 128] width 165 height 20
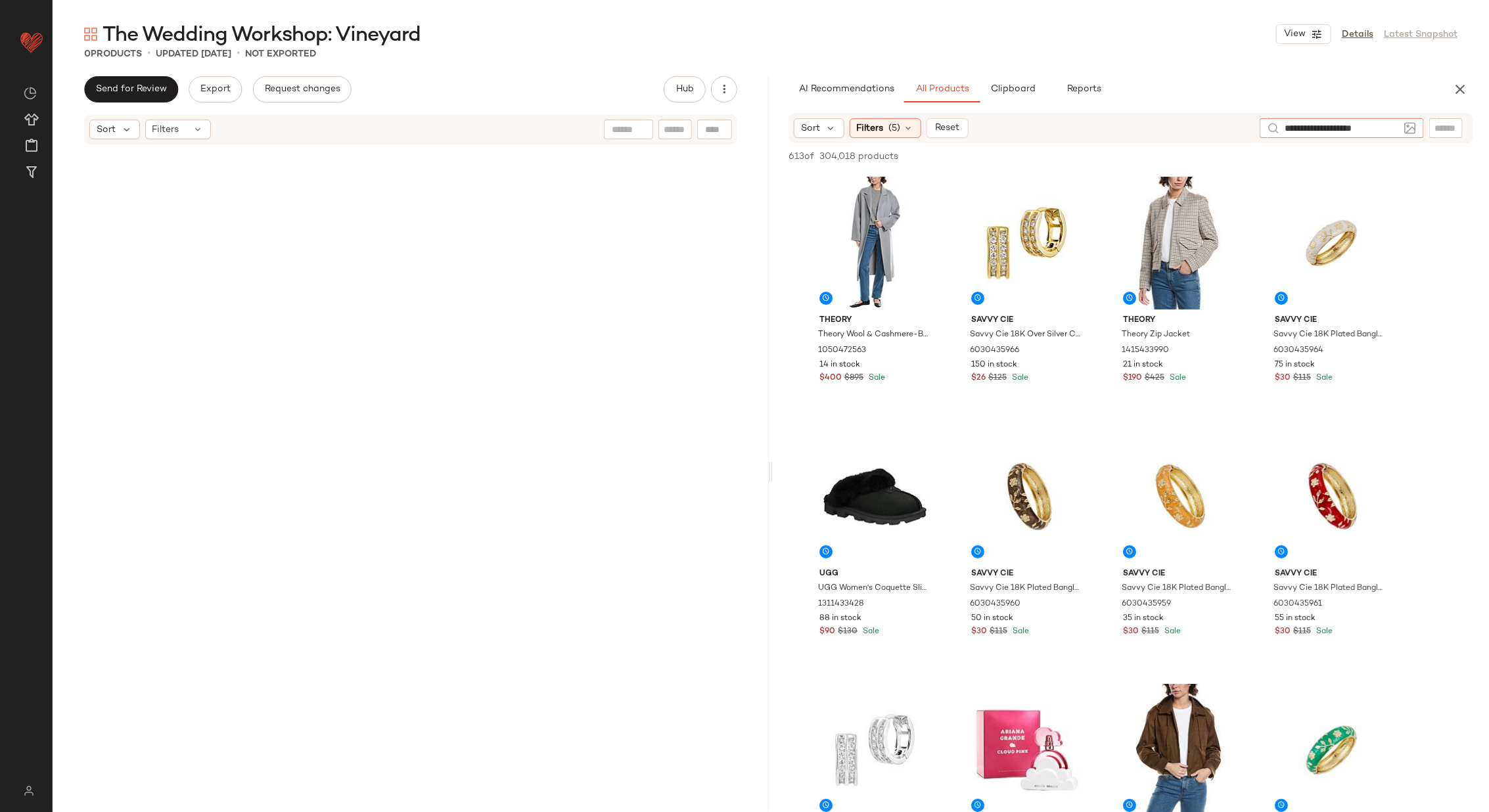
type input "**********"
type input "******"
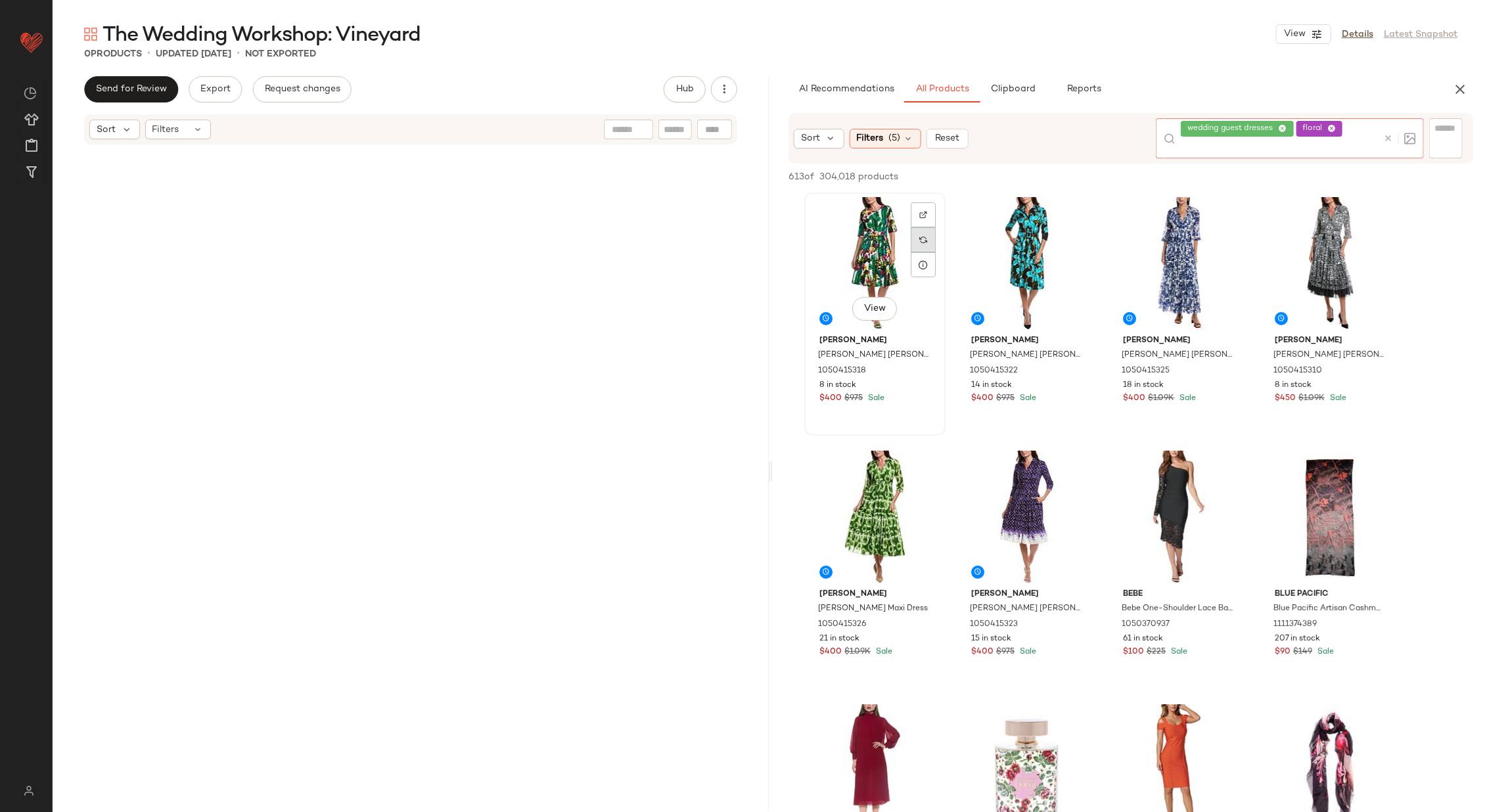
click at [923, 209] on div at bounding box center [923, 239] width 25 height 75
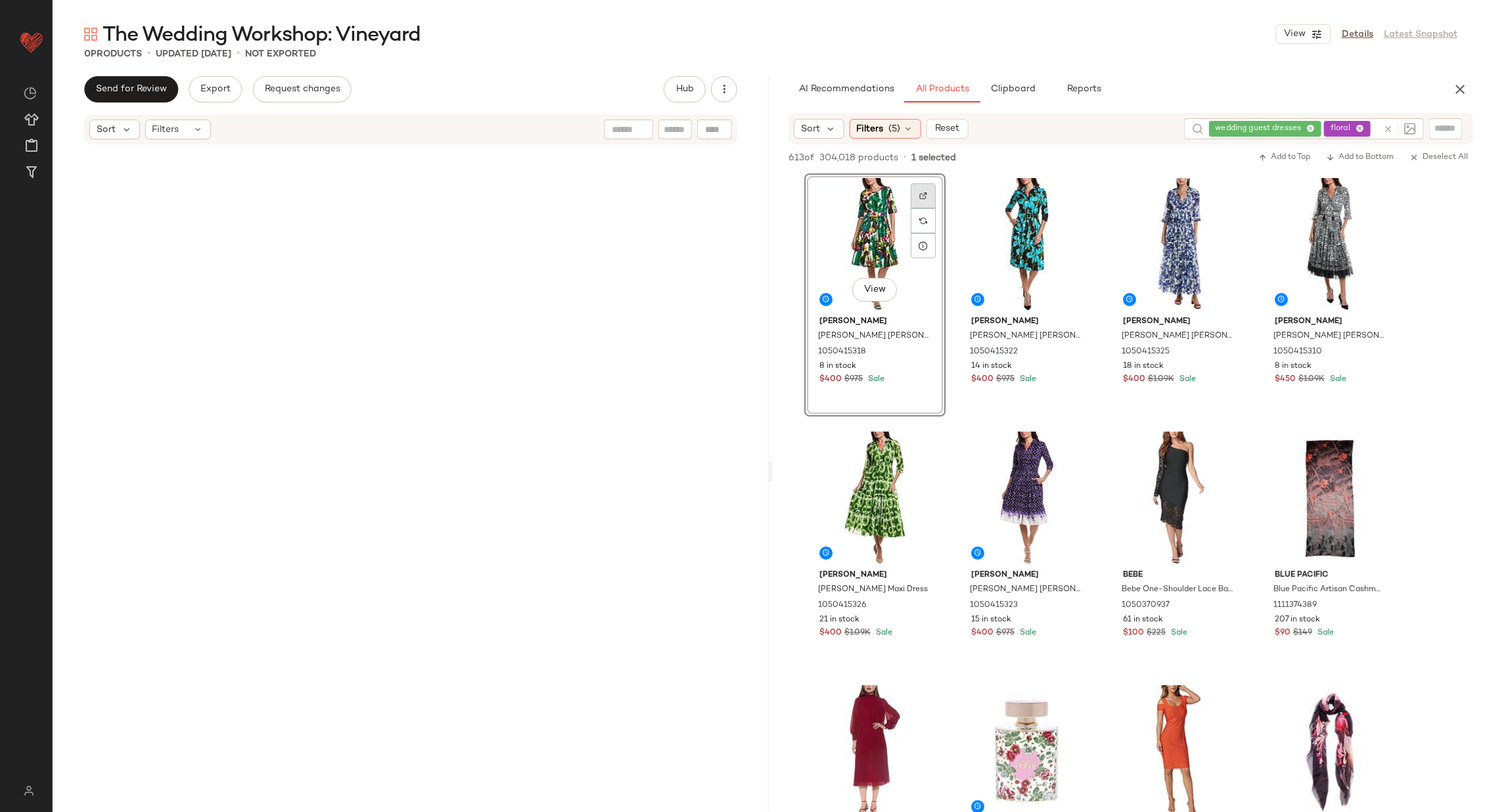
click at [920, 208] on div at bounding box center [923, 220] width 25 height 25
click at [1073, 193] on img at bounding box center [1074, 195] width 8 height 8
click at [1223, 208] on div at bounding box center [1227, 220] width 25 height 25
click at [1376, 192] on img at bounding box center [1378, 195] width 8 height 8
click at [921, 449] on img at bounding box center [923, 449] width 8 height 8
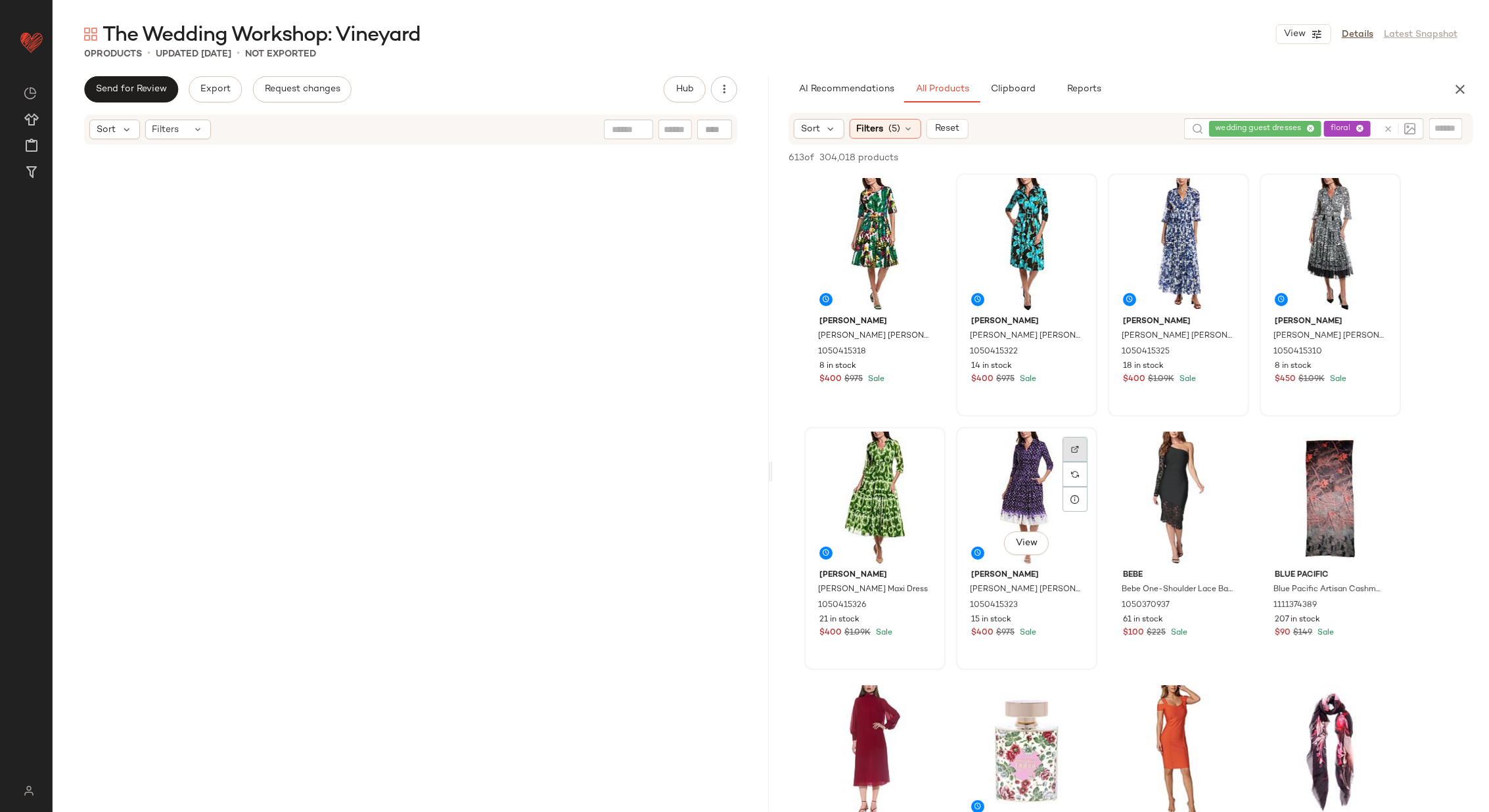
click at [1073, 447] on img at bounding box center [1074, 449] width 8 height 8
click at [1067, 208] on div at bounding box center [1075, 220] width 25 height 25
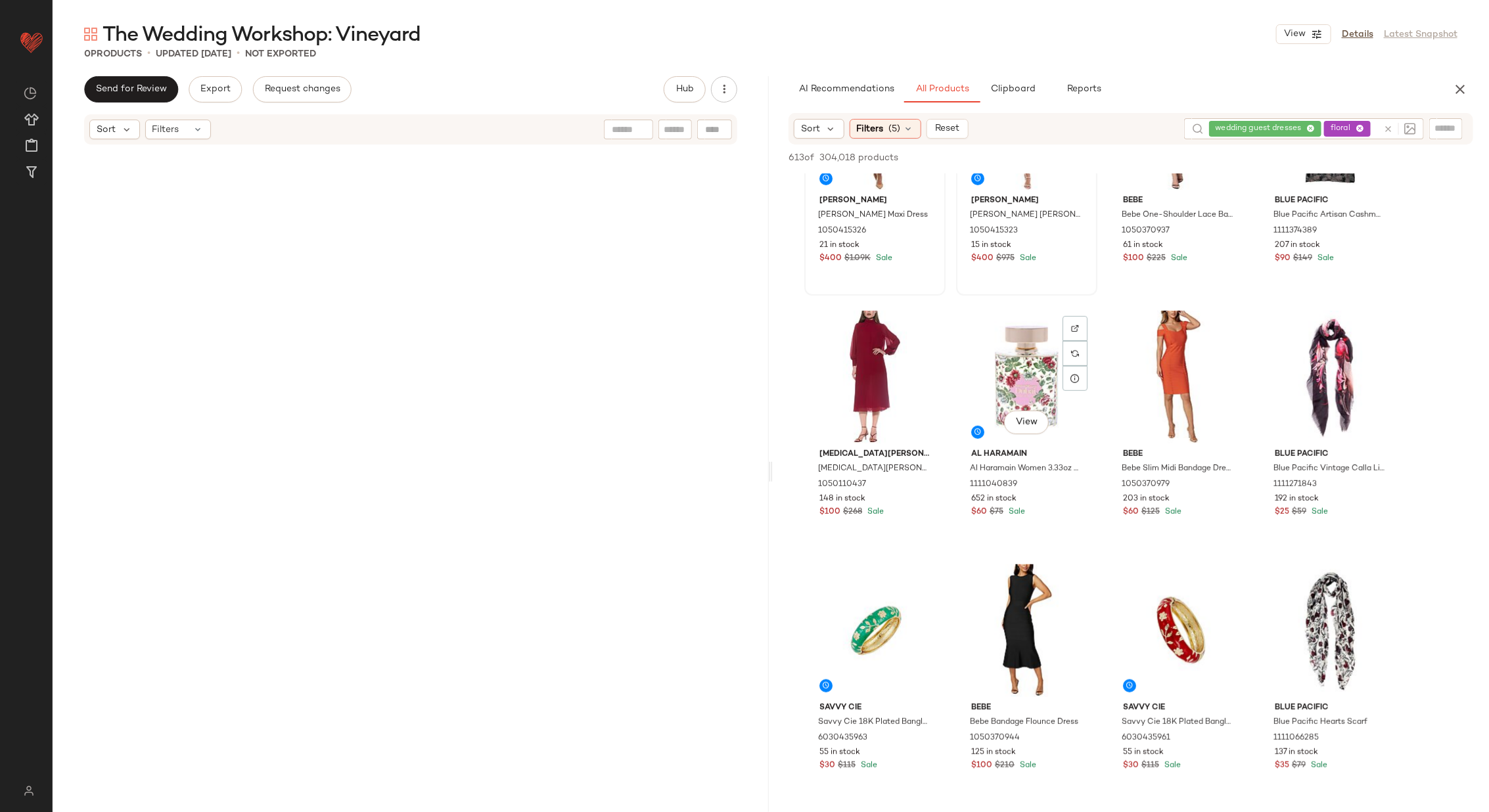
scroll to position [378, 0]
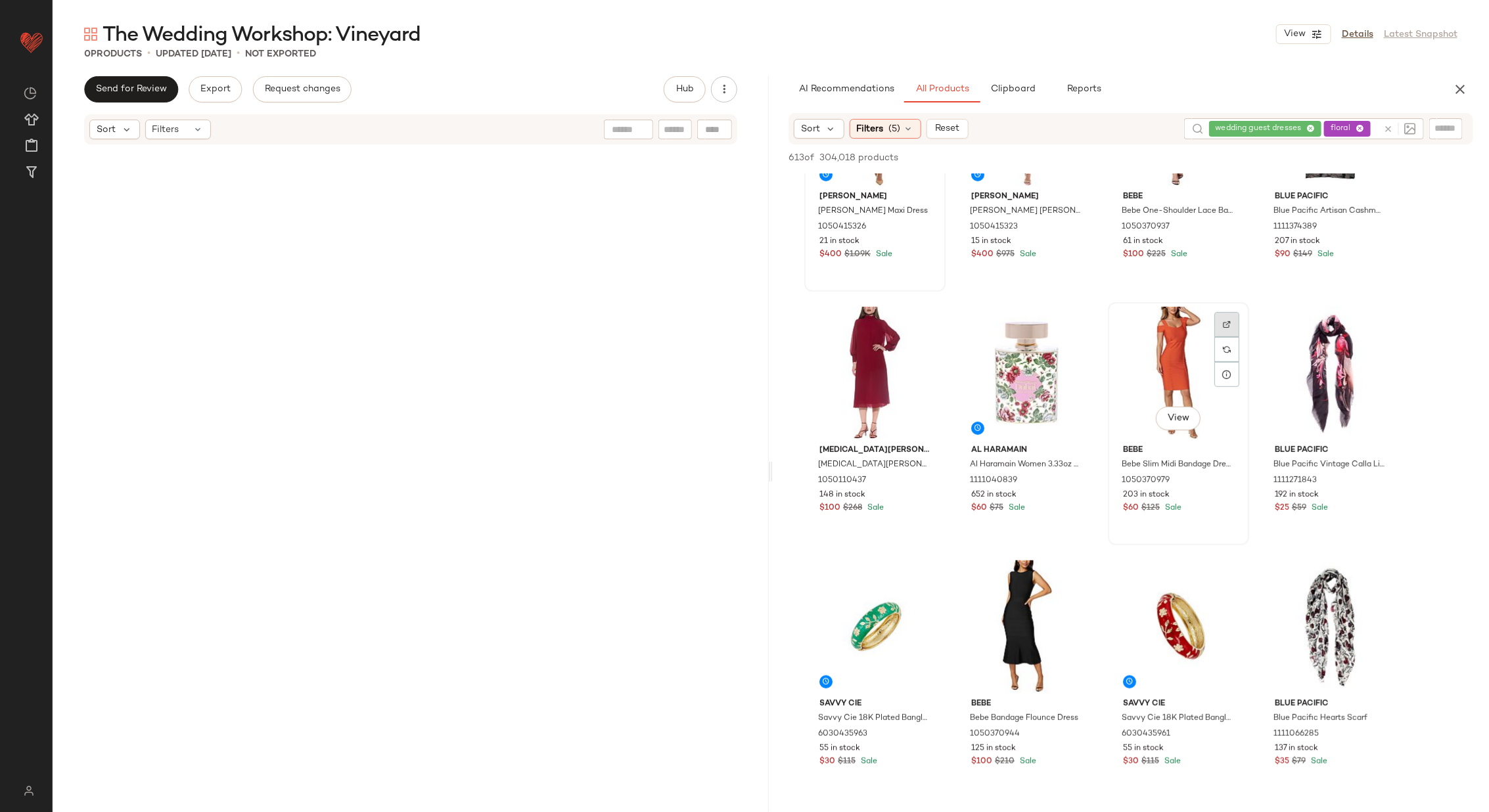
click at [1223, 321] on img at bounding box center [1226, 324] width 8 height 8
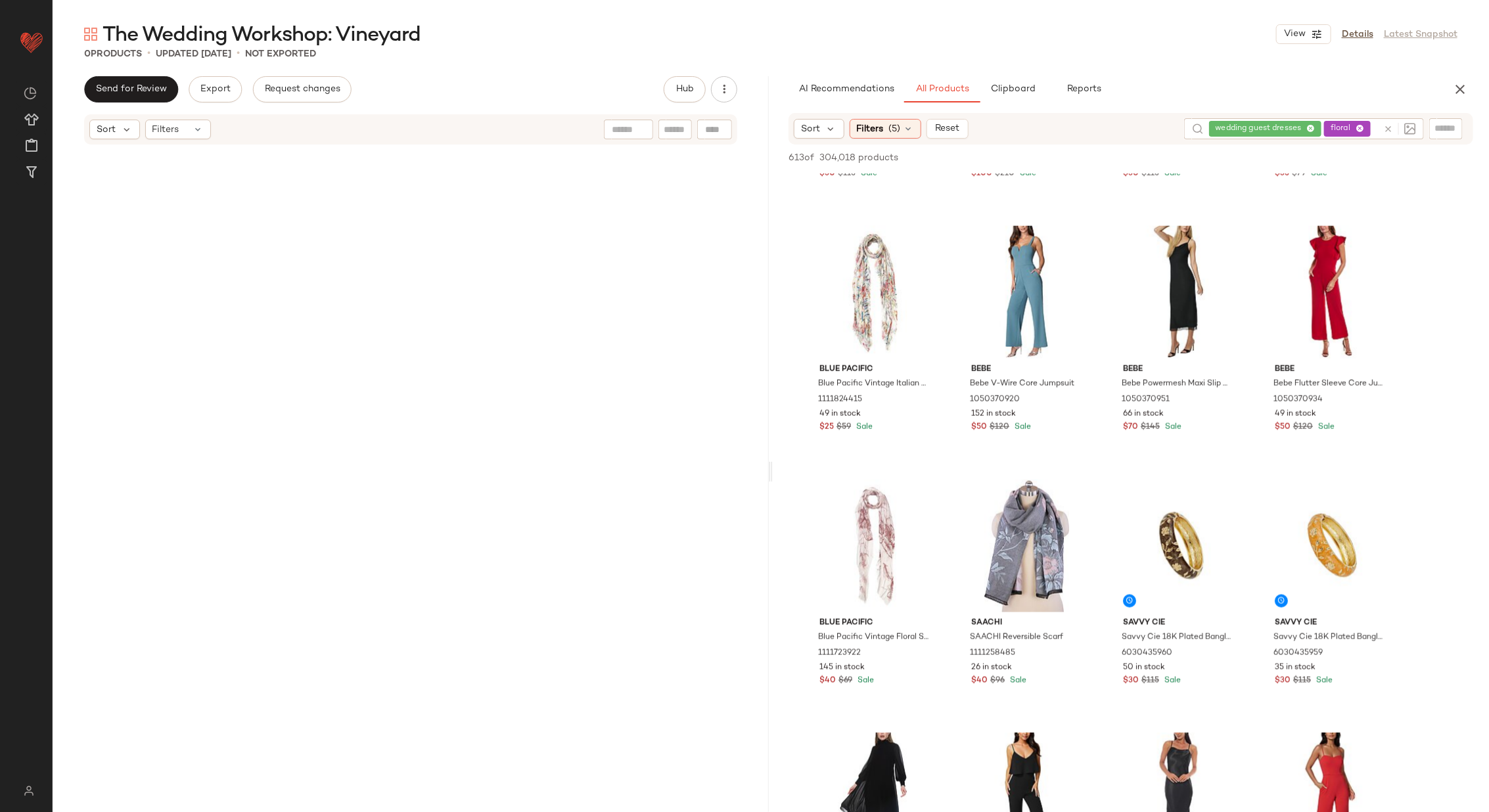
scroll to position [940, 0]
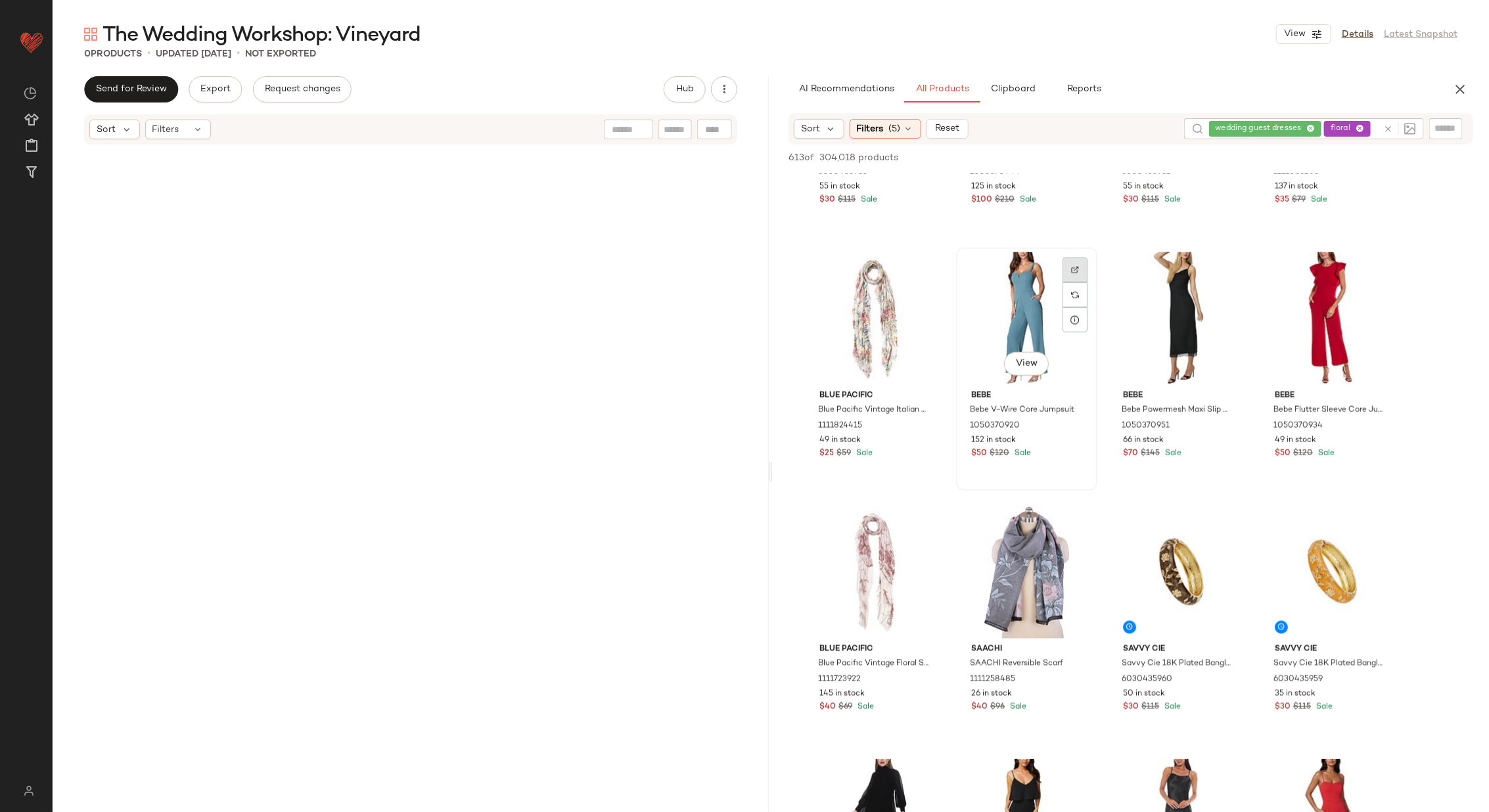
click at [1073, 266] on img at bounding box center [1074, 270] width 8 height 8
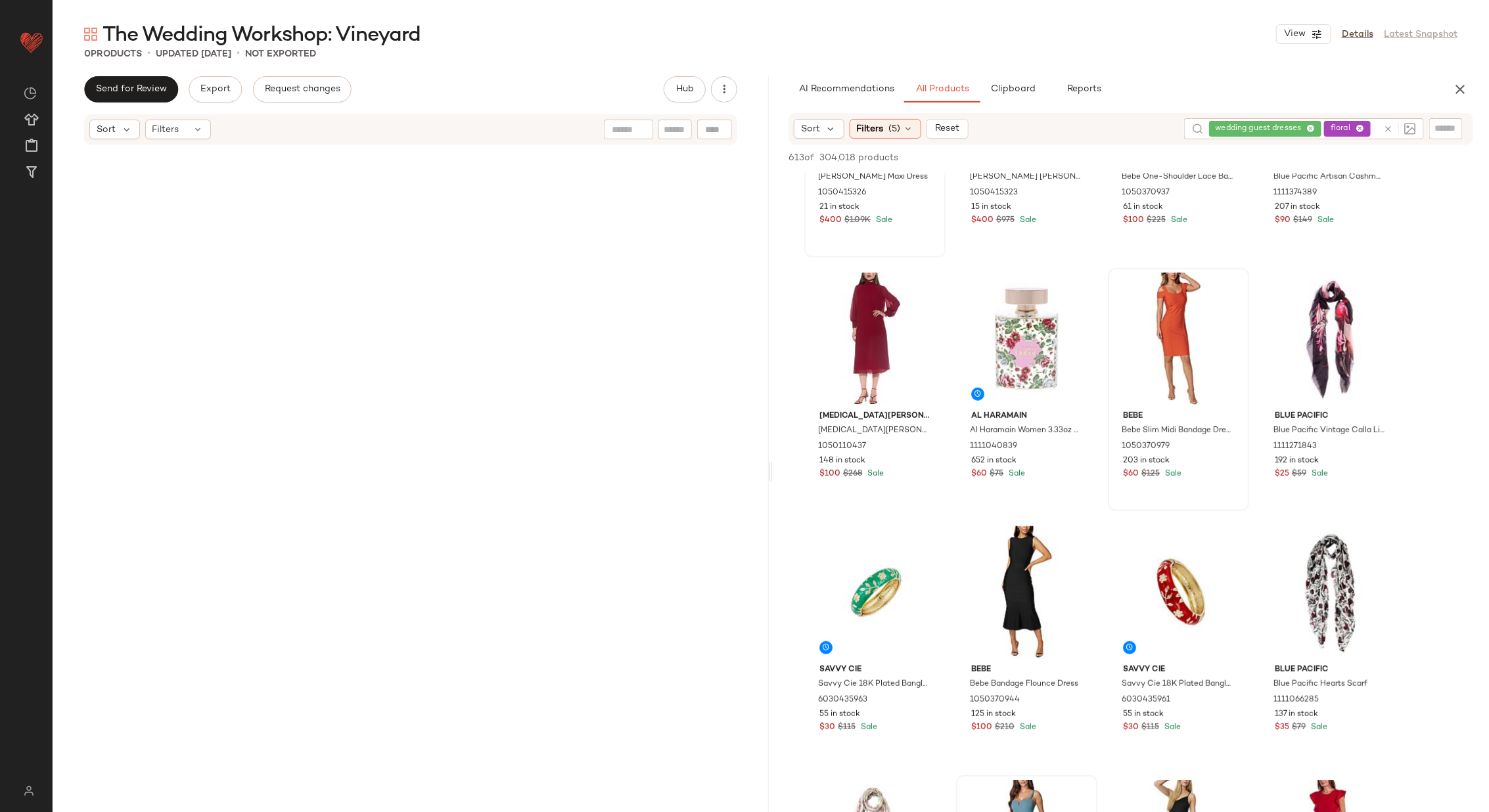
scroll to position [0, 0]
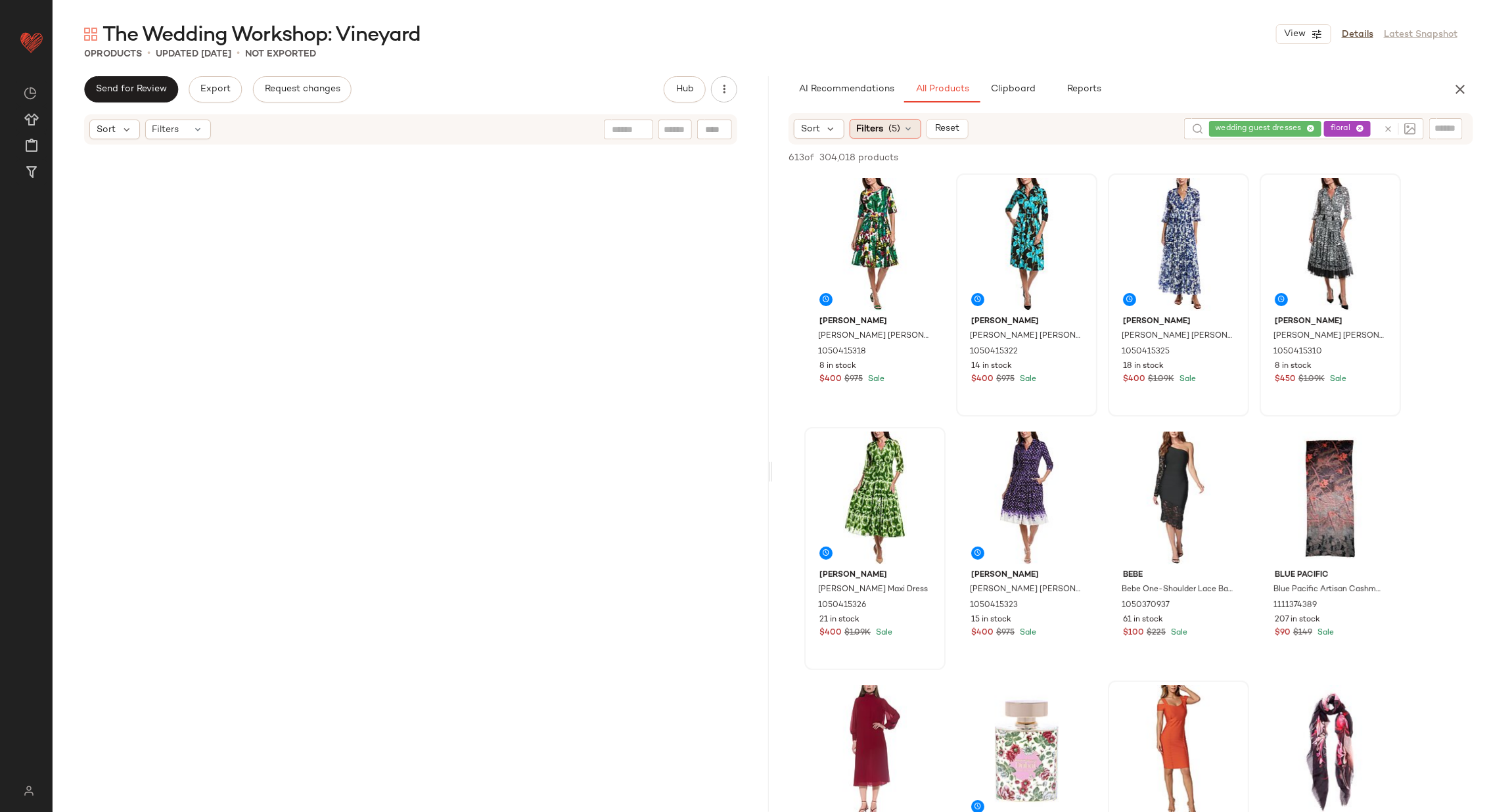
click at [903, 127] on icon at bounding box center [908, 128] width 11 height 10
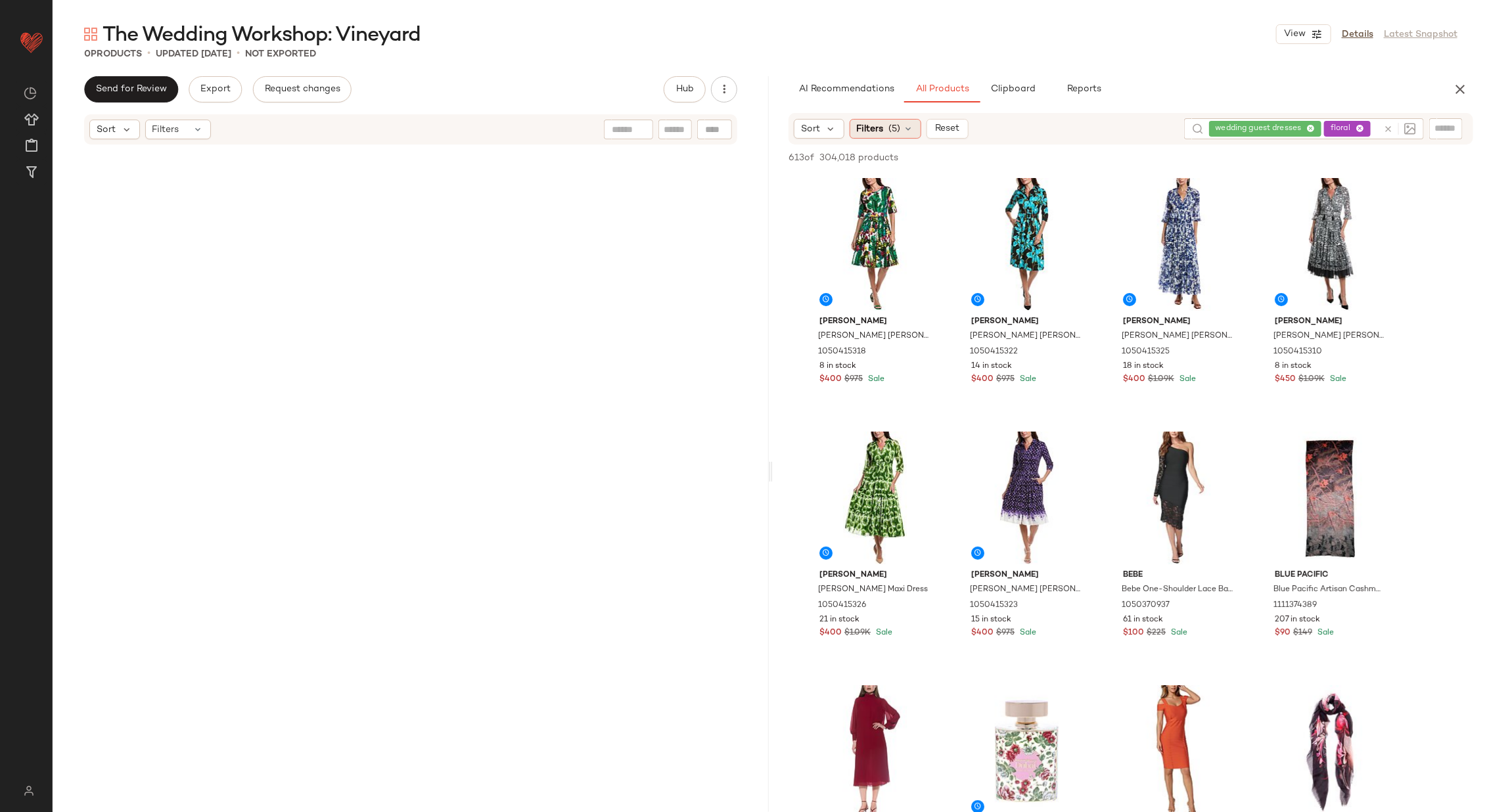
click at [908, 123] on icon at bounding box center [908, 128] width 11 height 10
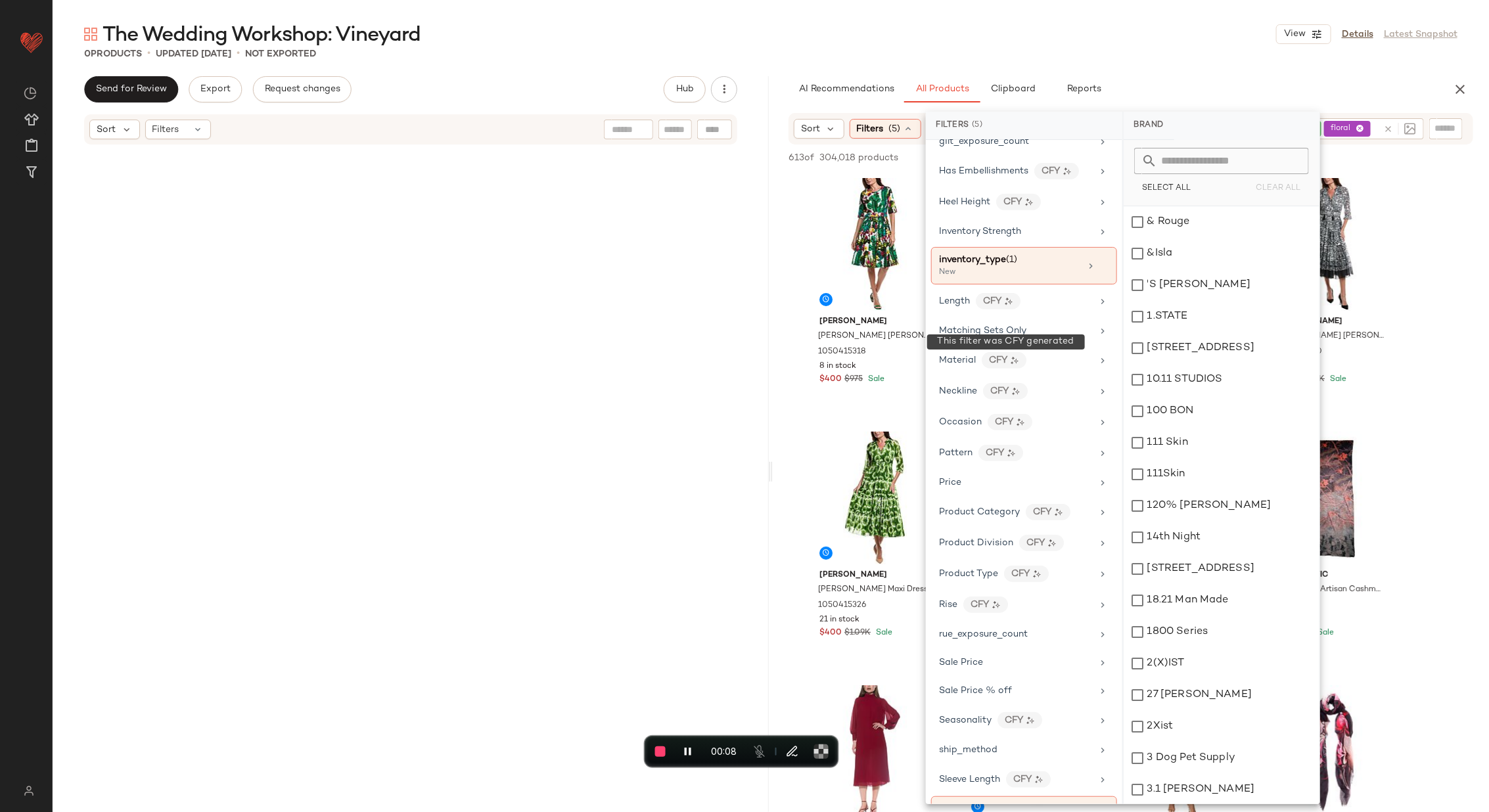
scroll to position [538, 0]
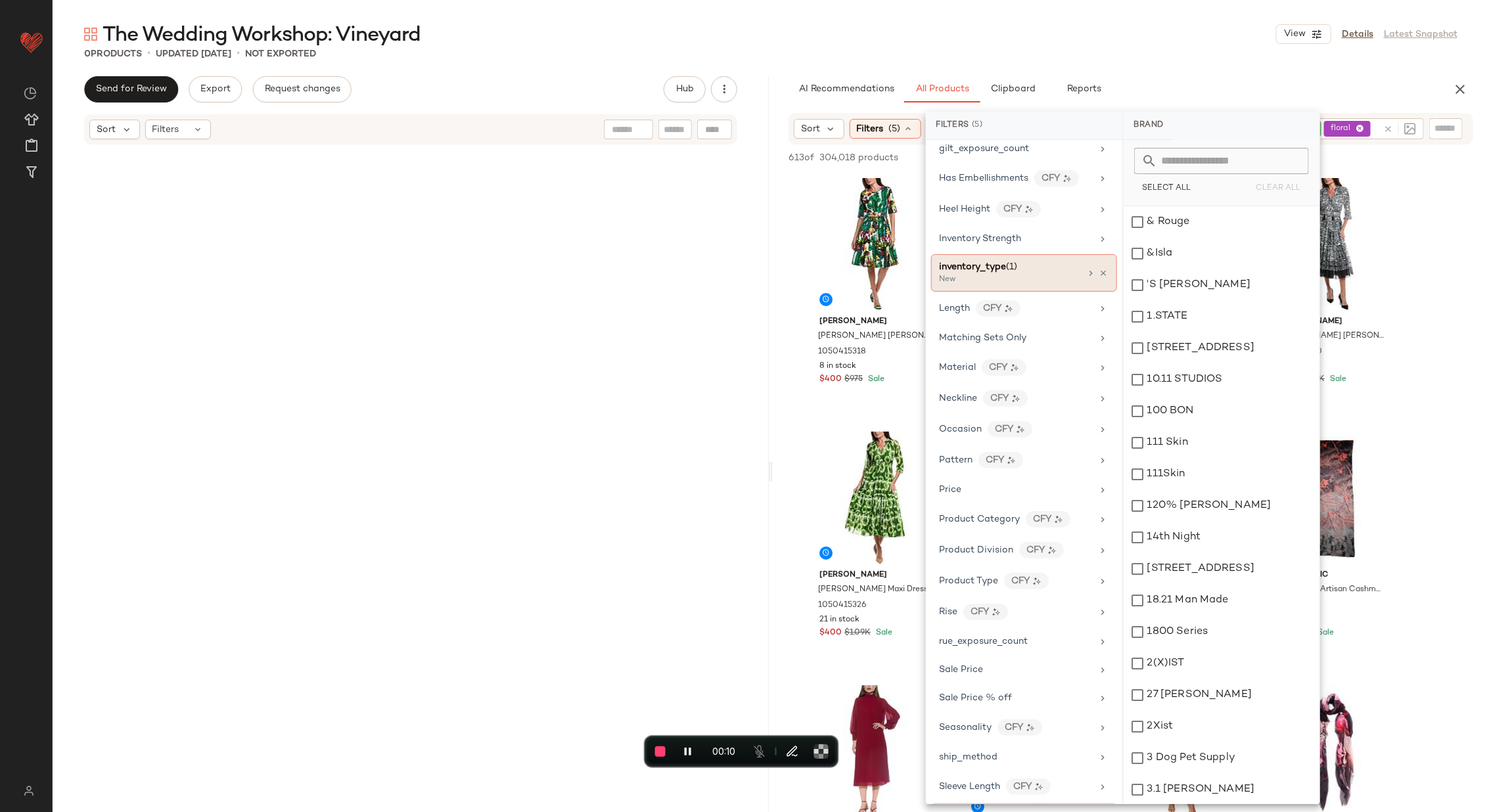
click at [989, 274] on div "New" at bounding box center [1006, 279] width 132 height 12
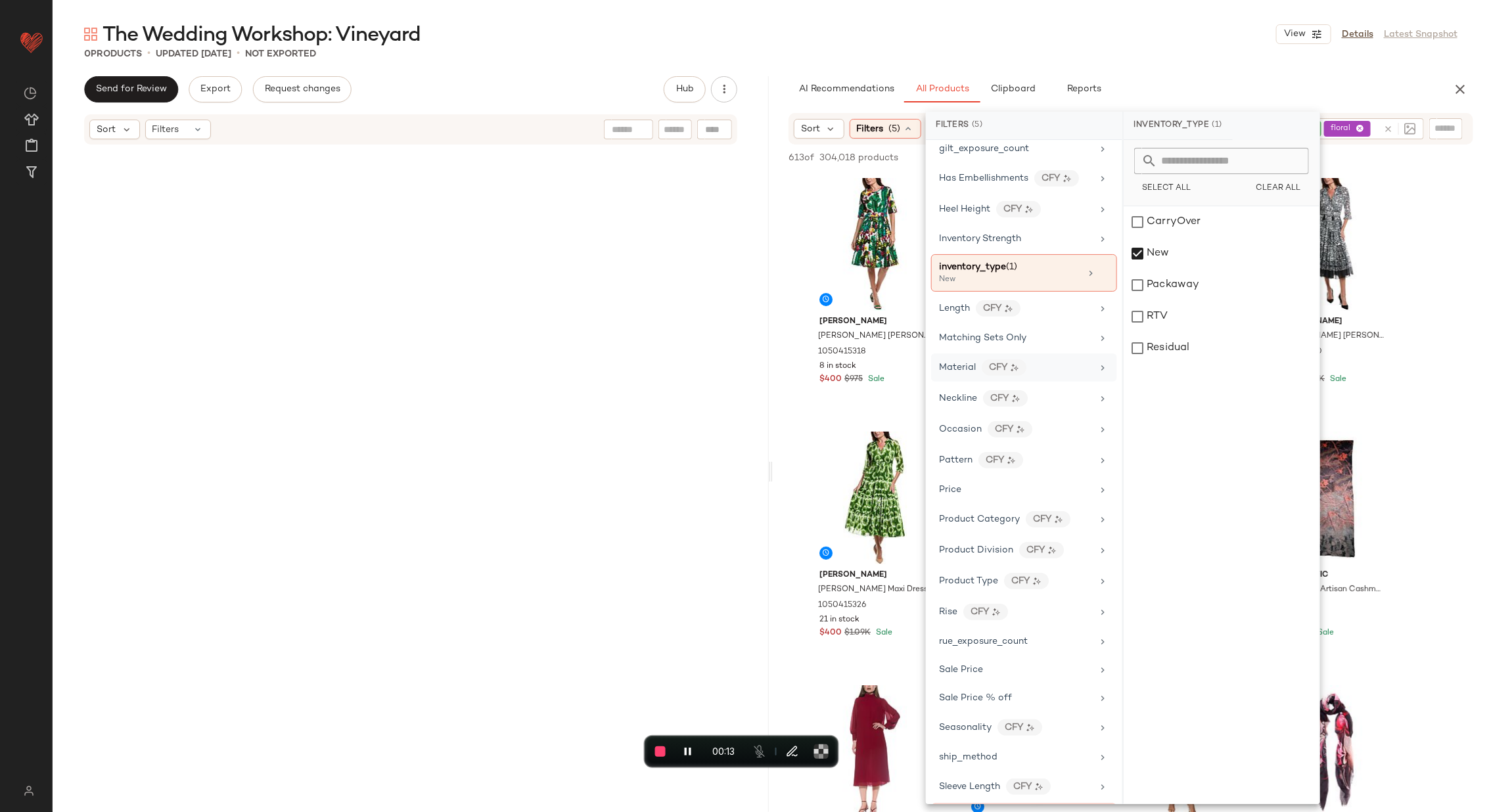
scroll to position [599, 0]
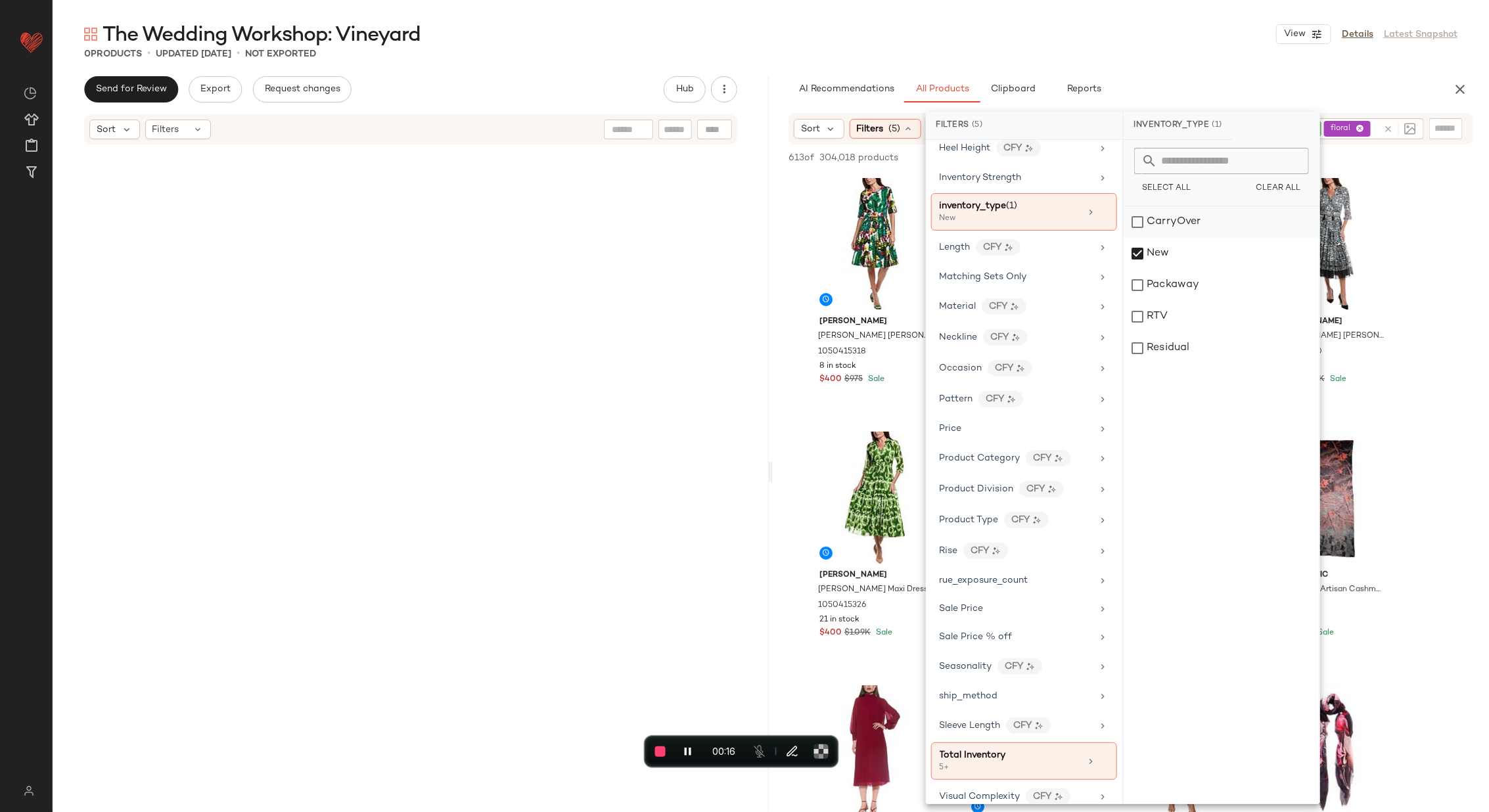
click at [1141, 238] on div "CarryOver" at bounding box center [1221, 253] width 196 height 31
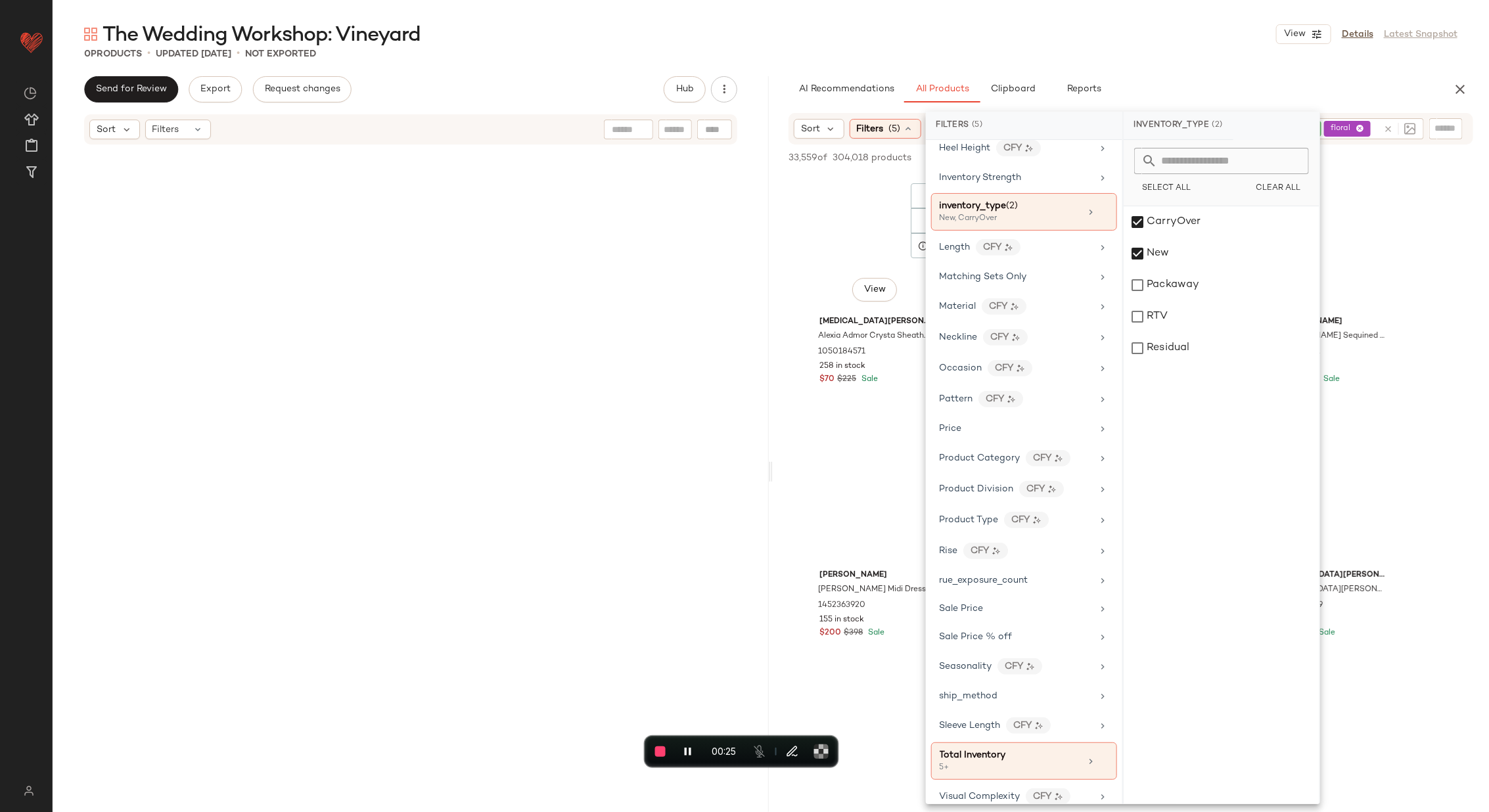
scroll to position [46, 0]
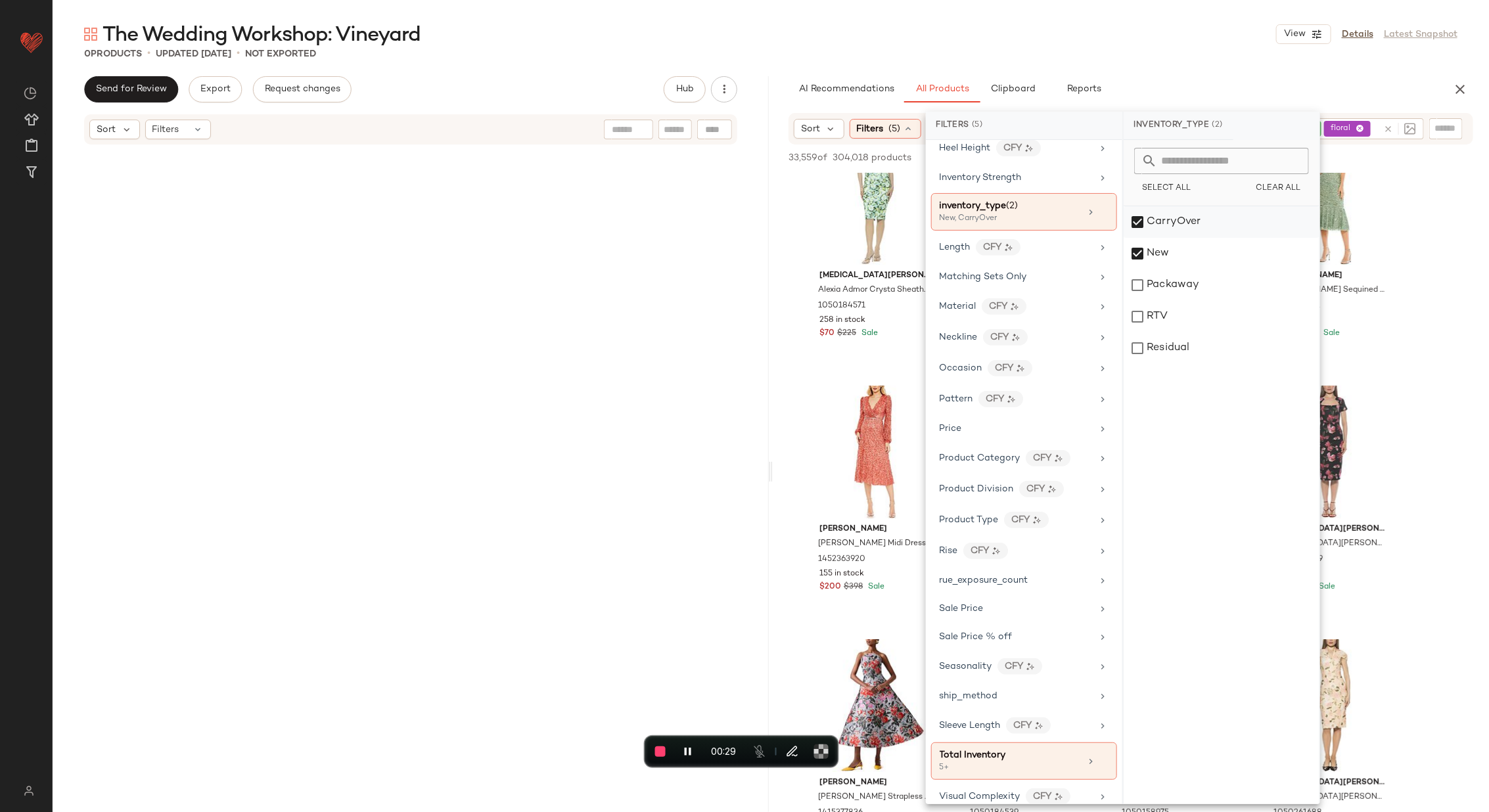
click at [1150, 238] on div "CarryOver" at bounding box center [1221, 253] width 196 height 31
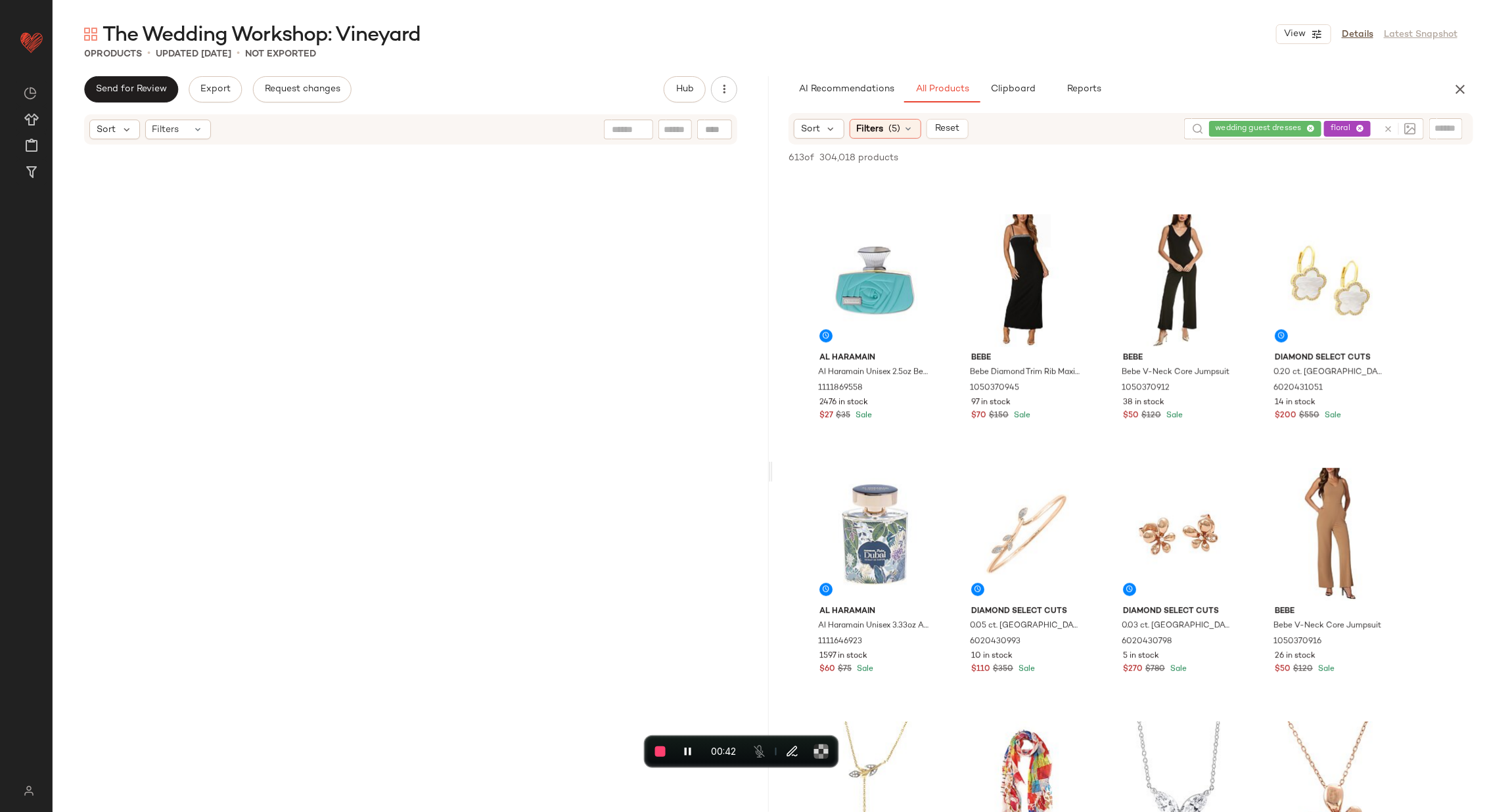
scroll to position [2047, 0]
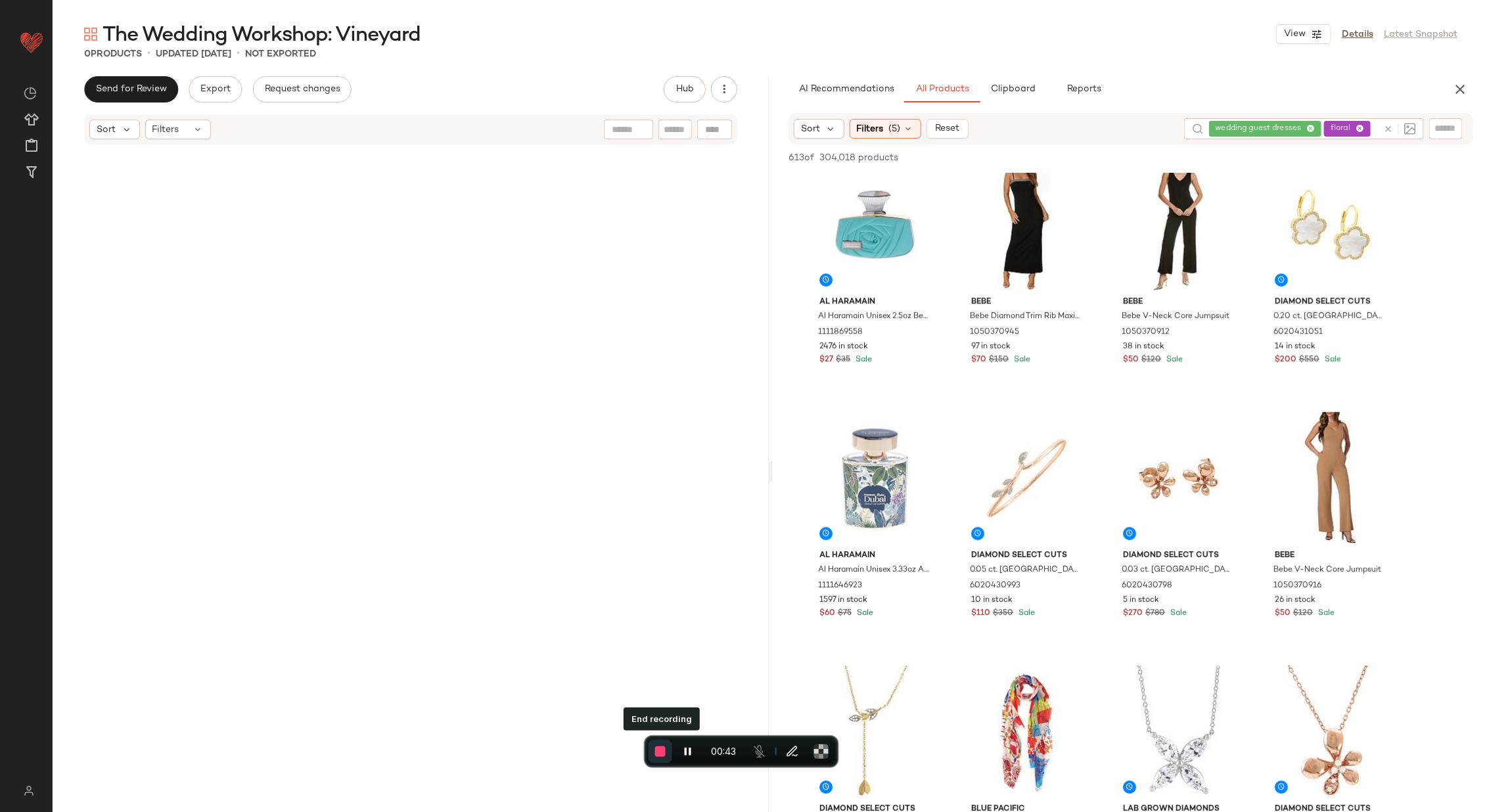
click at [656, 754] on span "End recording" at bounding box center [660, 751] width 11 height 10
